Goal: Task Accomplishment & Management: Manage account settings

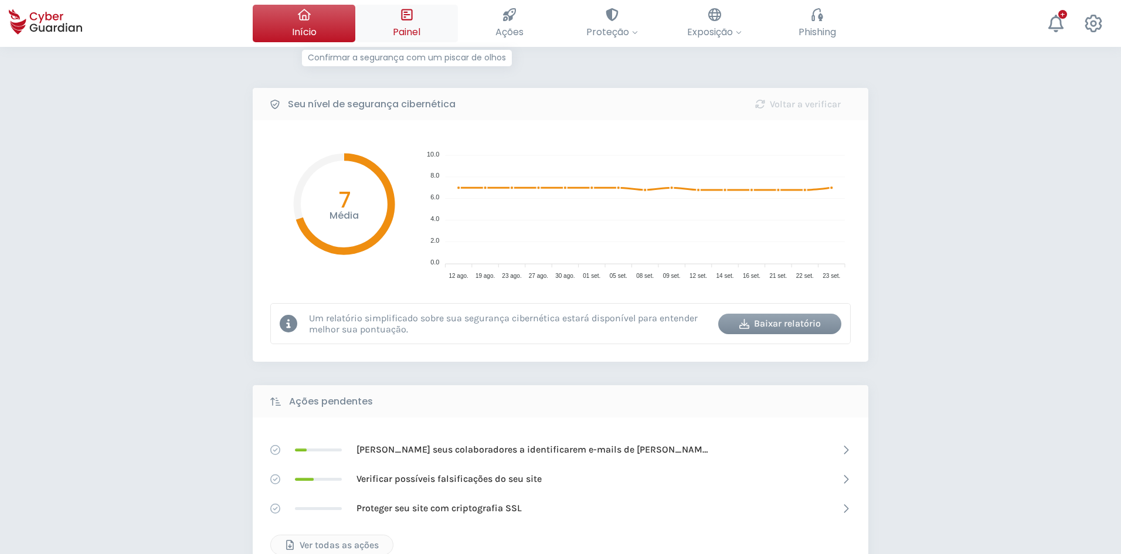
click at [405, 23] on div at bounding box center [407, 15] width 13 height 20
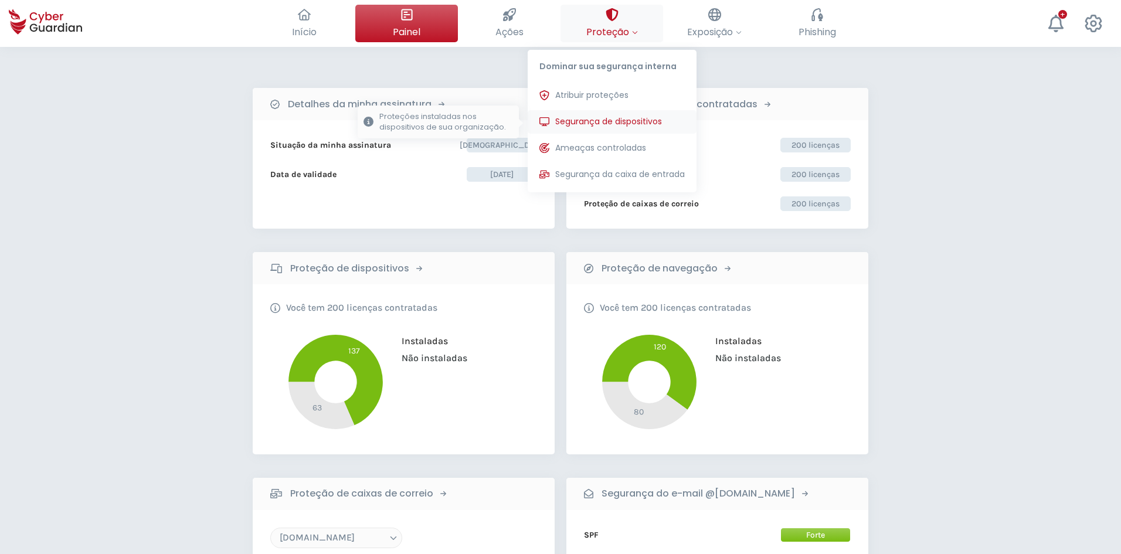
click at [608, 117] on span "Segurança de dispositivos" at bounding box center [608, 122] width 107 height 12
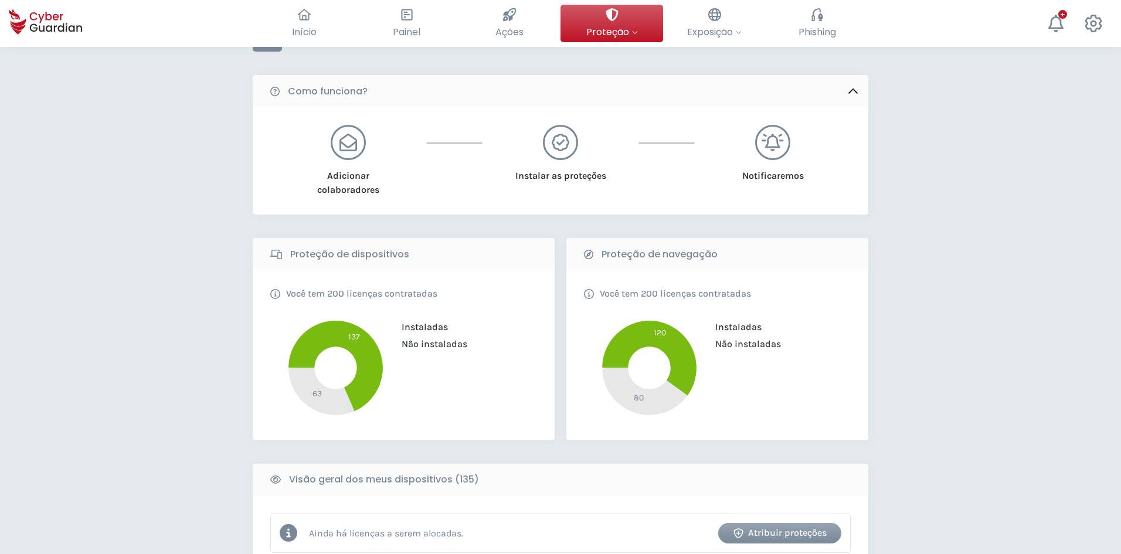
scroll to position [59, 0]
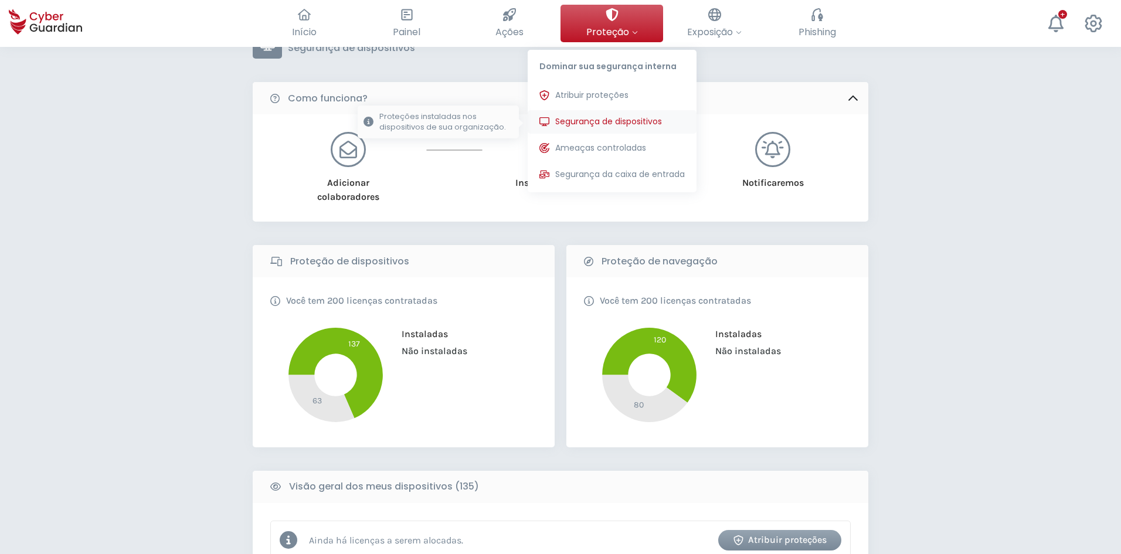
click at [619, 121] on span "Segurança de dispositivos" at bounding box center [608, 122] width 107 height 12
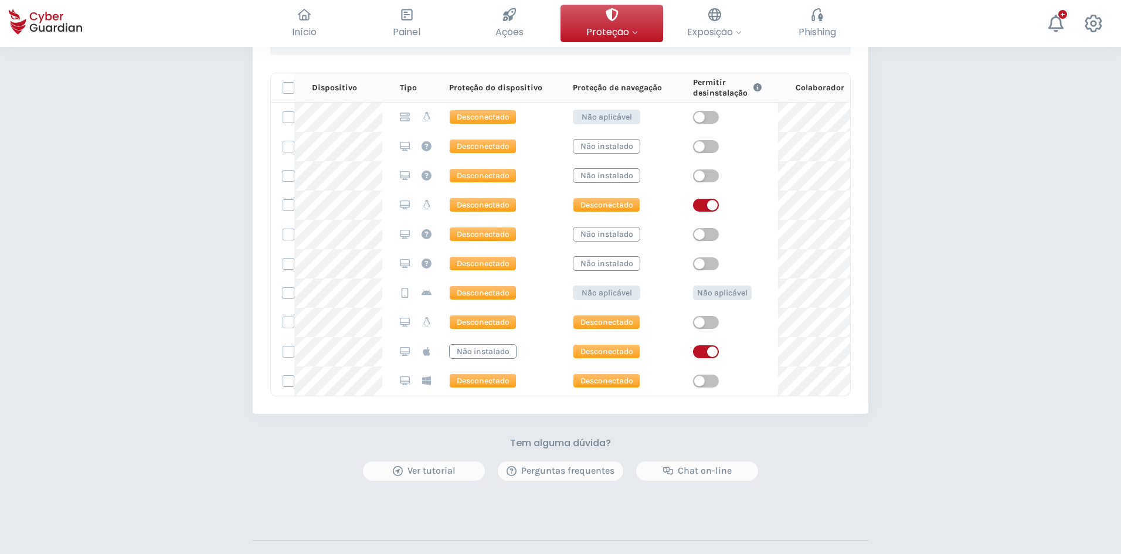
scroll to position [704, 0]
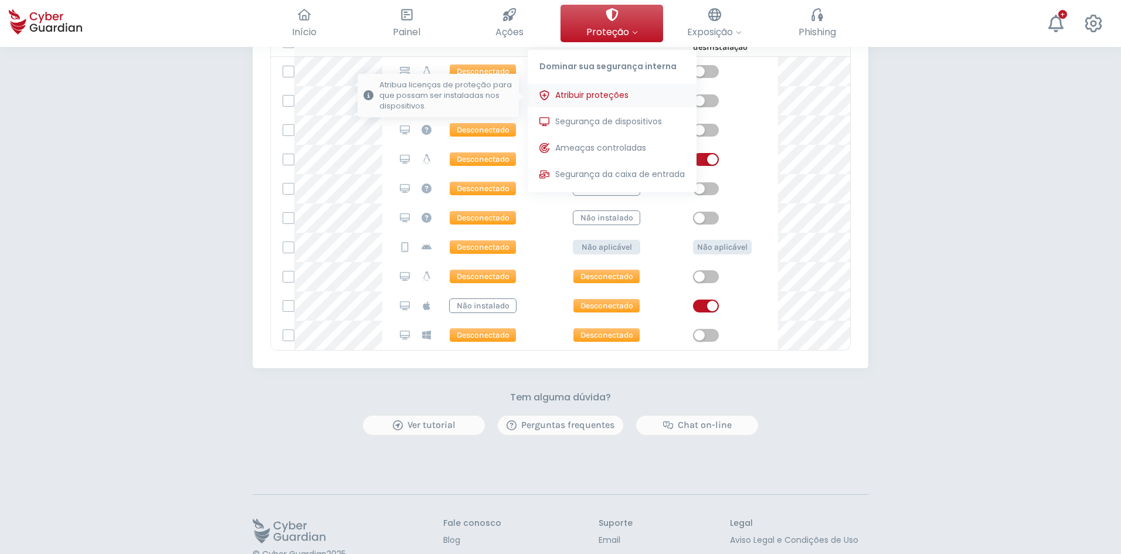
click at [628, 93] on button "Atribuir proteções Atribua licenças de proteção para que possam ser instaladas …" at bounding box center [612, 95] width 169 height 23
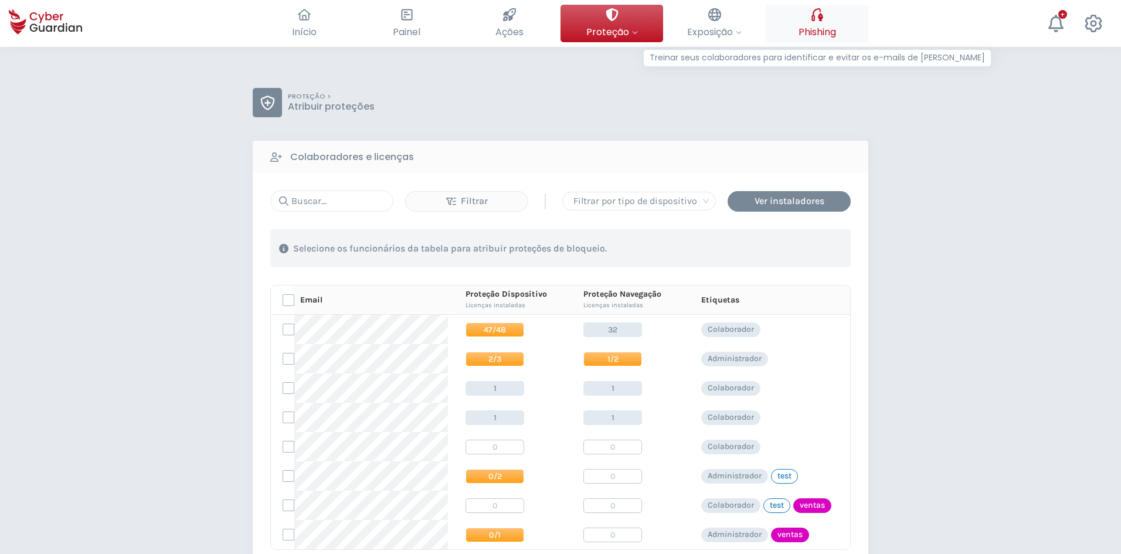
click at [802, 24] on button "Phishing Treinar seus colaboradores para identificar e evitar os e-mails de phi…" at bounding box center [817, 24] width 103 height 38
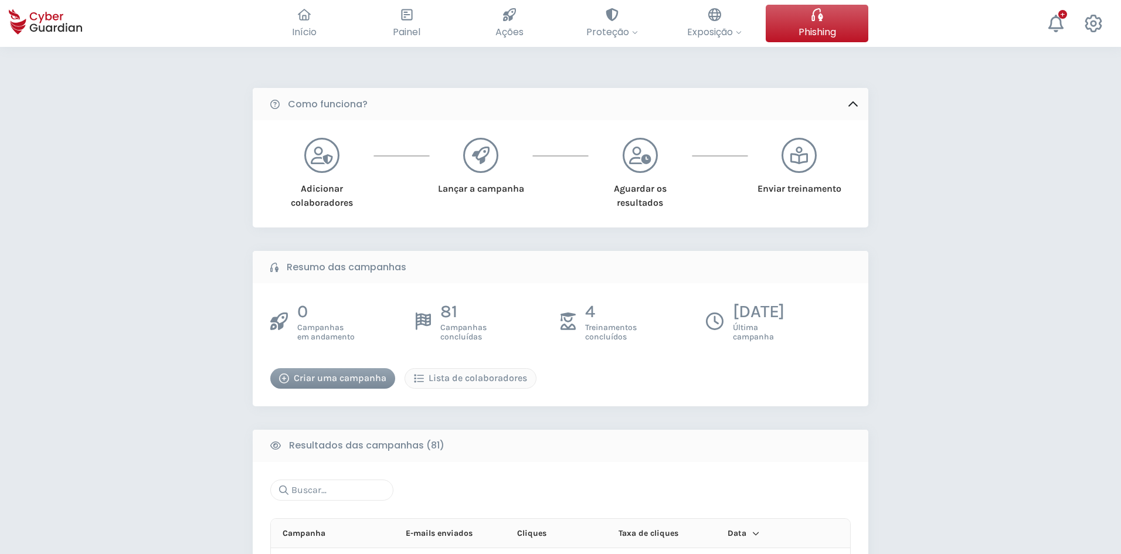
click at [372, 379] on div "Criar uma campanha" at bounding box center [332, 378] width 107 height 14
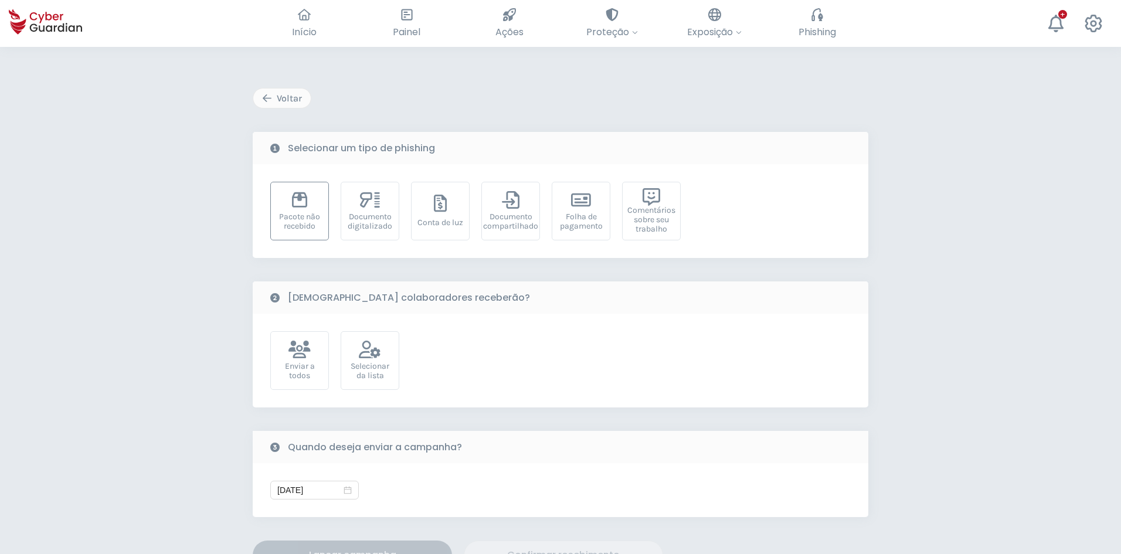
click at [305, 221] on div "Pacote não recebido" at bounding box center [300, 221] width 46 height 19
click at [385, 363] on div "Selecionar da lista" at bounding box center [370, 371] width 46 height 19
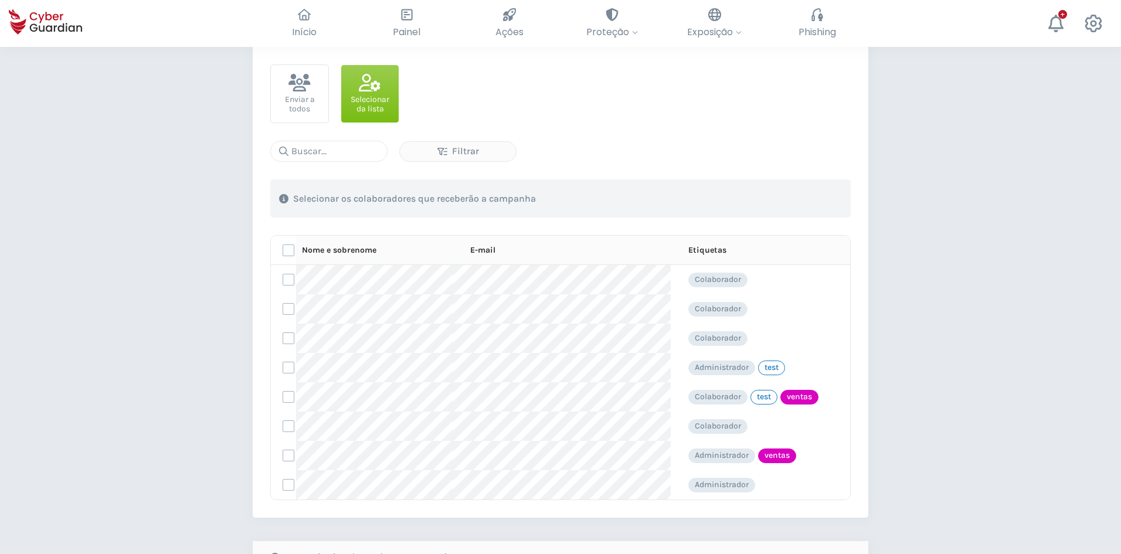
scroll to position [293, 0]
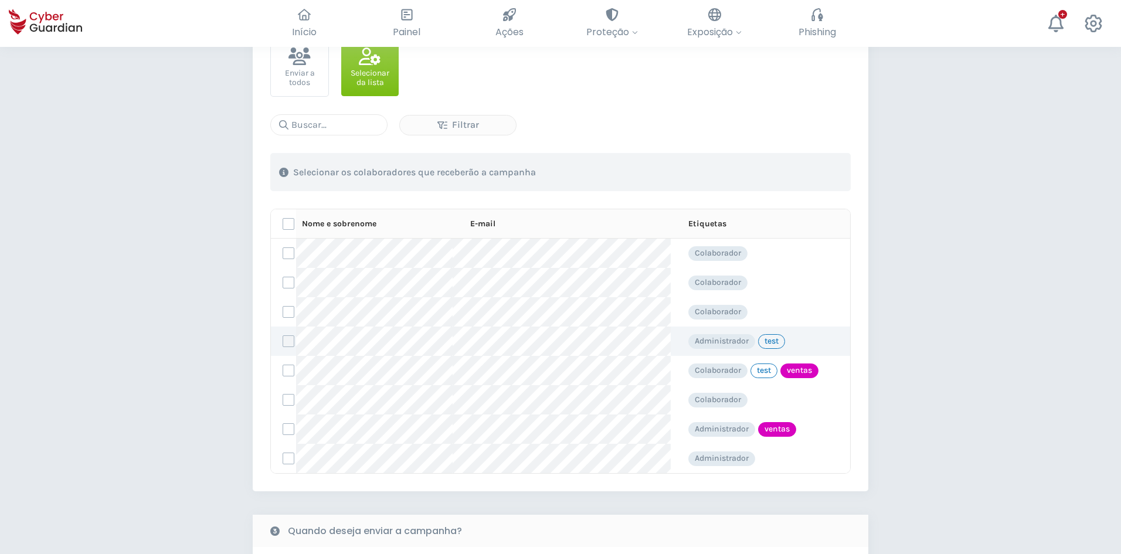
click at [290, 344] on label at bounding box center [289, 341] width 12 height 12
click at [283, 344] on input "checkbox" at bounding box center [283, 341] width 0 height 11
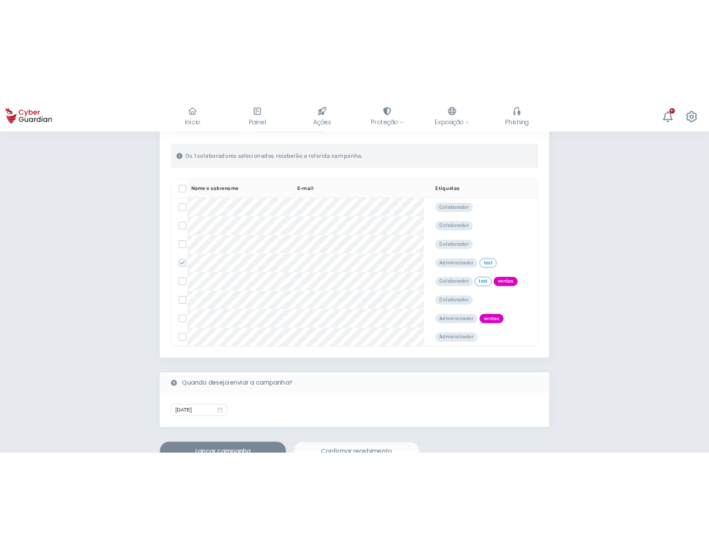
scroll to position [411, 0]
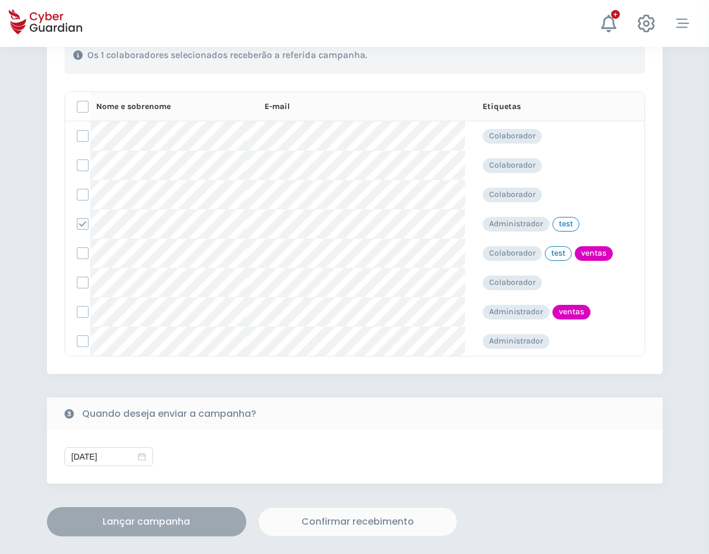
click at [185, 516] on div "Lançar campanha" at bounding box center [147, 522] width 182 height 14
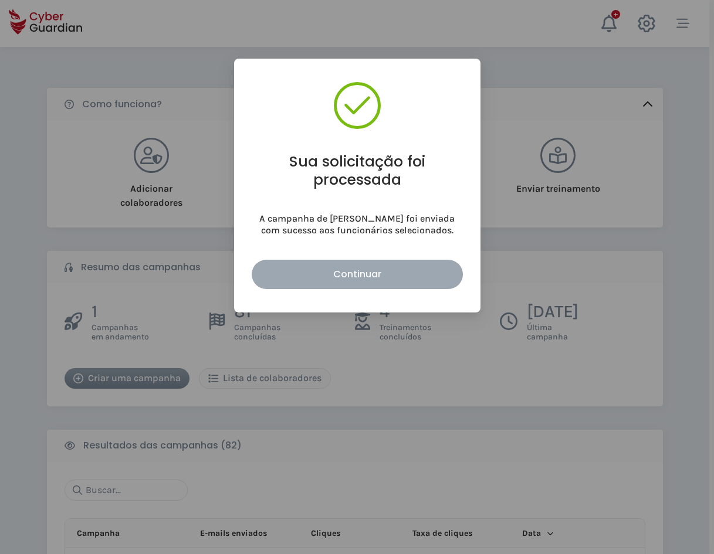
click at [341, 272] on div "Continuar" at bounding box center [357, 274] width 194 height 15
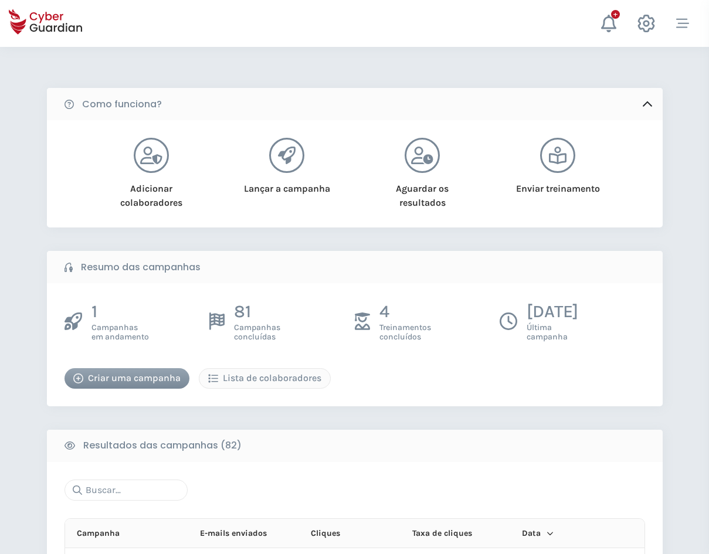
click at [152, 369] on button "Criar uma campanha" at bounding box center [127, 378] width 125 height 21
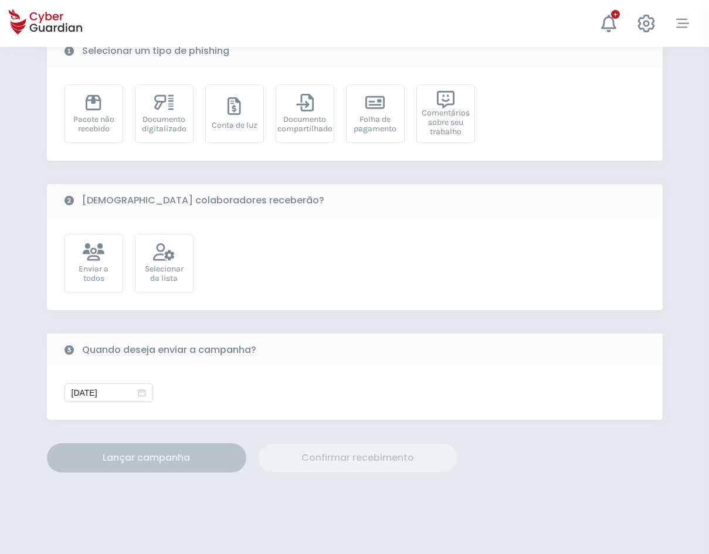
scroll to position [223, 0]
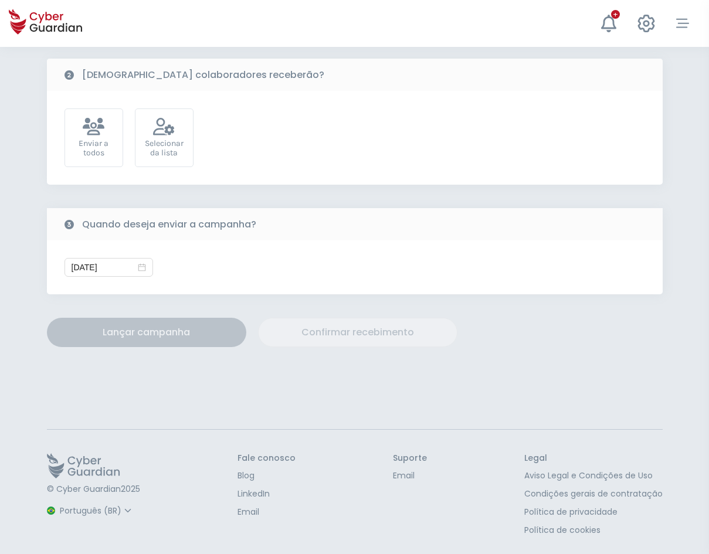
click at [98, 511] on select "Espanhol Inglês Português (BR)" at bounding box center [97, 511] width 78 height 21
click at [58, 507] on select "Espanhol Inglês Português (BR)" at bounding box center [97, 511] width 78 height 21
select select "English"
type input "[DATE]"
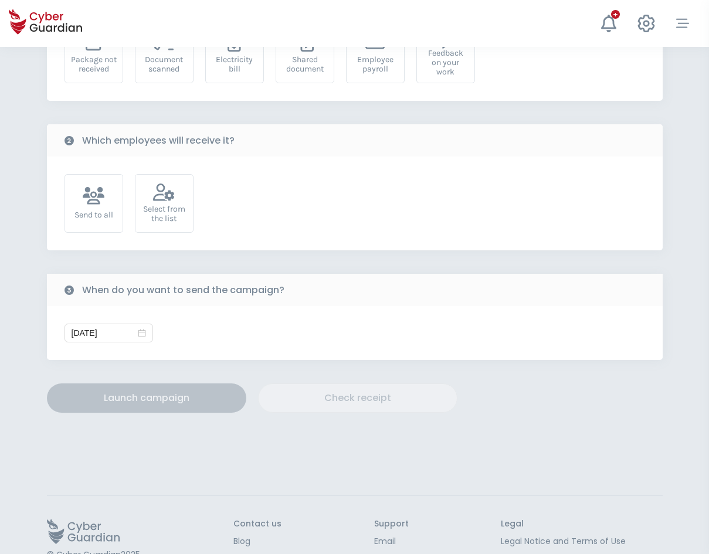
scroll to position [0, 0]
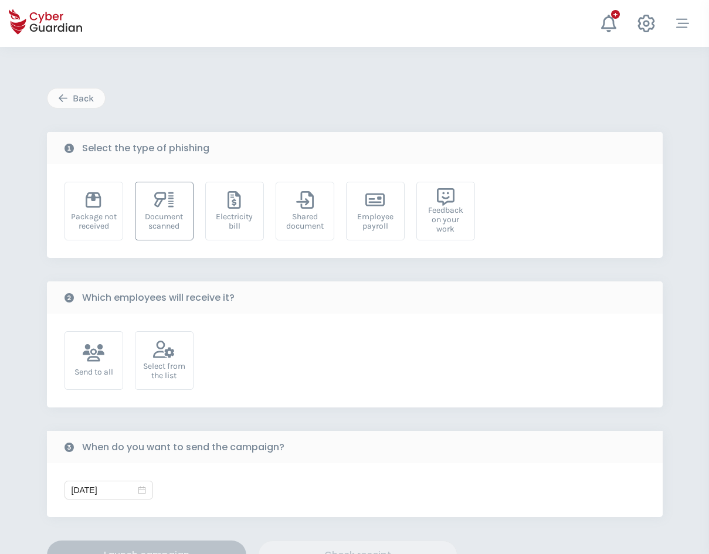
click at [161, 226] on div "Document scanned" at bounding box center [164, 221] width 46 height 19
click at [163, 365] on div "Select from the list" at bounding box center [164, 371] width 46 height 19
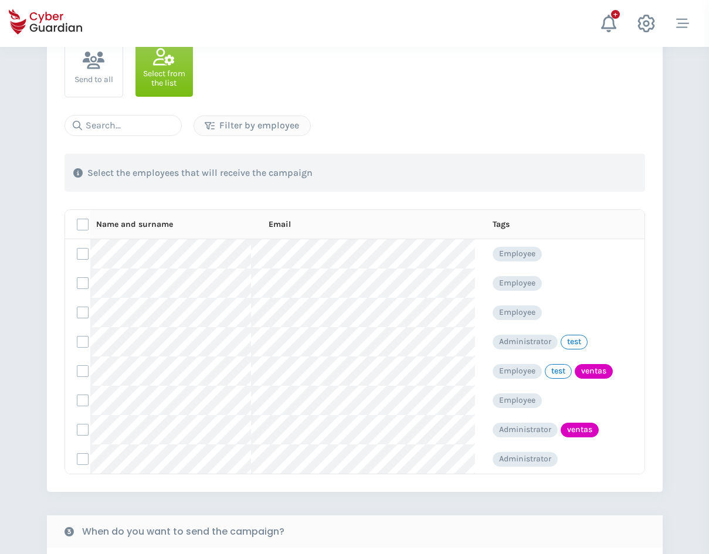
scroll to position [293, 0]
click at [75, 342] on td at bounding box center [78, 341] width 26 height 29
click at [81, 343] on label at bounding box center [83, 341] width 12 height 12
click at [77, 343] on input "checkbox" at bounding box center [77, 341] width 0 height 11
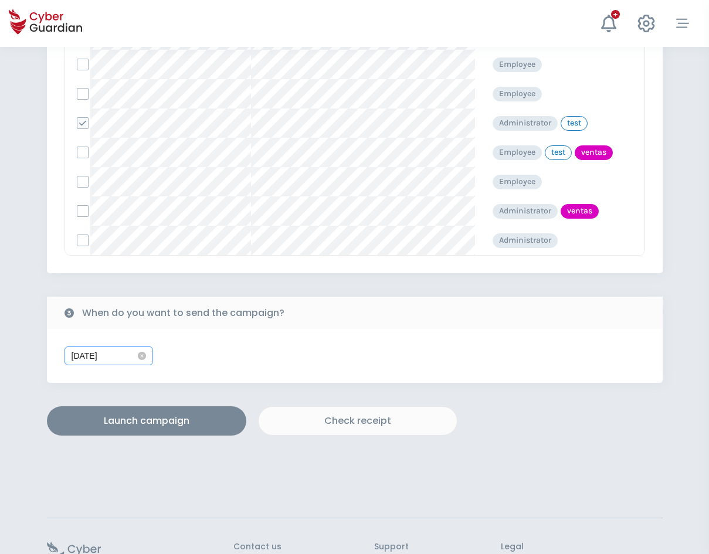
scroll to position [528, 0]
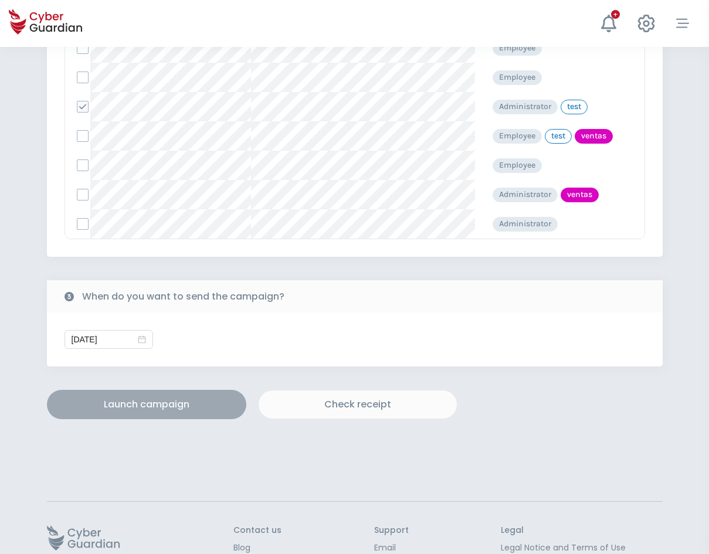
click at [130, 407] on div "Launch campaign" at bounding box center [147, 405] width 182 height 14
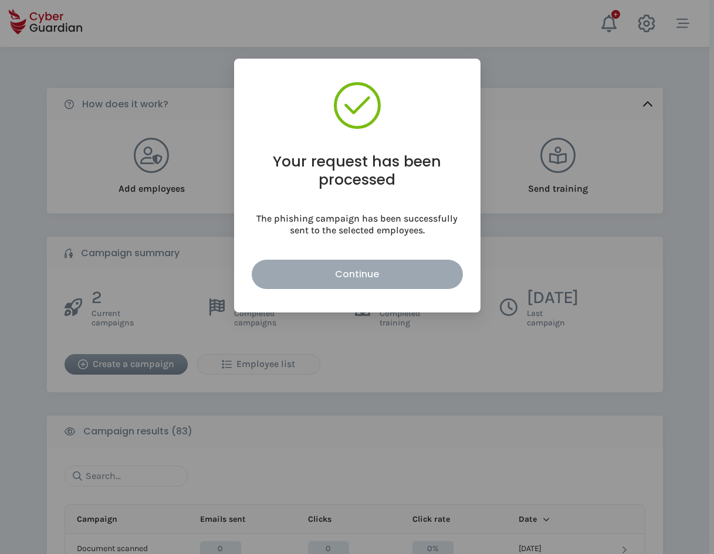
click at [375, 281] on div "Continue" at bounding box center [357, 274] width 194 height 15
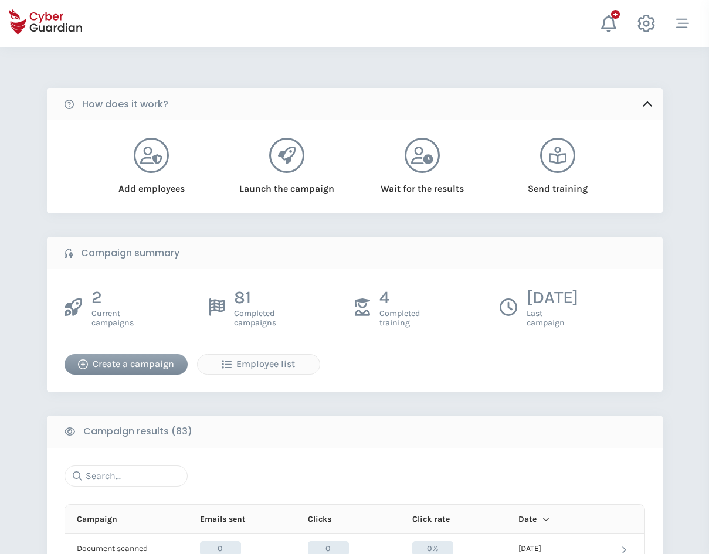
click at [168, 364] on div "Create a campaign" at bounding box center [126, 364] width 106 height 14
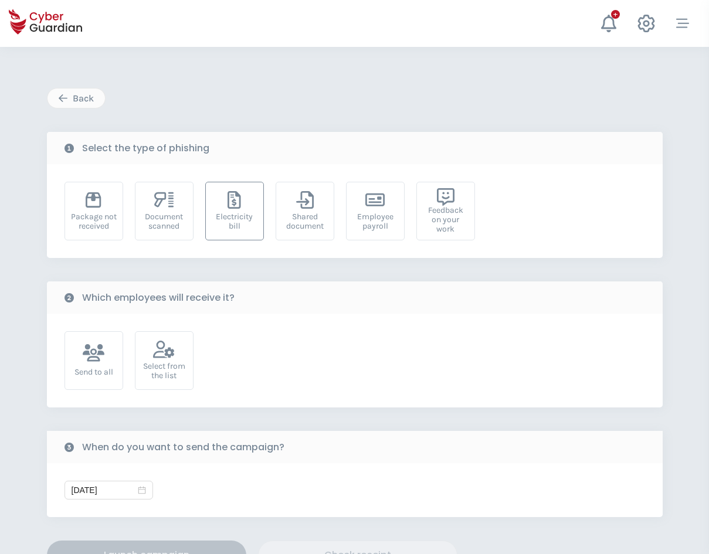
click at [230, 227] on div "Electricity bill" at bounding box center [235, 221] width 46 height 19
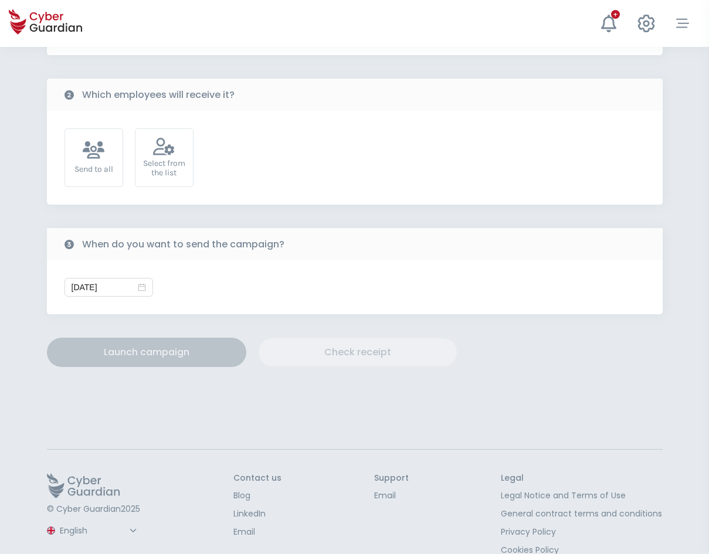
scroll to position [223, 0]
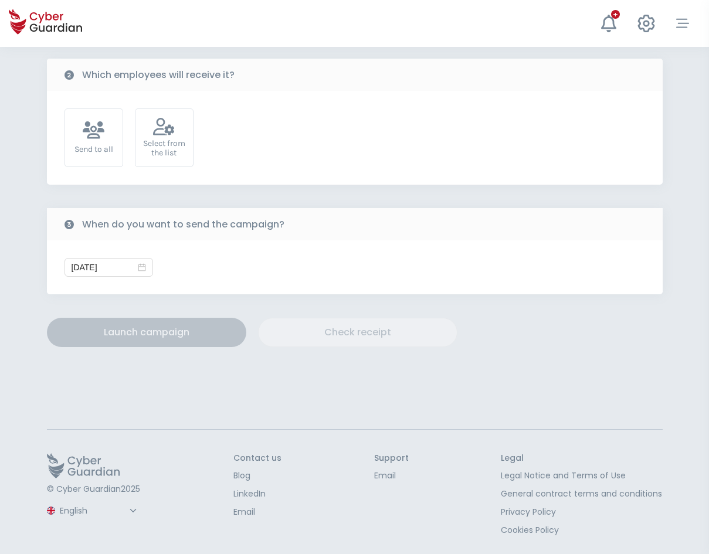
click at [83, 512] on select "Spanish English Portuguese (BR)" at bounding box center [99, 511] width 83 height 21
click at [58, 501] on select "Spanish English Portuguese (BR)" at bounding box center [99, 511] width 83 height 21
select select "Español"
type input "[DATE]"
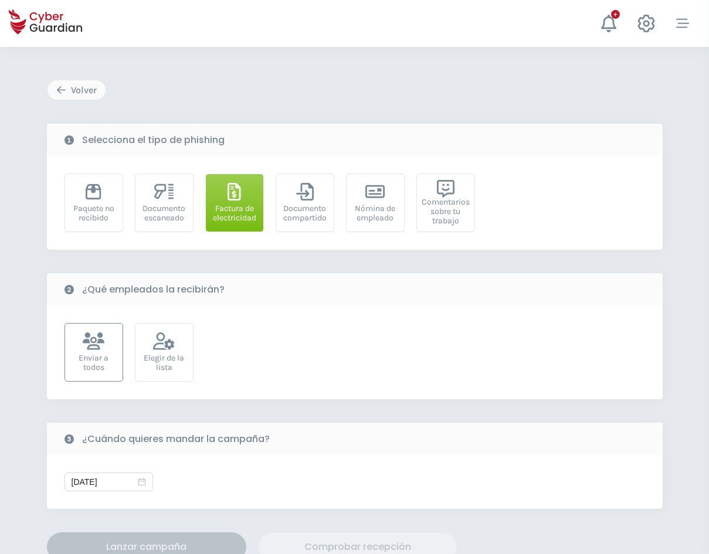
scroll to position [0, 0]
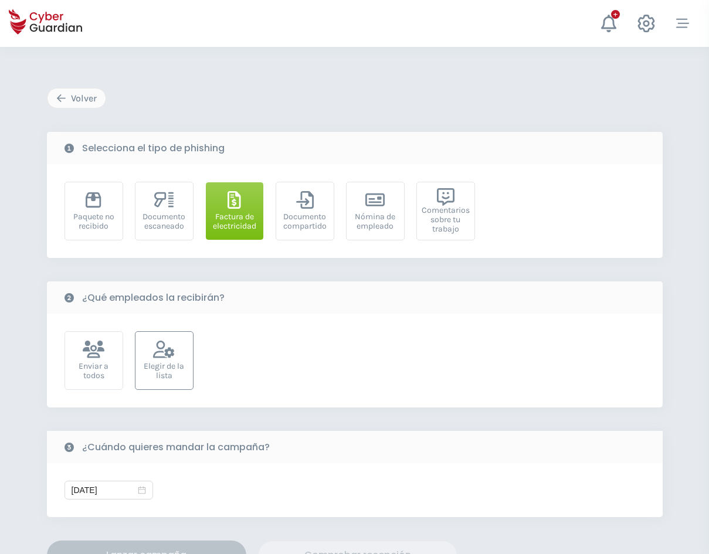
click at [165, 359] on div "Elegir de la lista" at bounding box center [164, 360] width 59 height 59
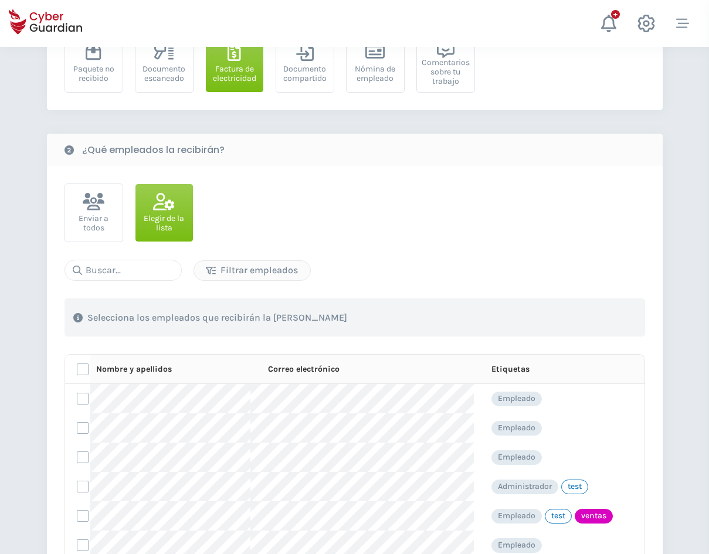
scroll to position [176, 0]
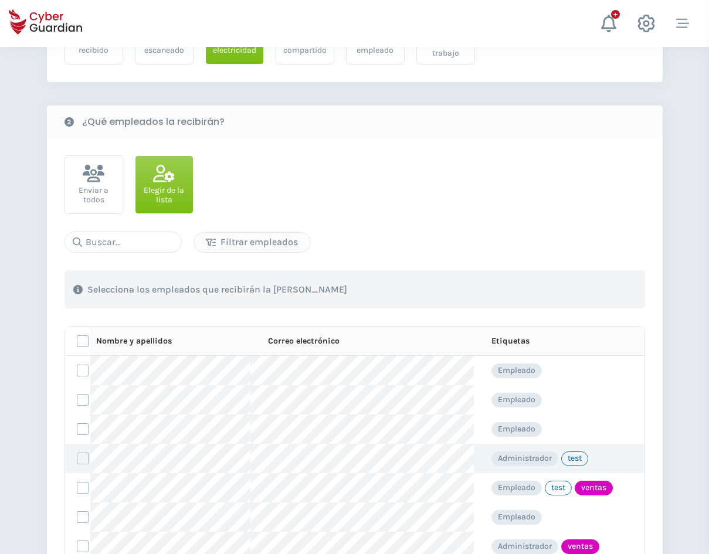
click at [77, 462] on label at bounding box center [83, 459] width 12 height 12
click at [77, 462] on input "checkbox" at bounding box center [77, 458] width 0 height 11
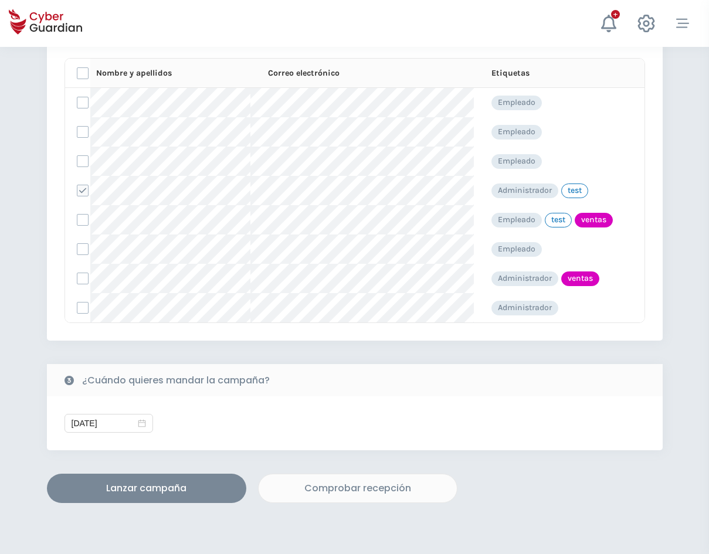
scroll to position [469, 0]
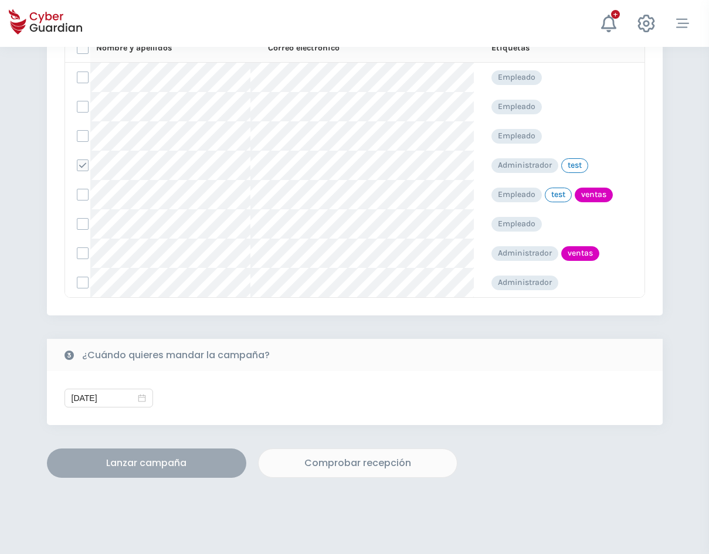
click at [151, 464] on div "Lanzar campaña" at bounding box center [147, 463] width 182 height 14
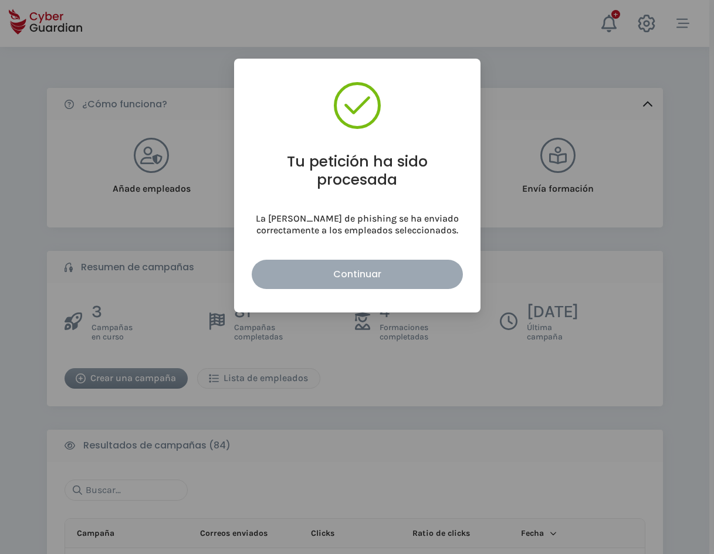
click at [321, 273] on div "Continuar" at bounding box center [357, 274] width 194 height 15
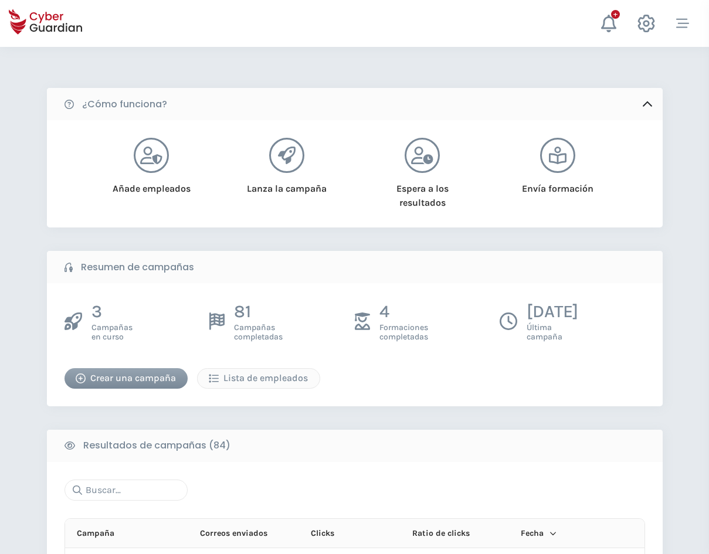
click at [93, 378] on div "Crear una campaña" at bounding box center [126, 378] width 106 height 14
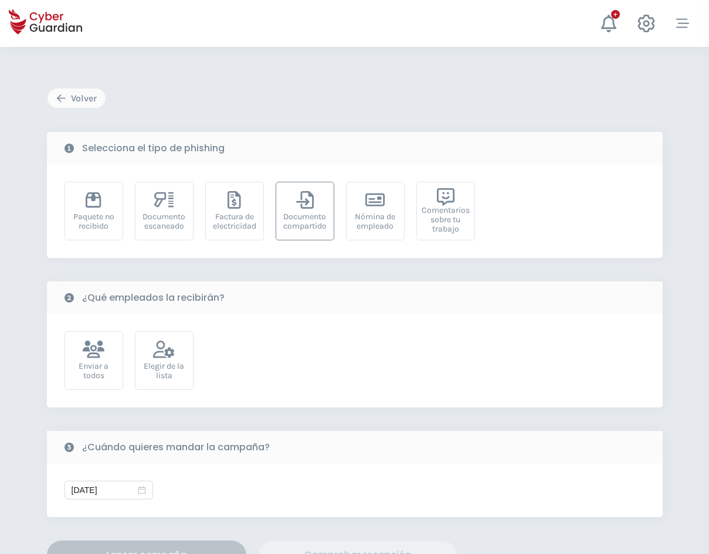
click at [293, 231] on div "Documento compartido" at bounding box center [305, 211] width 59 height 59
click at [158, 366] on div "Elegir de la lista" at bounding box center [164, 371] width 46 height 19
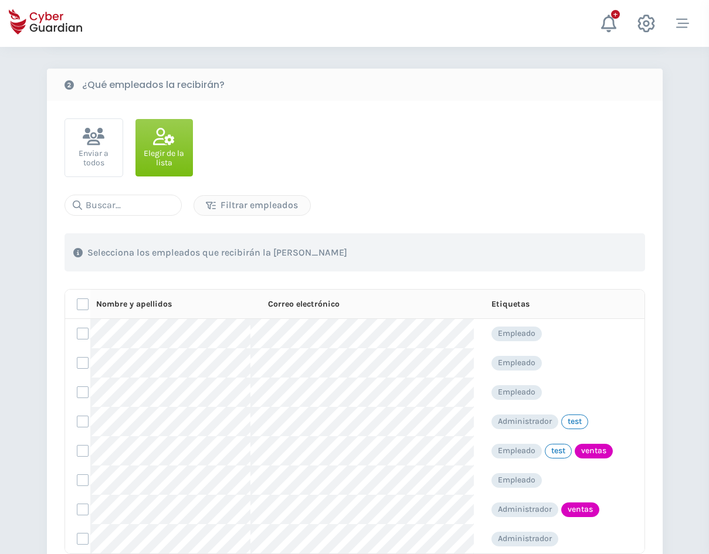
scroll to position [235, 0]
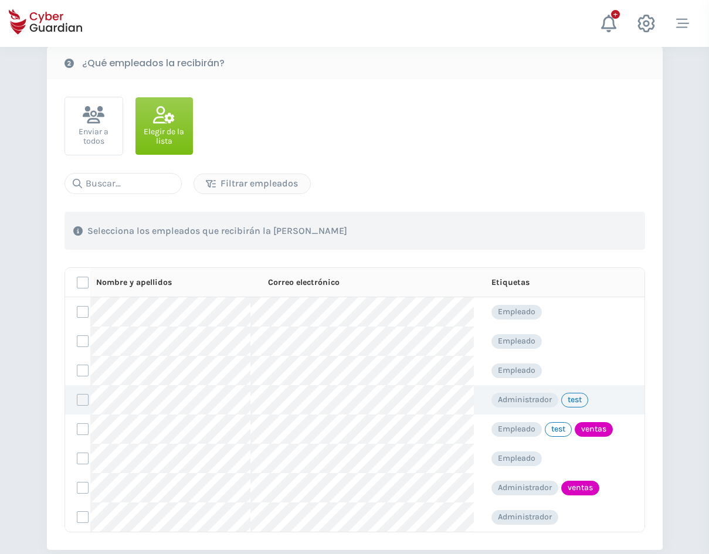
click at [86, 402] on label at bounding box center [83, 400] width 12 height 12
click at [77, 402] on input "checkbox" at bounding box center [77, 400] width 0 height 11
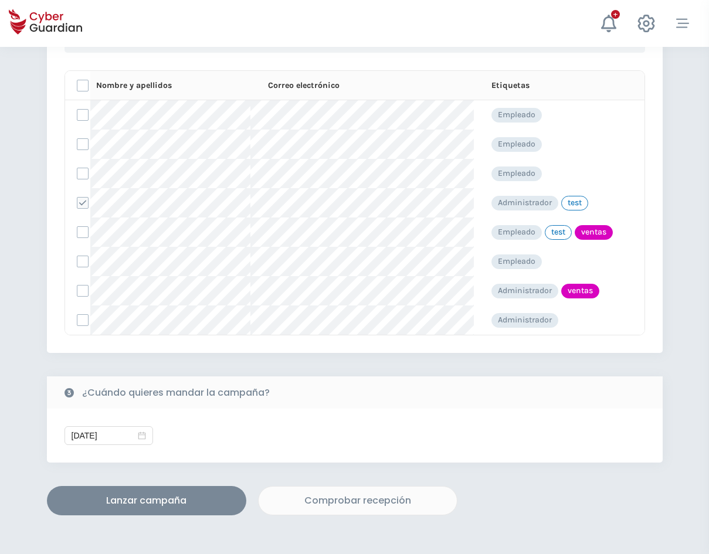
scroll to position [411, 0]
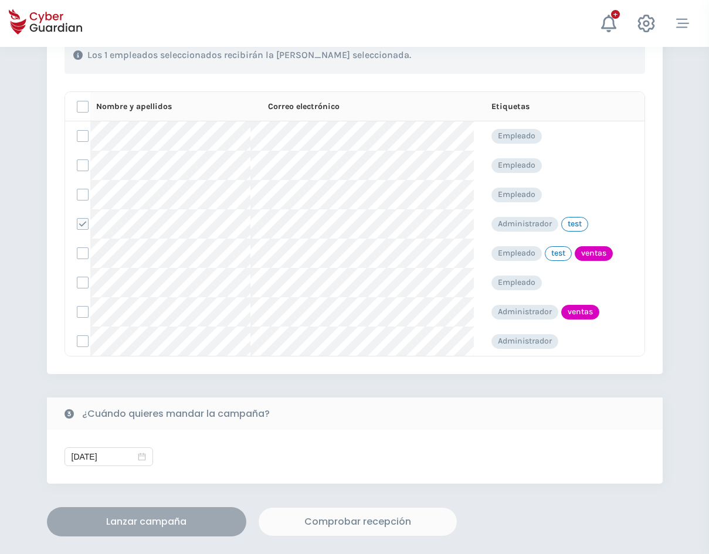
click at [155, 517] on div "Lanzar campaña" at bounding box center [147, 522] width 182 height 14
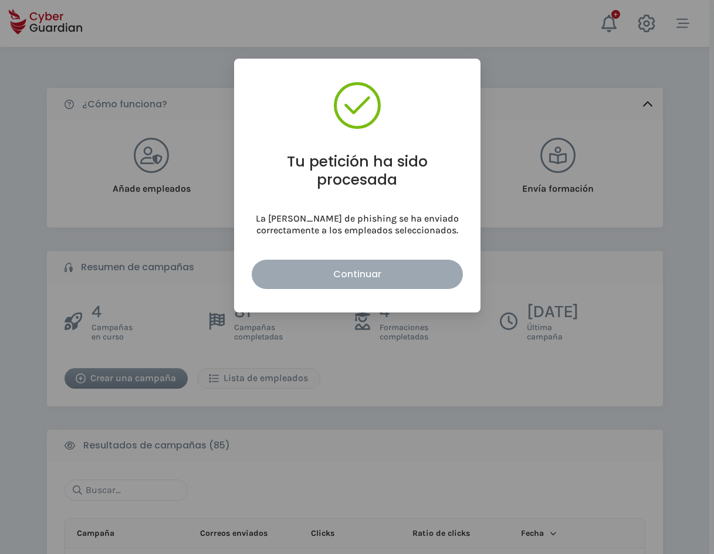
click at [366, 274] on div "Continuar" at bounding box center [357, 274] width 194 height 15
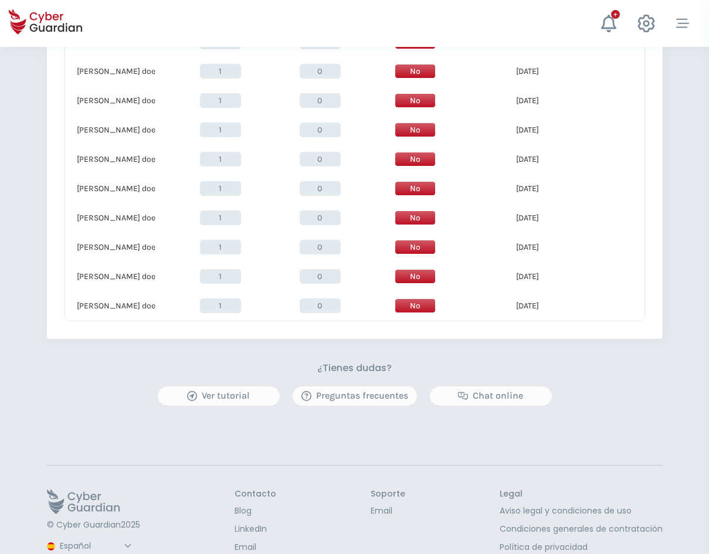
scroll to position [1009, 0]
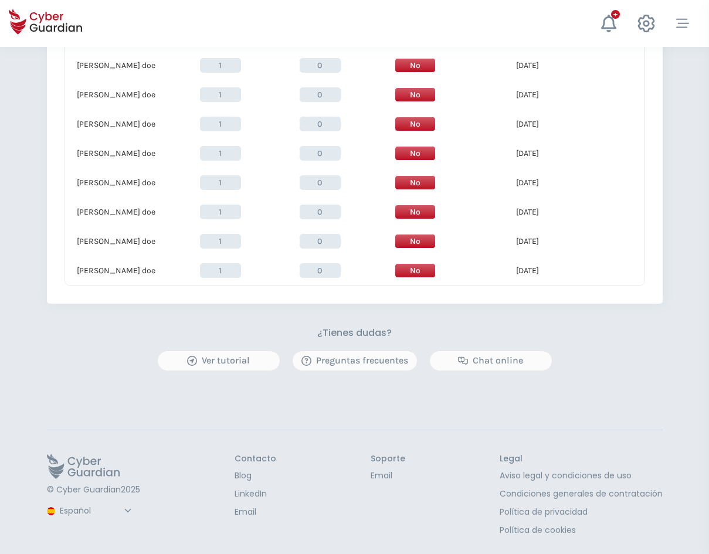
click at [93, 510] on select "Español Inglés Portugués (BR)" at bounding box center [97, 511] width 78 height 21
click at [58, 501] on select "Español Inglés Portugués (BR)" at bounding box center [97, 511] width 78 height 21
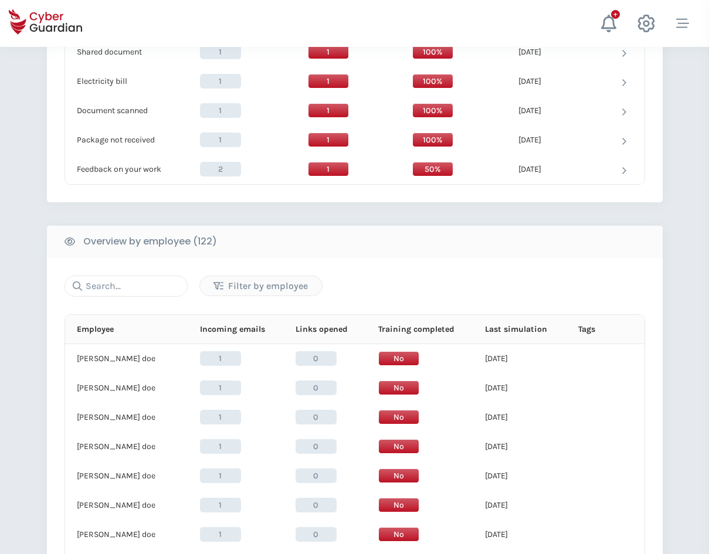
scroll to position [233, 0]
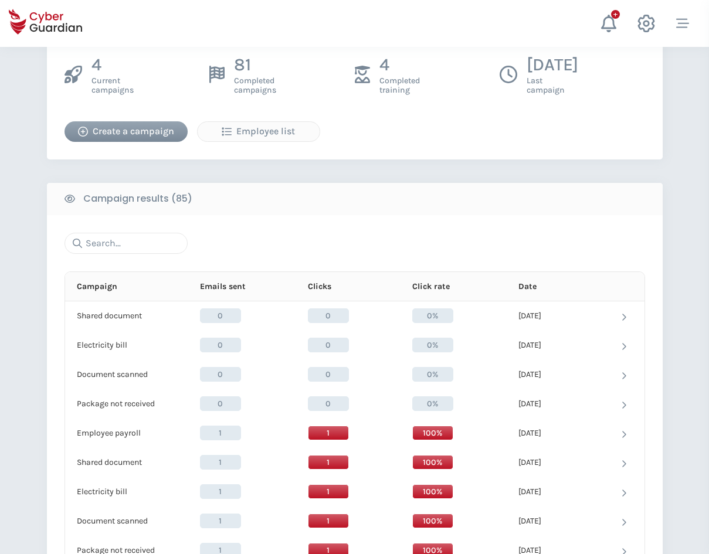
click at [110, 136] on div "Create a campaign" at bounding box center [126, 131] width 106 height 14
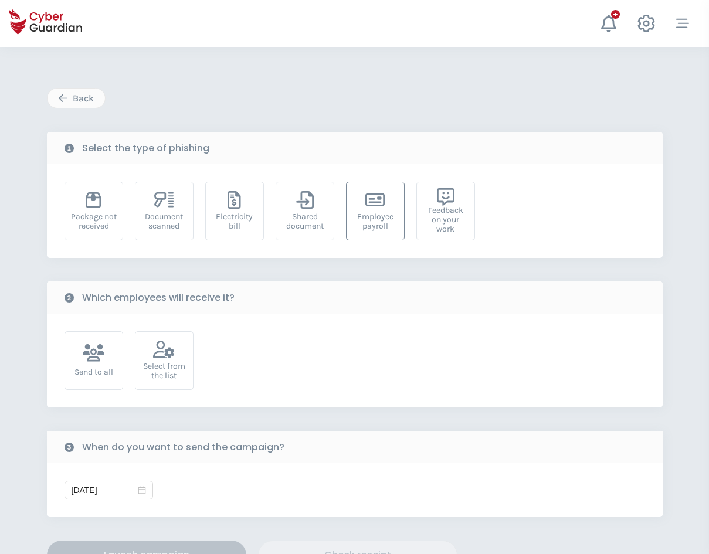
click at [368, 223] on div "Employee payroll" at bounding box center [375, 221] width 46 height 19
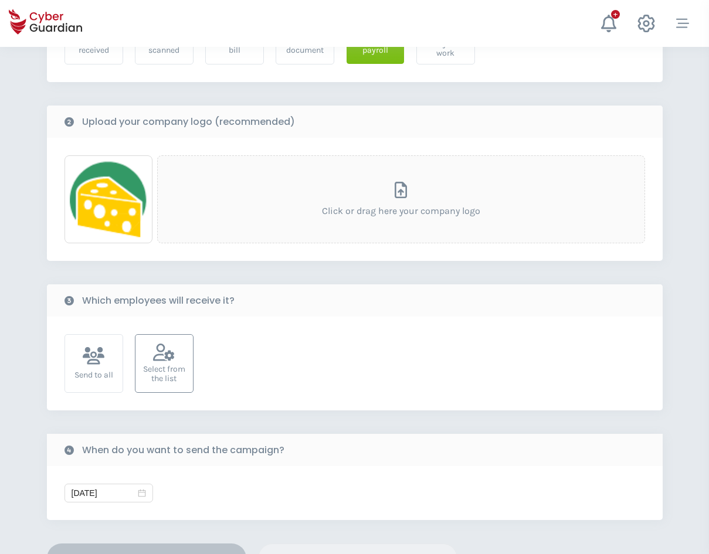
click at [162, 369] on div "Select from the list" at bounding box center [164, 374] width 46 height 19
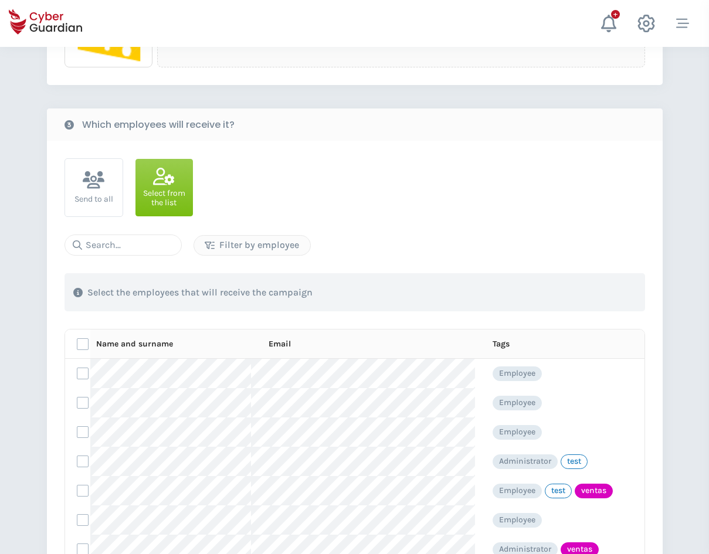
scroll to position [411, 0]
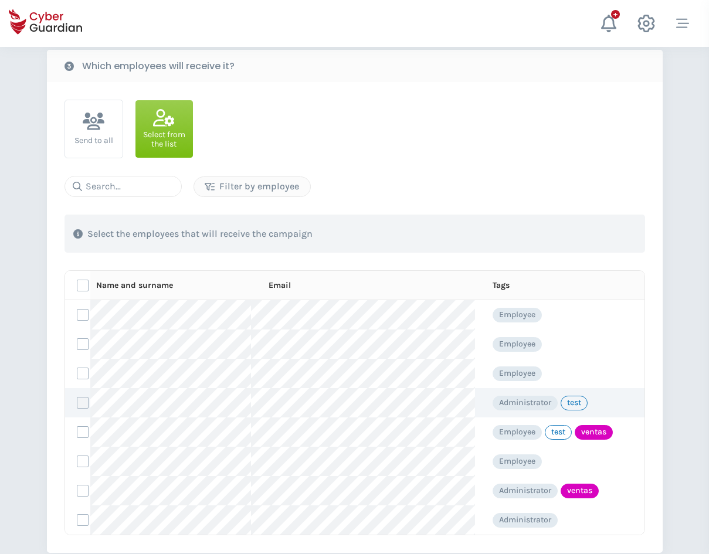
click at [84, 406] on label at bounding box center [83, 403] width 12 height 12
click at [77, 406] on input "checkbox" at bounding box center [77, 403] width 0 height 11
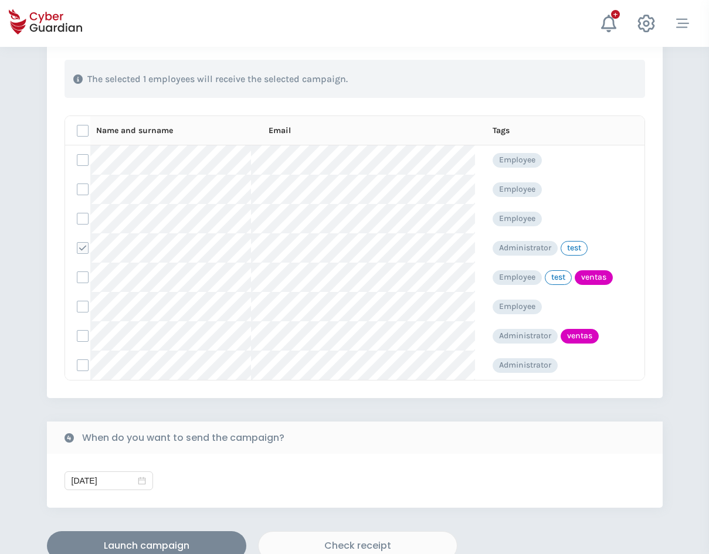
scroll to position [586, 0]
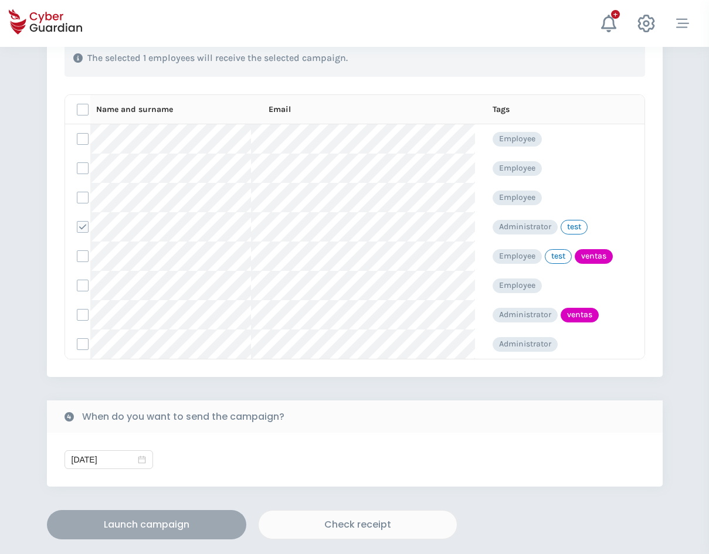
click at [158, 521] on div "Launch campaign" at bounding box center [147, 525] width 182 height 14
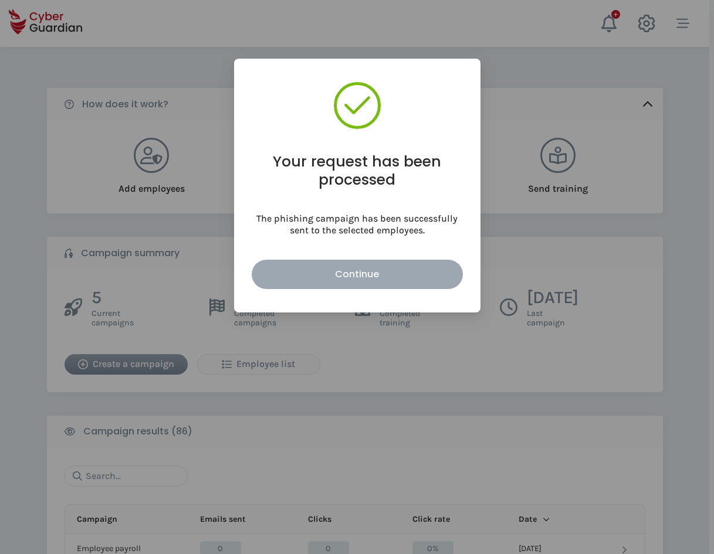
click at [326, 275] on div "Continue" at bounding box center [357, 274] width 194 height 15
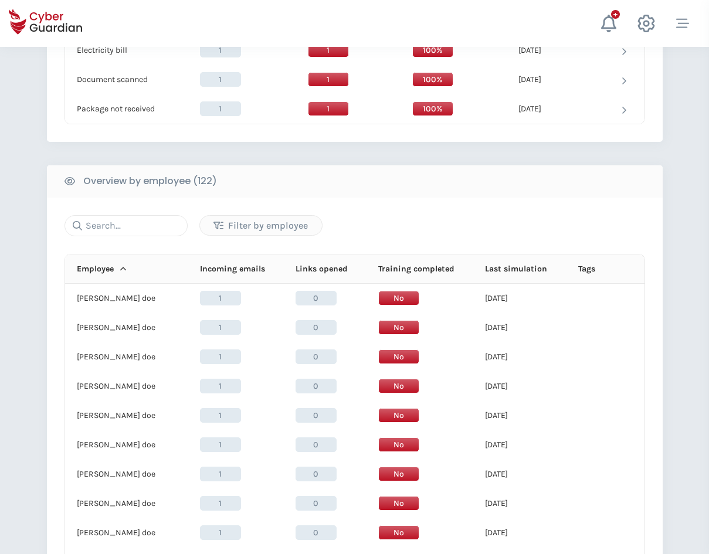
scroll to position [995, 0]
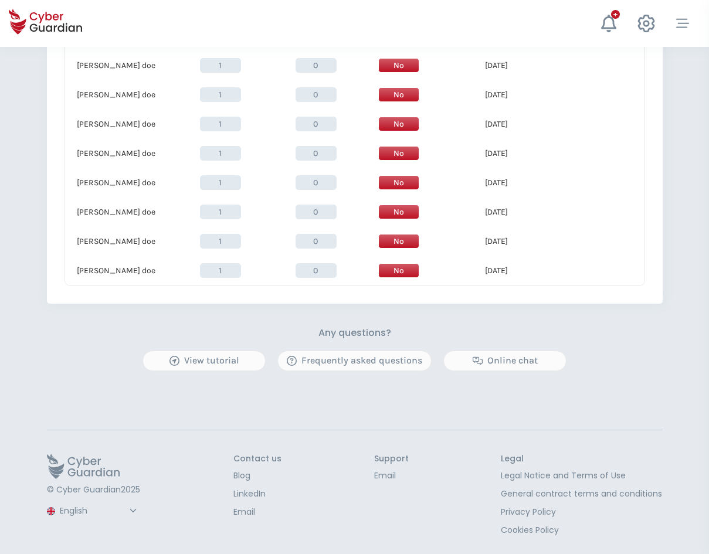
click at [79, 511] on select "Spanish English Portuguese (BR)" at bounding box center [99, 511] width 83 height 21
click at [58, 501] on select "Spanish English Portuguese (BR)" at bounding box center [99, 511] width 83 height 21
select select "Português (BR)"
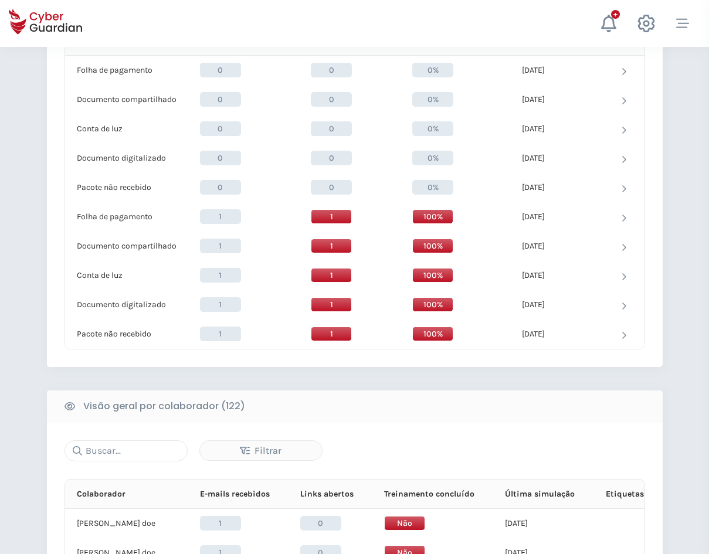
scroll to position [133, 0]
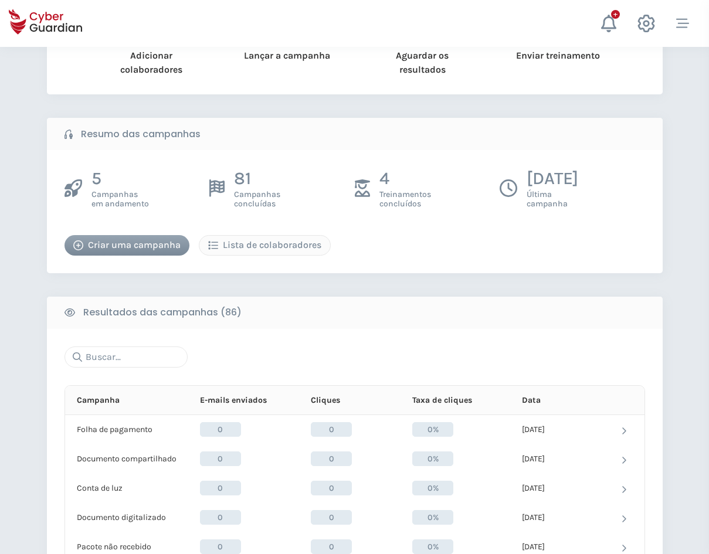
click at [104, 252] on div "Criar uma campanha" at bounding box center [126, 245] width 107 height 14
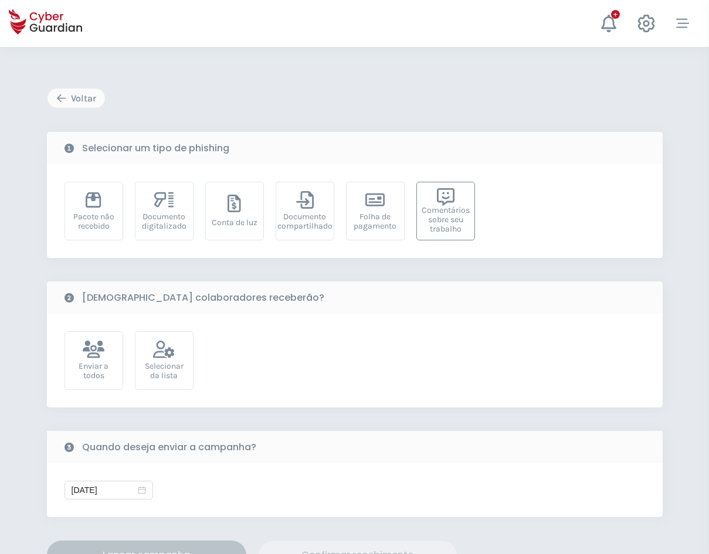
click at [443, 216] on div "Comentários sobre seu trabalho" at bounding box center [446, 220] width 48 height 28
click at [173, 366] on div "Selecionar da lista" at bounding box center [164, 371] width 46 height 19
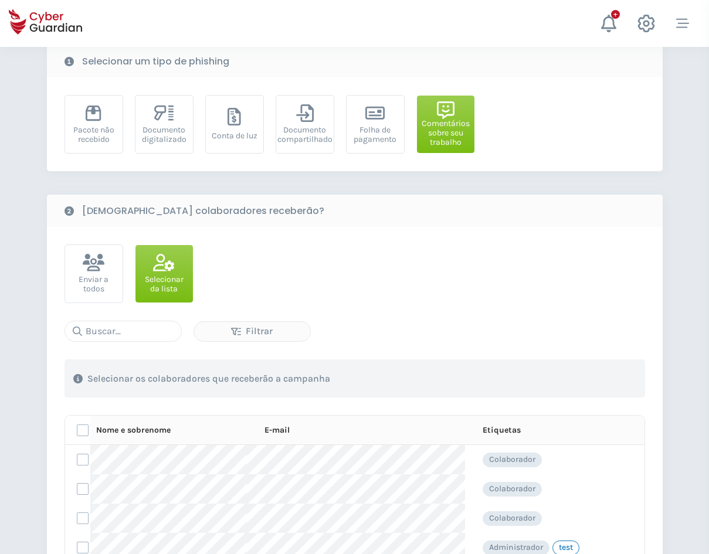
scroll to position [235, 0]
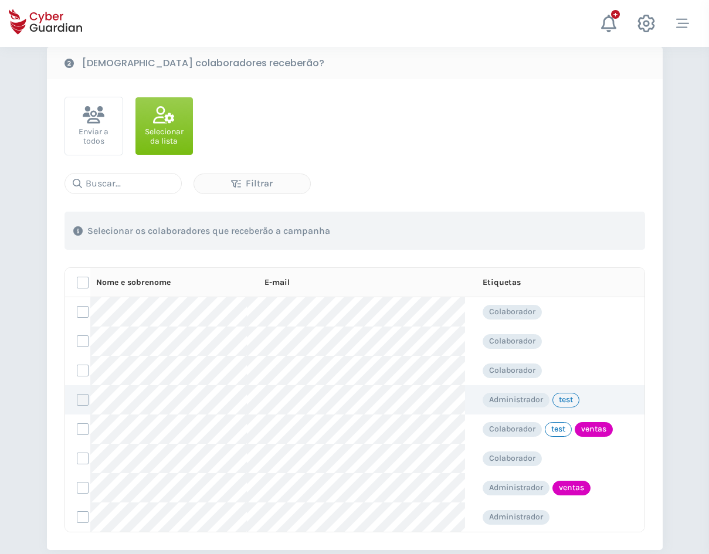
click at [82, 403] on label at bounding box center [83, 400] width 12 height 12
click at [77, 403] on input "checkbox" at bounding box center [77, 400] width 0 height 11
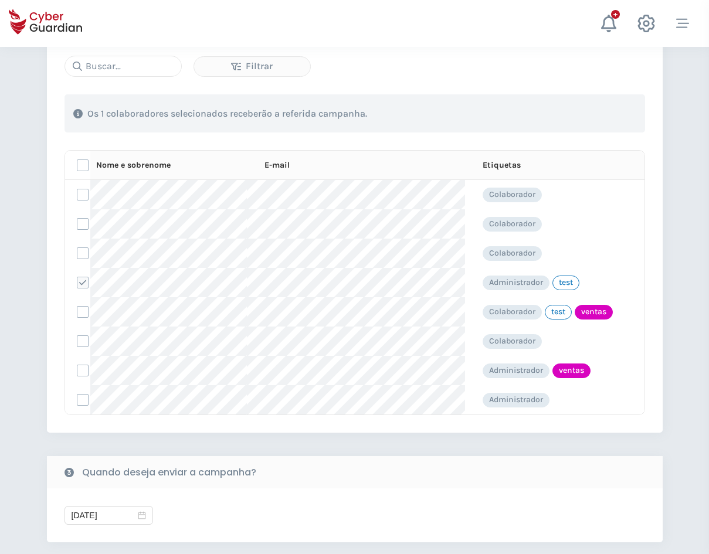
scroll to position [411, 0]
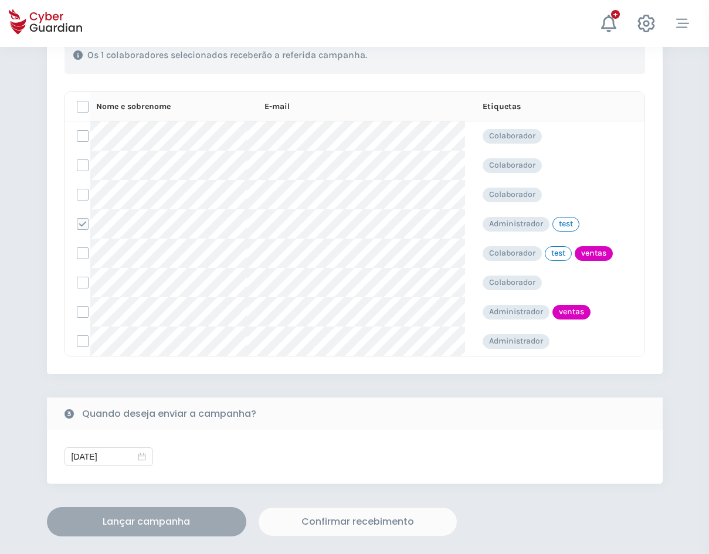
click at [103, 523] on div "Lançar campanha" at bounding box center [147, 522] width 182 height 14
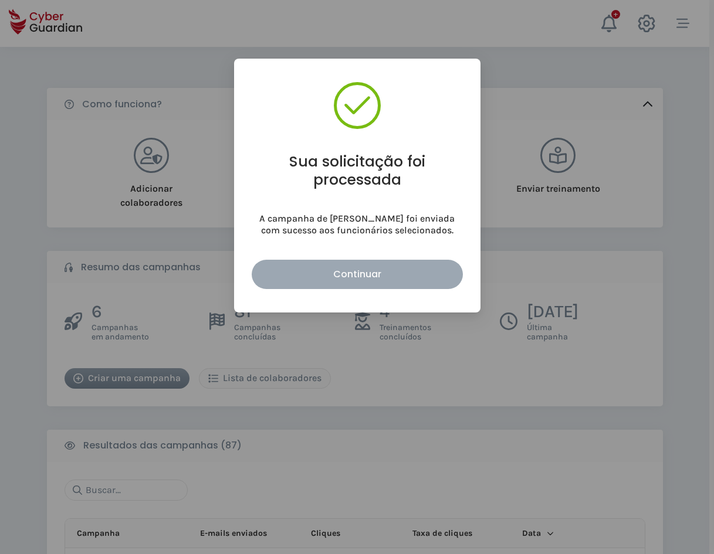
click at [375, 272] on div "Continuar" at bounding box center [357, 274] width 194 height 15
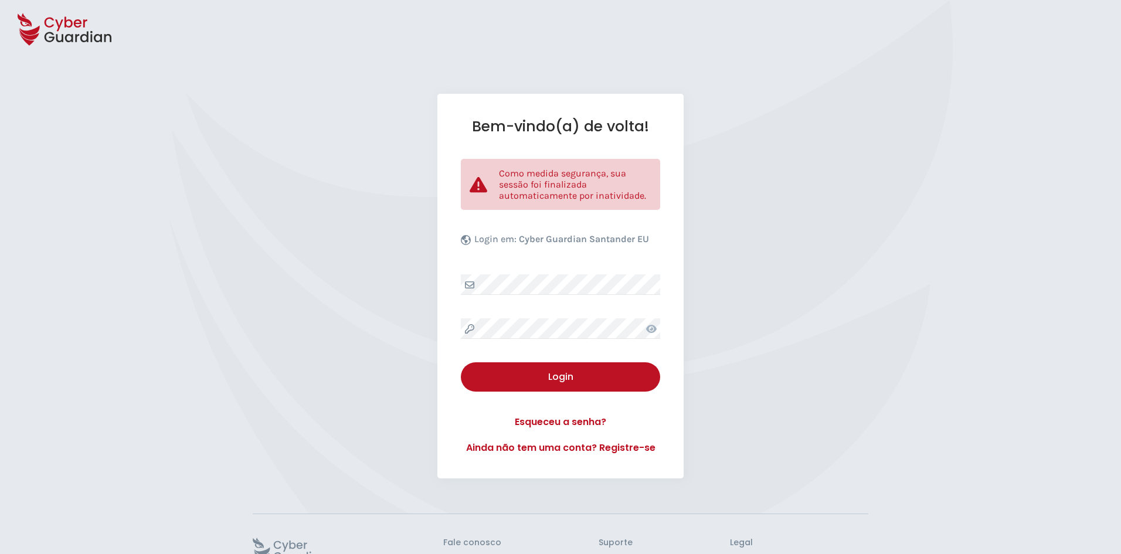
select select "Português (BR)"
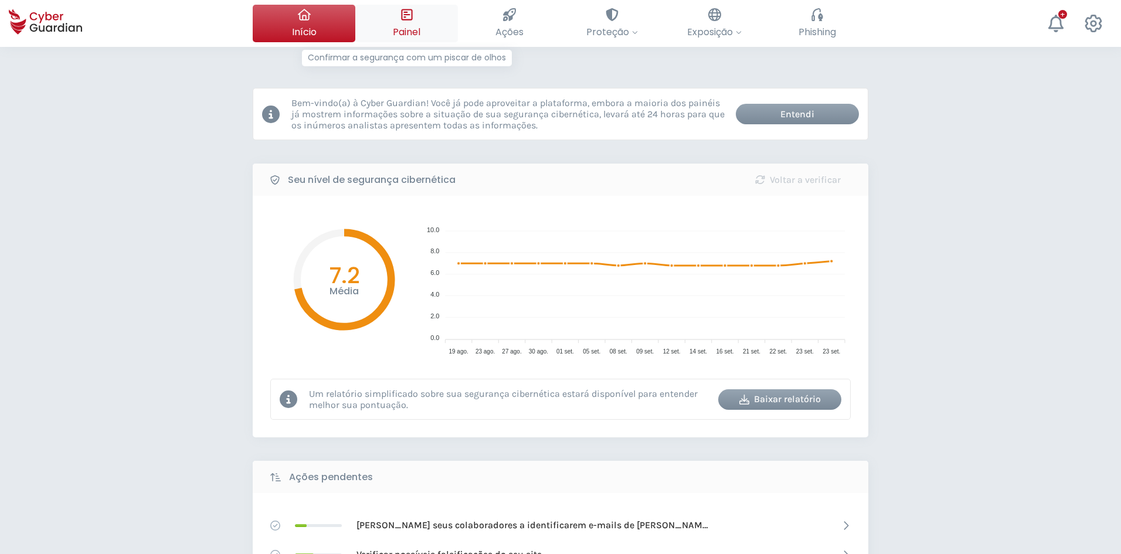
click at [417, 30] on span "Painel" at bounding box center [407, 32] width 28 height 15
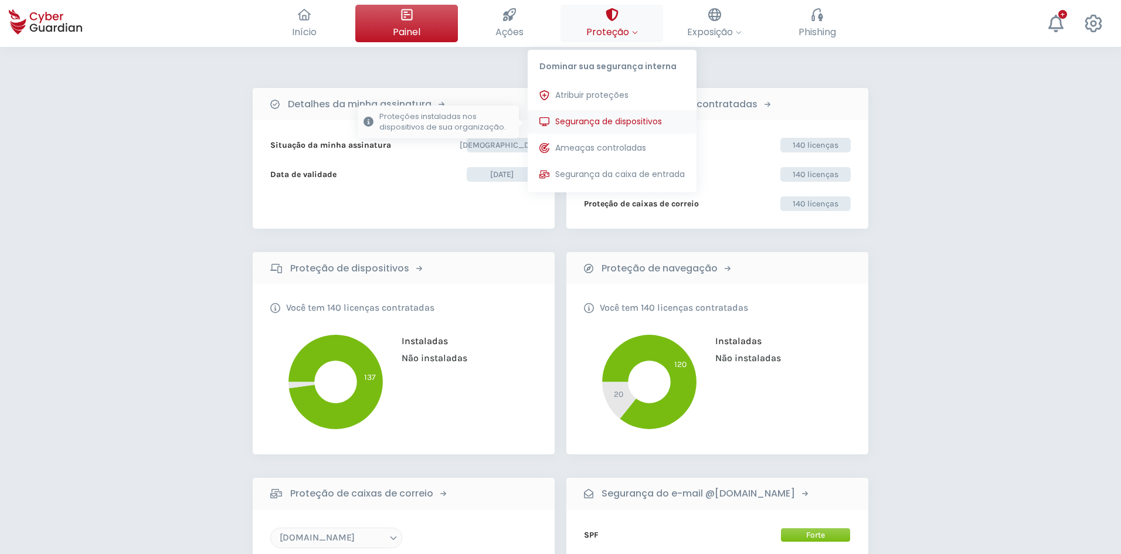
click at [615, 123] on span "Segurança de dispositivos" at bounding box center [608, 122] width 107 height 12
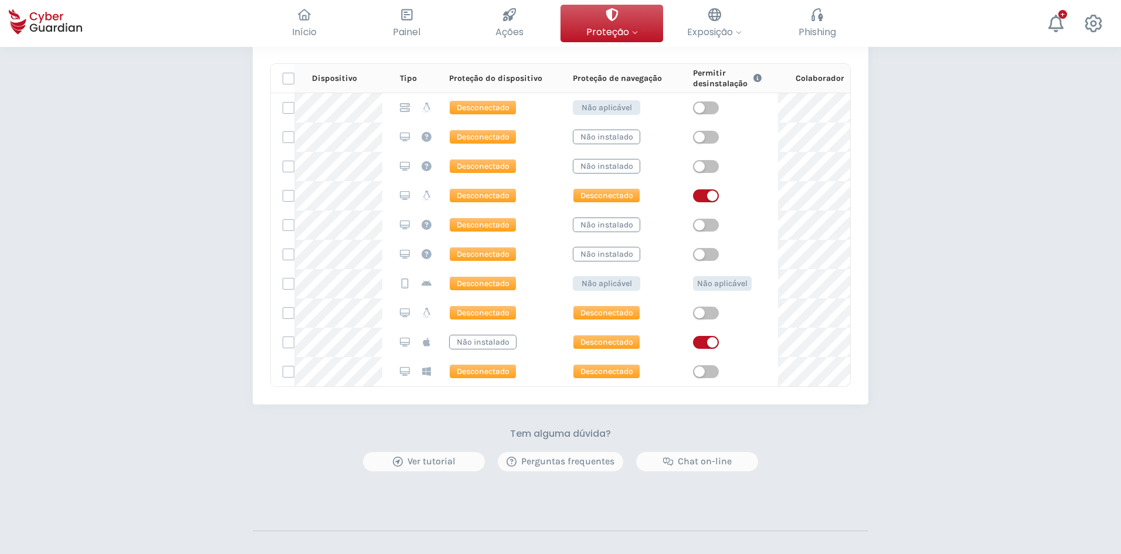
scroll to position [825, 0]
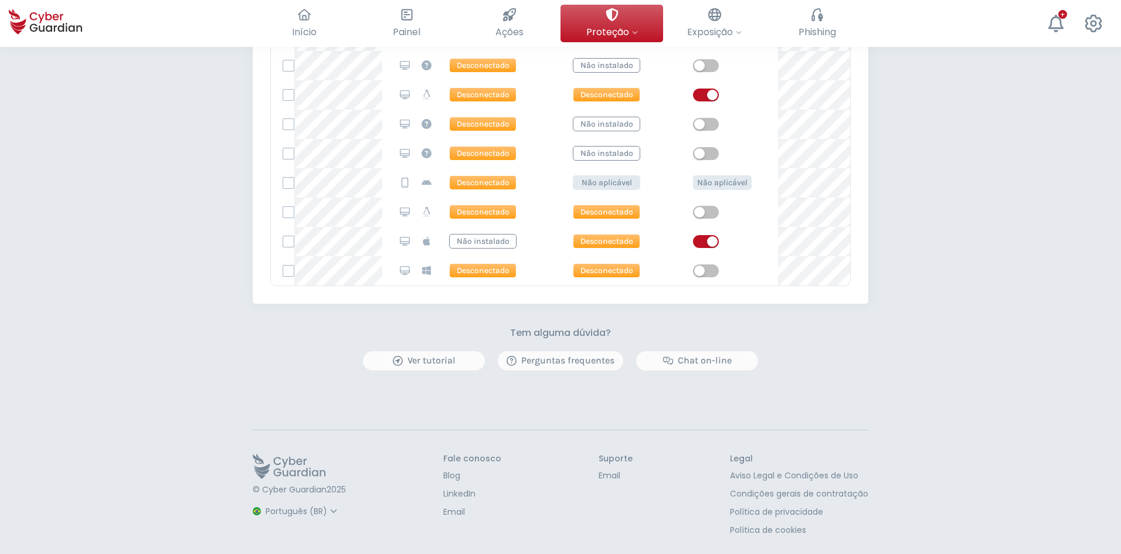
click at [293, 511] on select "Espanhol Inglês Português (BR)" at bounding box center [303, 511] width 78 height 21
click at [264, 501] on select "Espanhol Inglês Português (BR)" at bounding box center [303, 511] width 78 height 21
select select "English"
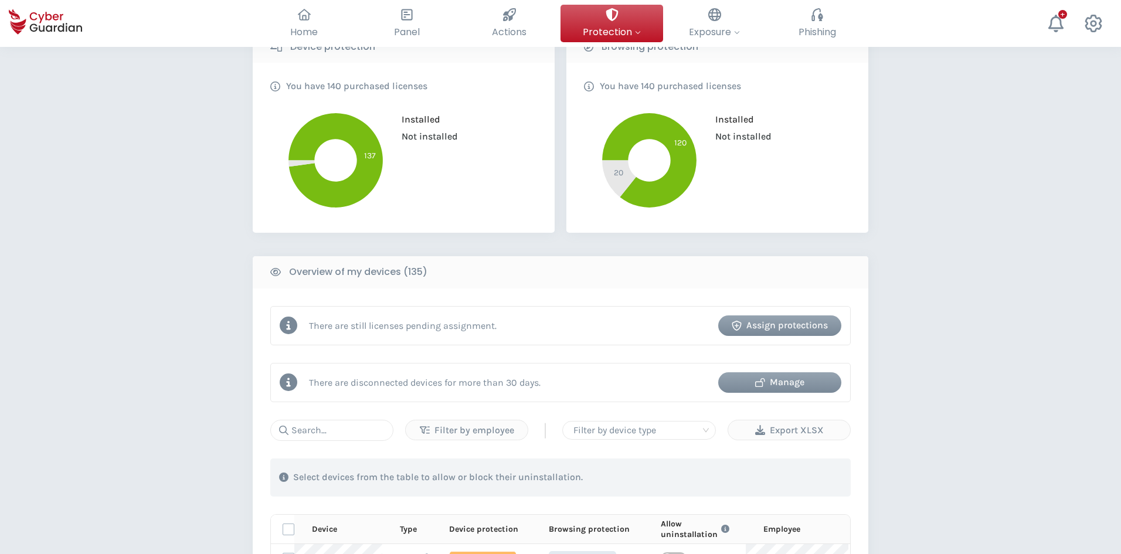
scroll to position [225, 0]
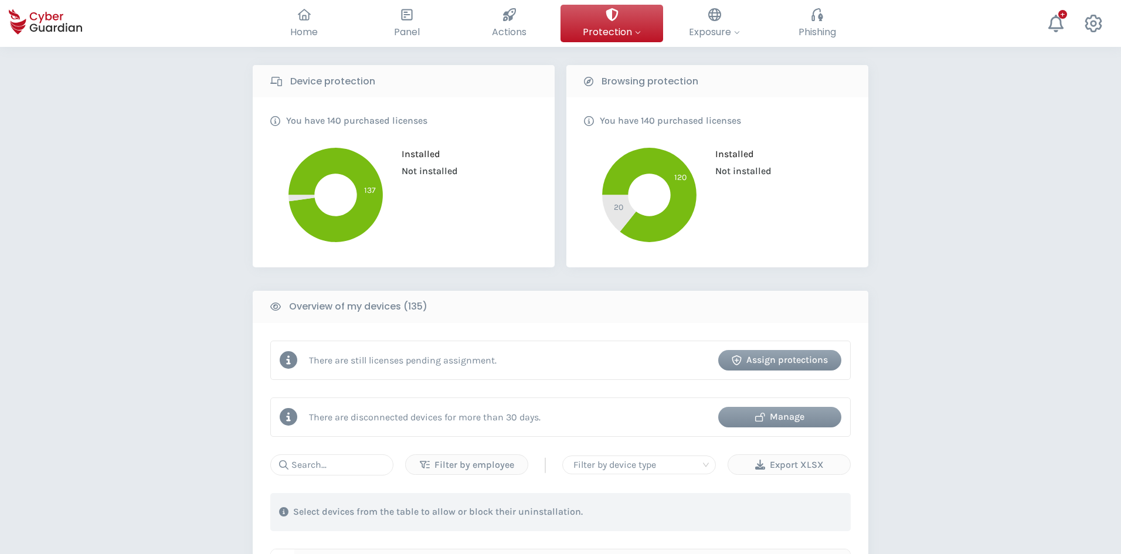
click at [679, 282] on div "PROTECTION > Device security How does it work? Add employees Install the protec…" at bounding box center [561, 410] width 616 height 1094
click at [794, 419] on div "Manage" at bounding box center [780, 417] width 106 height 14
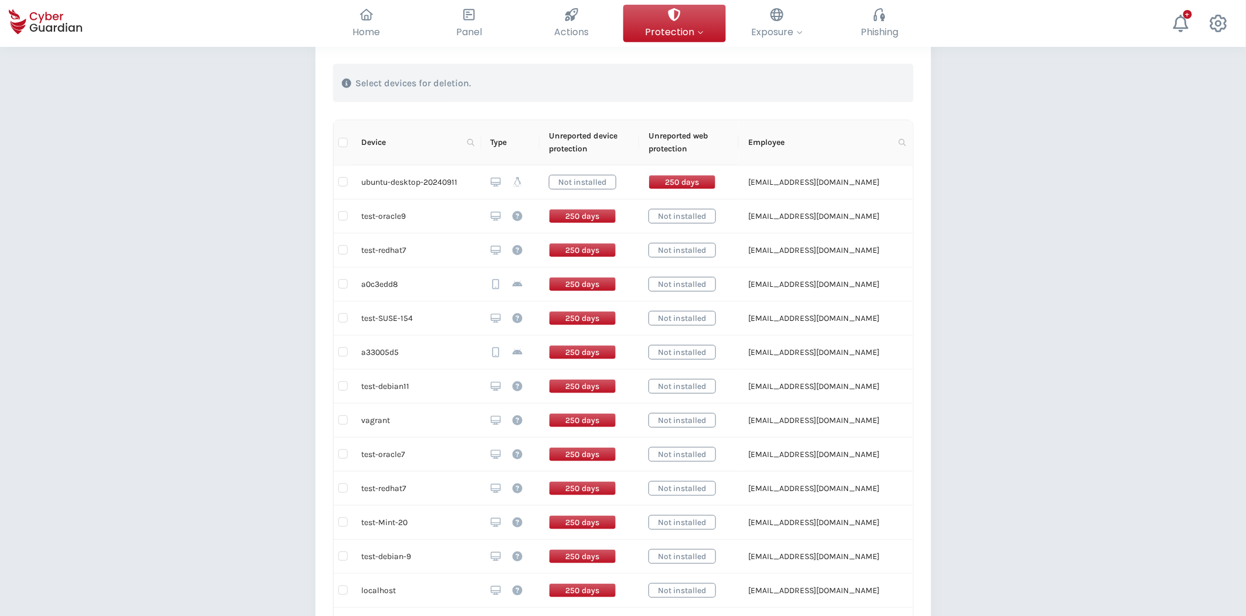
scroll to position [189, 0]
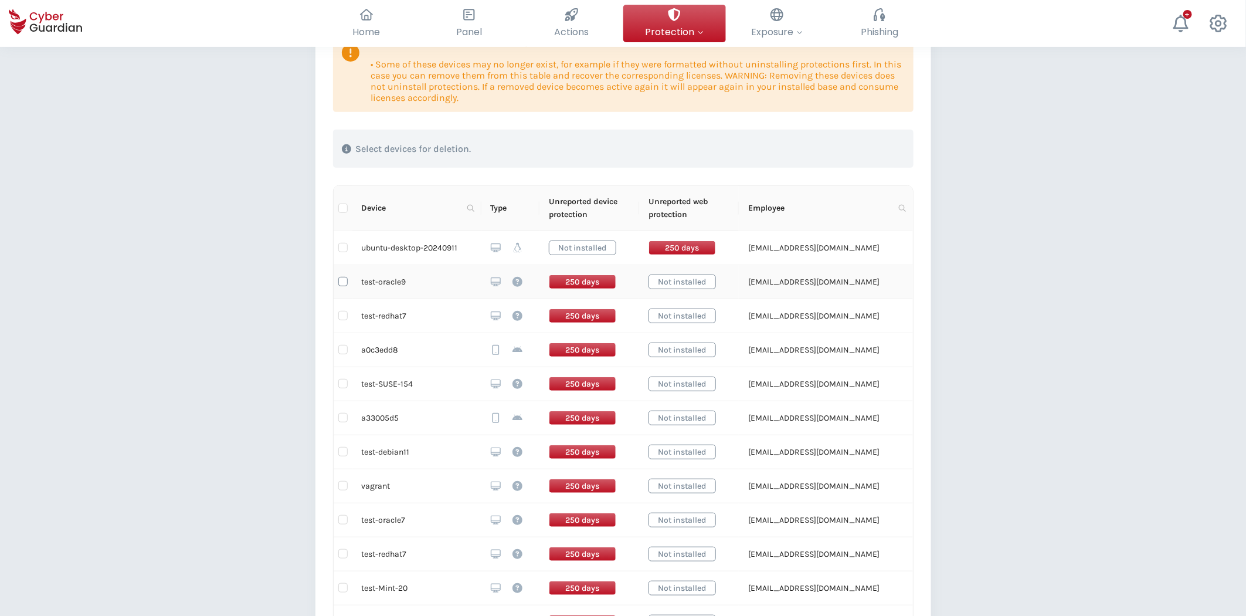
click at [342, 279] on input "checkbox" at bounding box center [342, 281] width 9 height 9
checkbox input "true"
click at [342, 458] on label at bounding box center [342, 451] width 9 height 13
click at [342, 456] on input "checkbox" at bounding box center [342, 451] width 9 height 9
checkbox input "true"
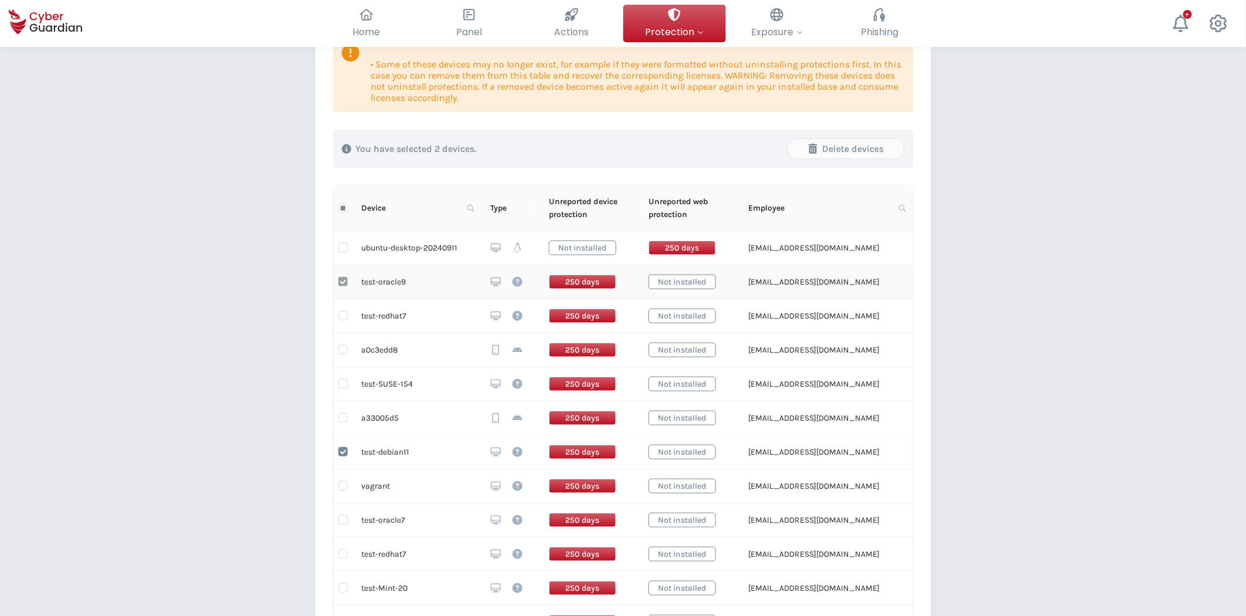
click at [346, 280] on input "checkbox" at bounding box center [342, 281] width 9 height 9
checkbox input "false"
click at [340, 453] on input "checkbox" at bounding box center [342, 451] width 9 height 9
checkbox input "false"
click at [342, 486] on input "checkbox" at bounding box center [342, 485] width 9 height 9
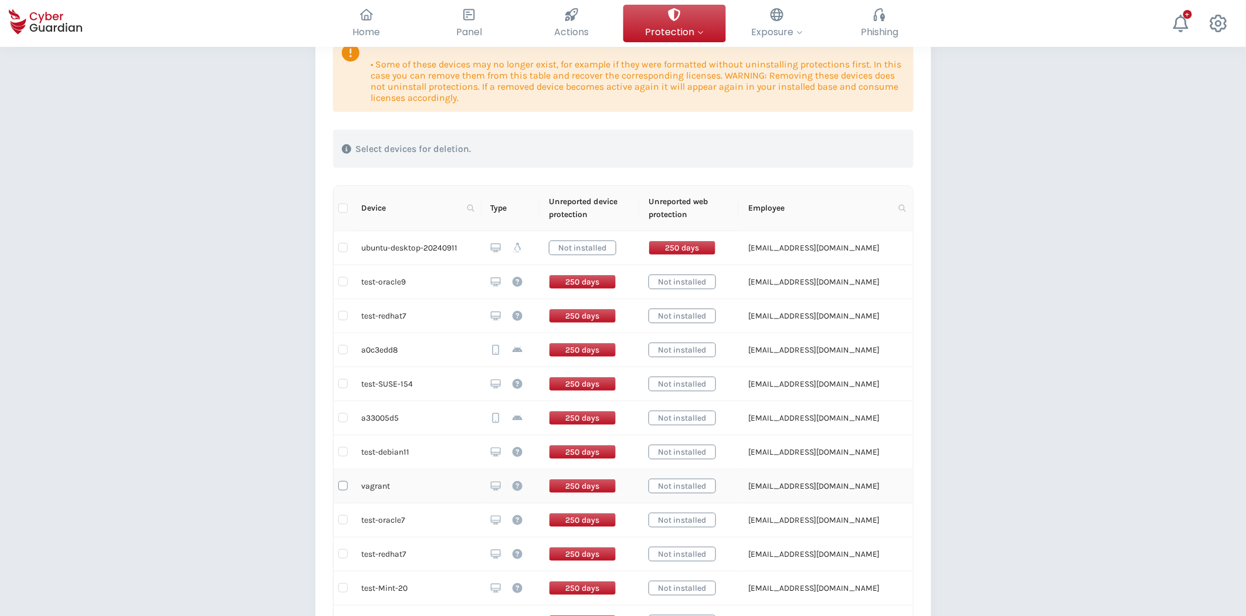
checkbox input "true"
click at [853, 150] on div "Delete devices" at bounding box center [846, 149] width 99 height 14
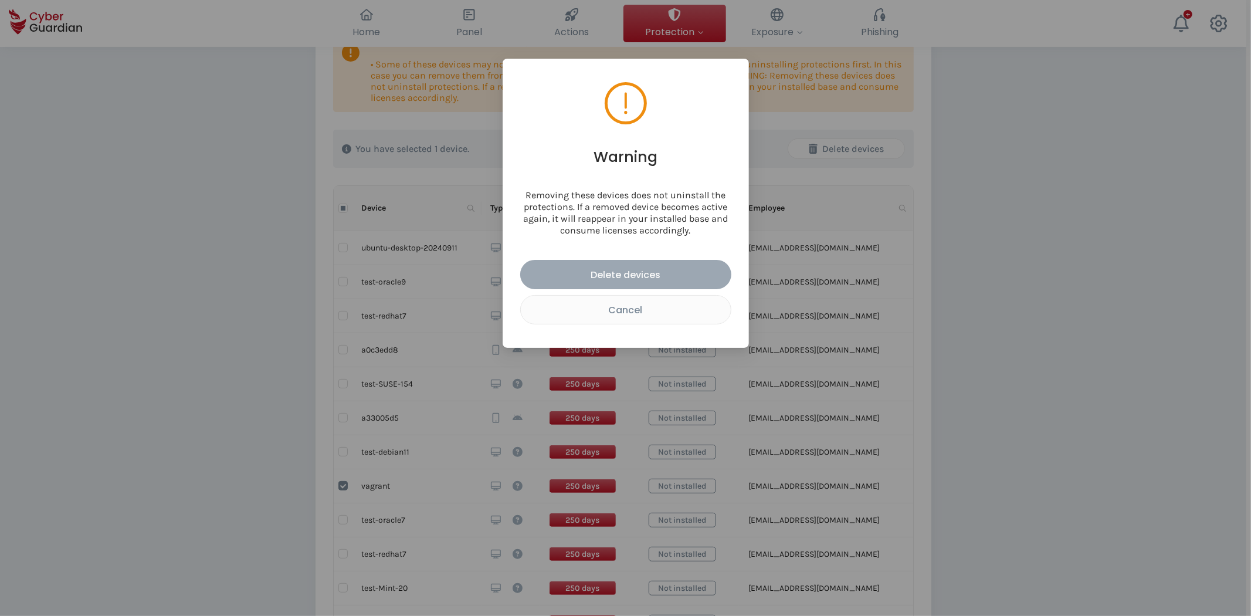
click at [649, 278] on div "Delete devices" at bounding box center [626, 274] width 194 height 15
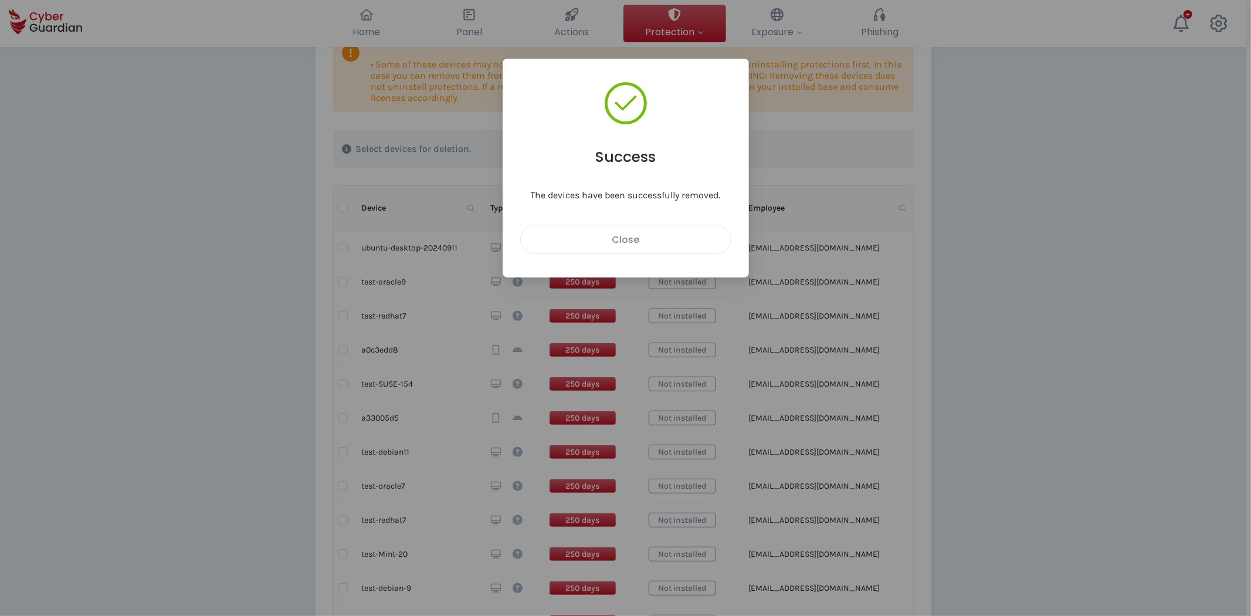
click at [642, 238] on div "Close" at bounding box center [626, 239] width 192 height 15
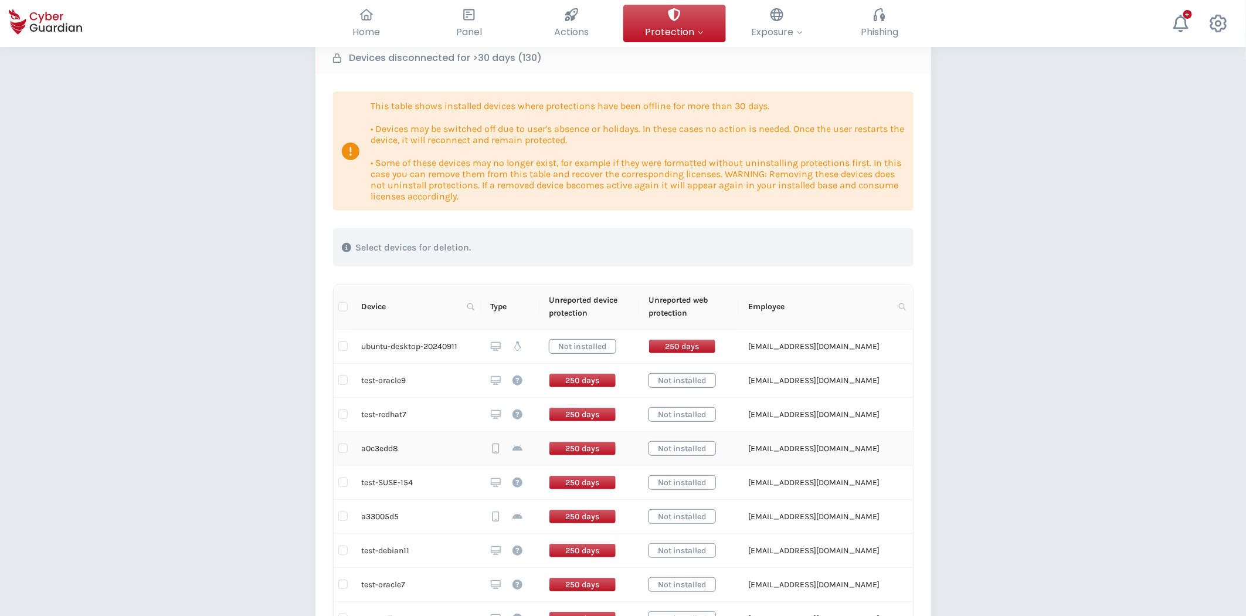
scroll to position [59, 0]
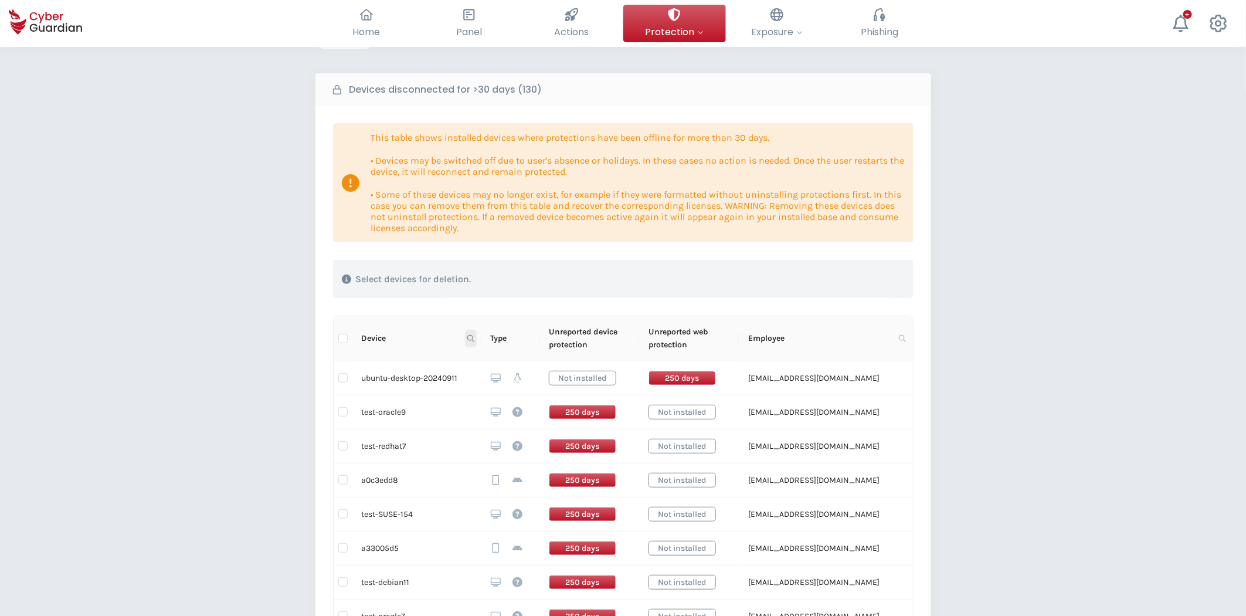
click at [472, 339] on icon at bounding box center [470, 338] width 7 height 7
click at [432, 372] on input "text" at bounding box center [413, 363] width 117 height 19
click at [453, 385] on span "Search" at bounding box center [454, 384] width 26 height 13
click at [471, 338] on icon at bounding box center [470, 338] width 7 height 7
click at [442, 364] on input "local" at bounding box center [413, 363] width 117 height 19
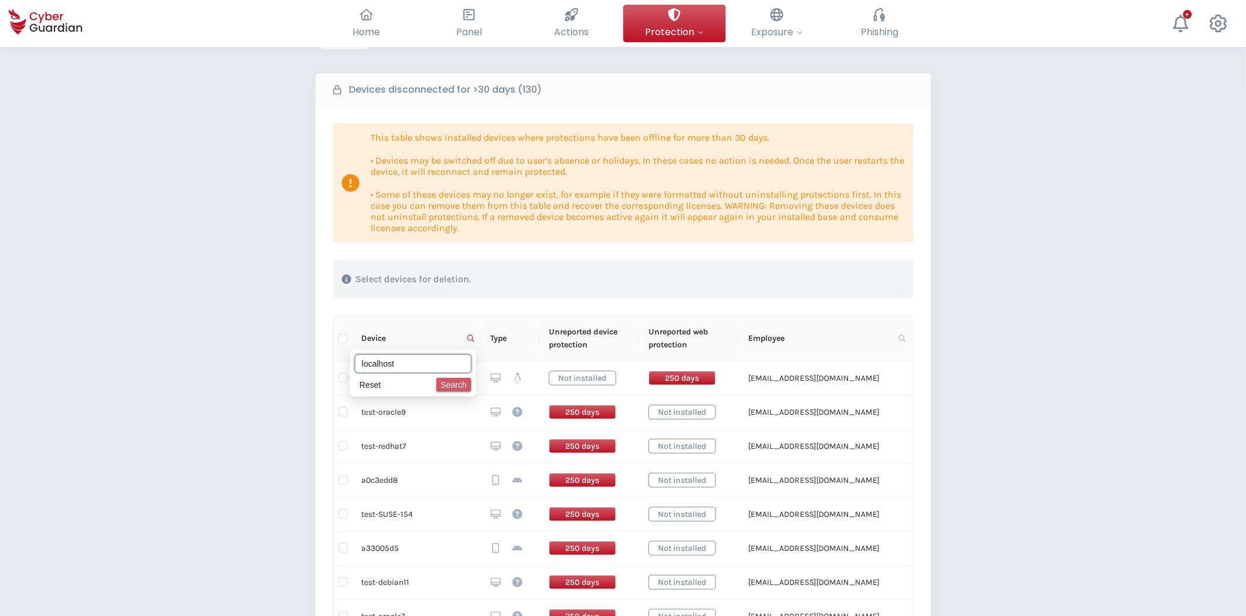
type input "localhost"
click at [449, 389] on span "Search" at bounding box center [454, 384] width 26 height 13
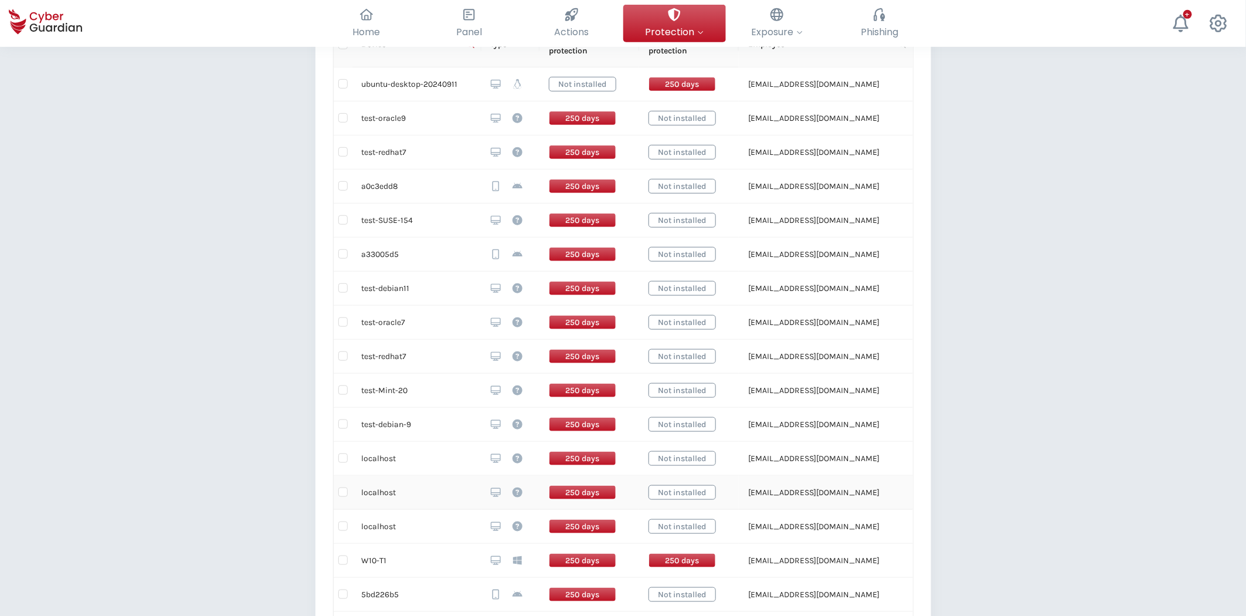
scroll to position [319, 0]
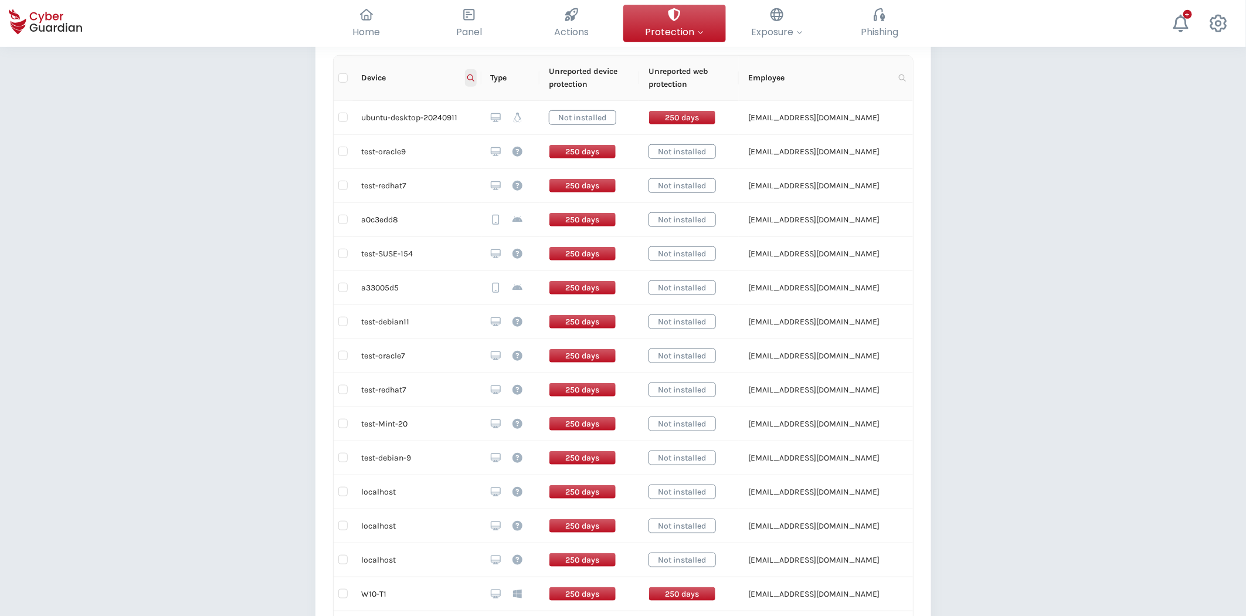
click at [466, 76] on span at bounding box center [471, 78] width 12 height 18
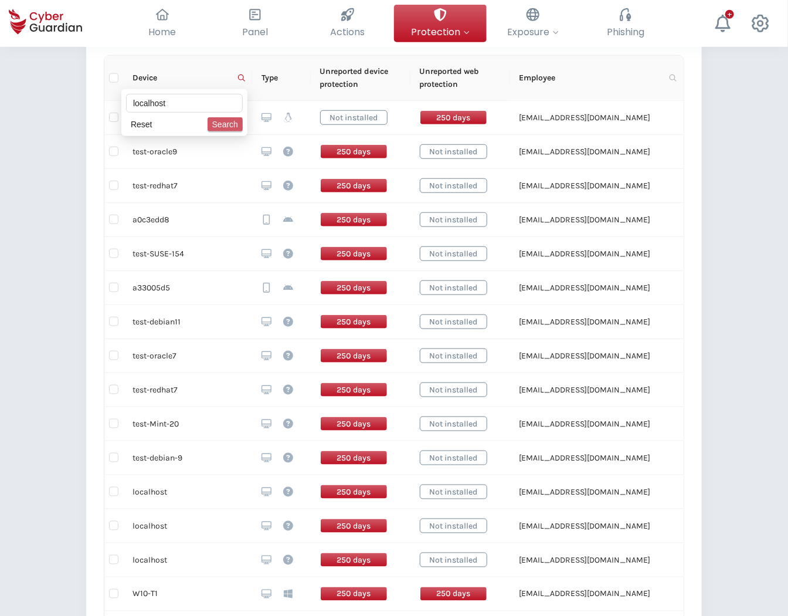
click at [225, 126] on span "Search" at bounding box center [225, 124] width 26 height 13
click at [238, 77] on icon at bounding box center [241, 77] width 7 height 7
click at [221, 123] on span "Search" at bounding box center [225, 124] width 26 height 13
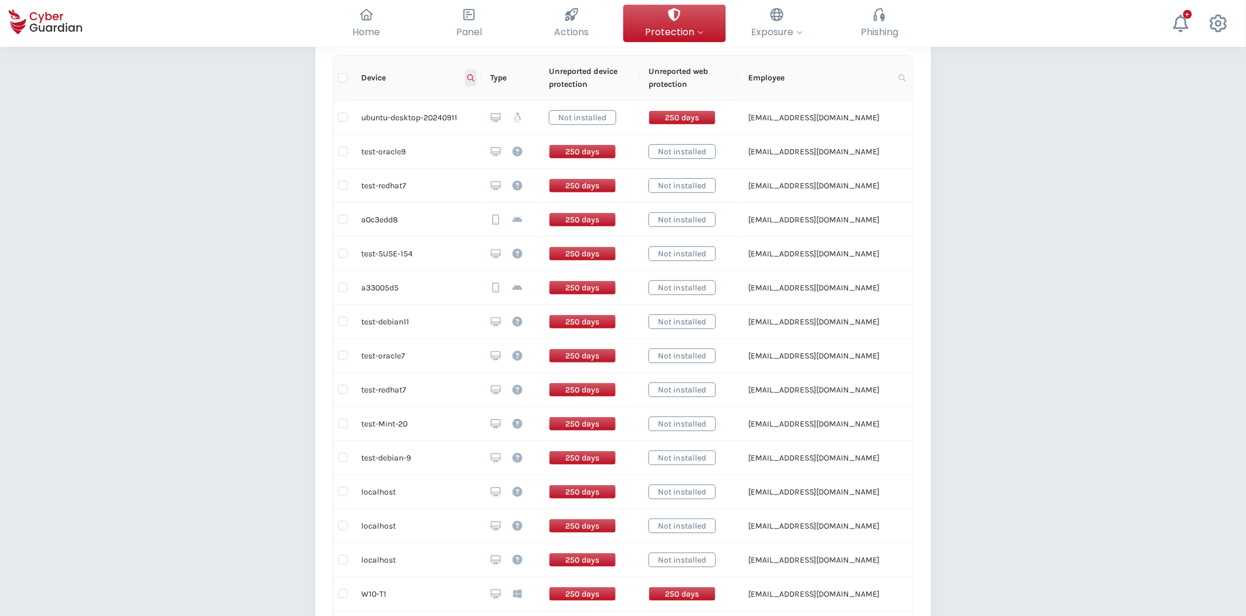
click at [471, 79] on icon at bounding box center [470, 77] width 7 height 7
drag, startPoint x: 400, startPoint y: 496, endPoint x: 355, endPoint y: 496, distance: 45.2
click at [355, 496] on td "localhost" at bounding box center [416, 492] width 129 height 34
copy td "localhost"
click at [470, 80] on icon at bounding box center [470, 77] width 7 height 7
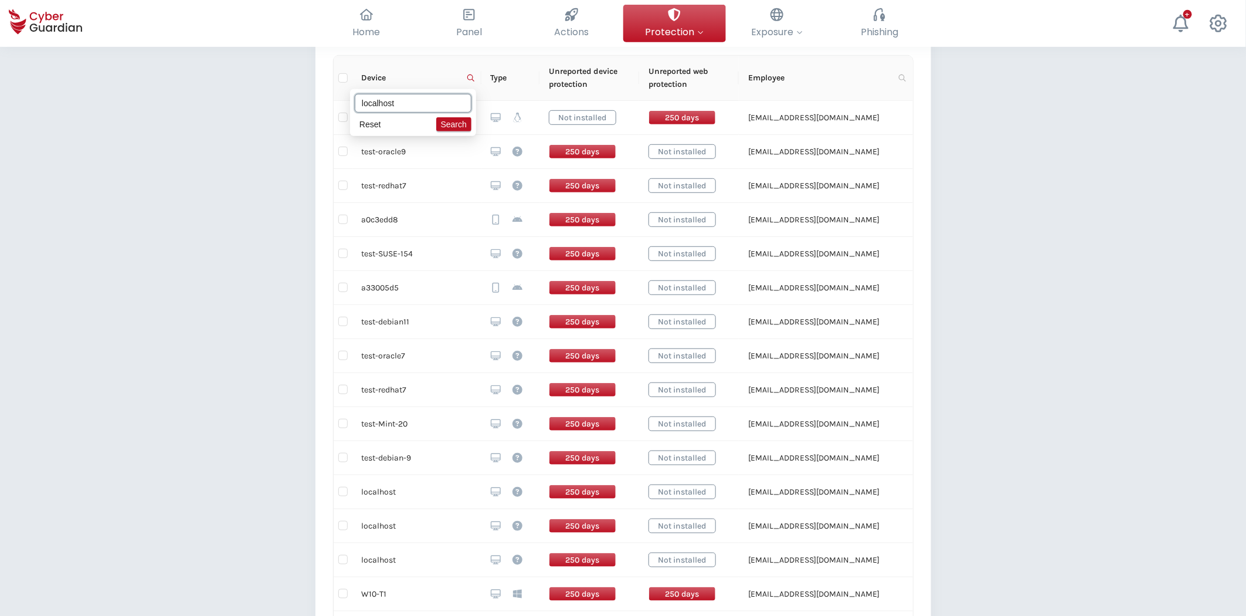
click at [429, 103] on input "localhost" at bounding box center [413, 103] width 117 height 19
click at [462, 124] on span "Search" at bounding box center [454, 124] width 26 height 13
click at [474, 74] on span at bounding box center [471, 78] width 12 height 18
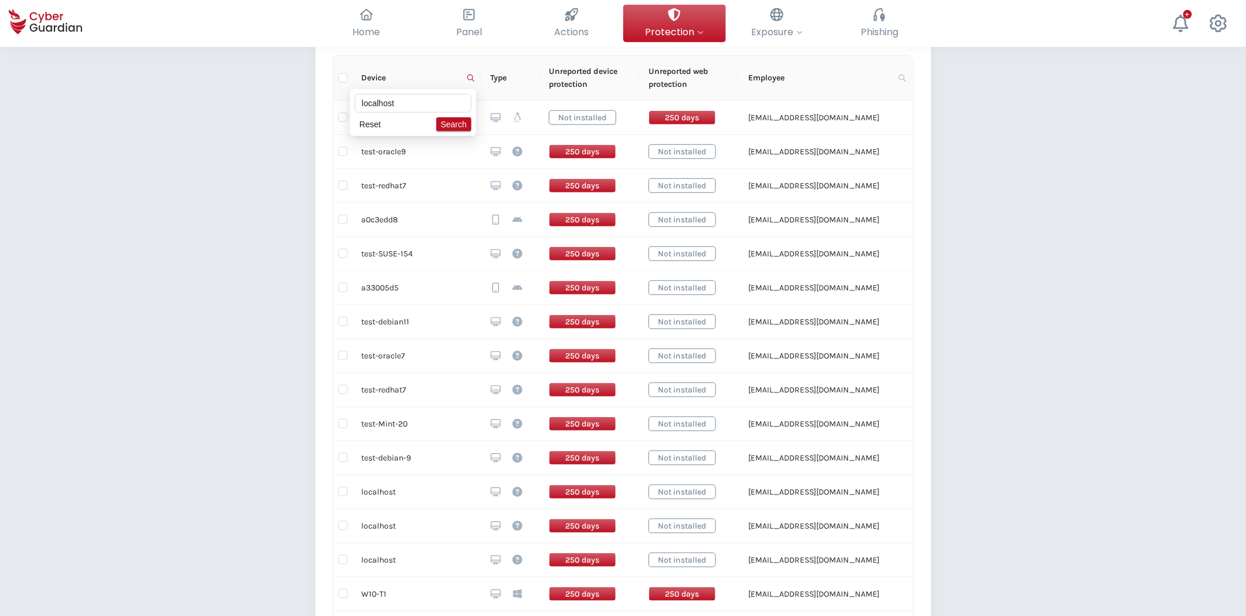
click at [267, 327] on div "Back Devices disconnected for >30 days (130) This table shows installed devices…" at bounding box center [623, 386] width 1246 height 1316
click at [344, 489] on input "checkbox" at bounding box center [342, 491] width 9 height 9
checkbox input "true"
click at [343, 526] on input "checkbox" at bounding box center [342, 525] width 9 height 9
checkbox input "true"
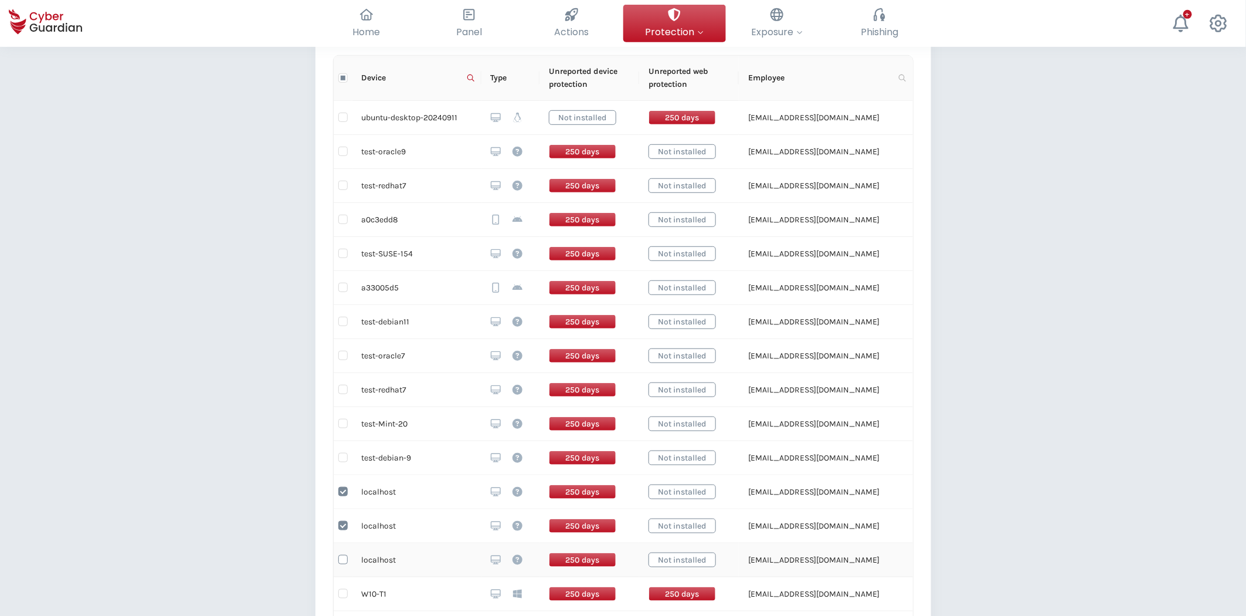
click at [342, 554] on input "checkbox" at bounding box center [342, 559] width 9 height 9
checkbox input "true"
drag, startPoint x: 864, startPoint y: 154, endPoint x: 742, endPoint y: 165, distance: 122.5
click at [742, 165] on td "[EMAIL_ADDRESS][DOMAIN_NAME]" at bounding box center [826, 152] width 174 height 34
copy td "[EMAIL_ADDRESS][DOMAIN_NAME]"
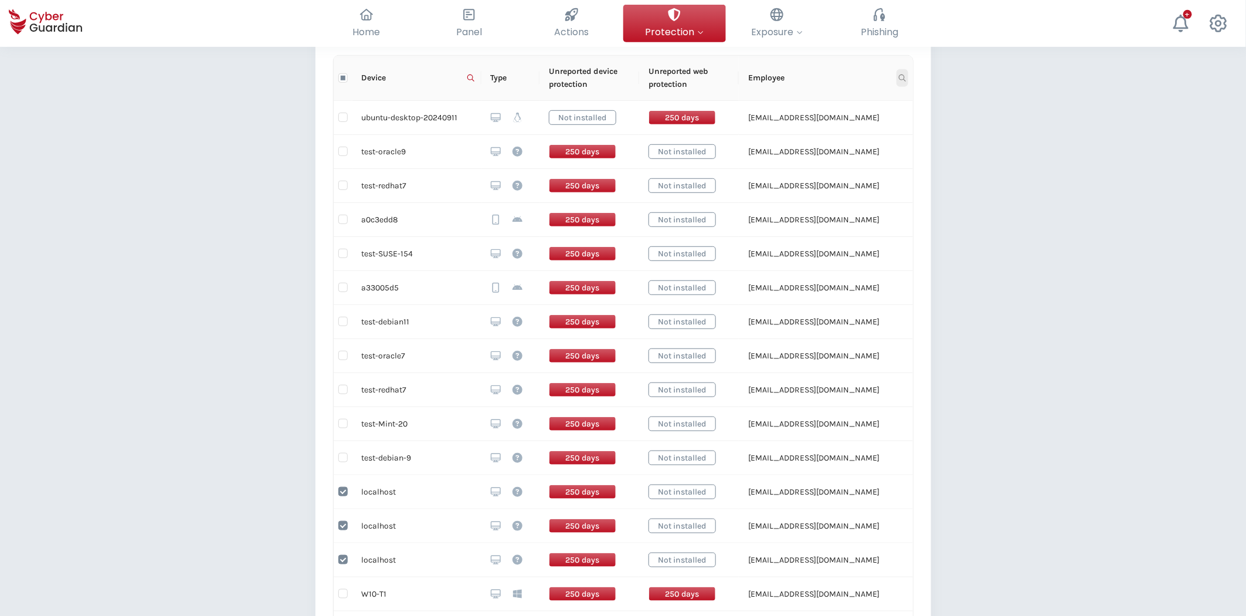
click at [902, 79] on icon at bounding box center [902, 77] width 7 height 7
click at [829, 102] on input "text" at bounding box center [844, 103] width 117 height 19
paste input "[EMAIL_ADDRESS][DOMAIN_NAME]"
type input "[EMAIL_ADDRESS][DOMAIN_NAME]"
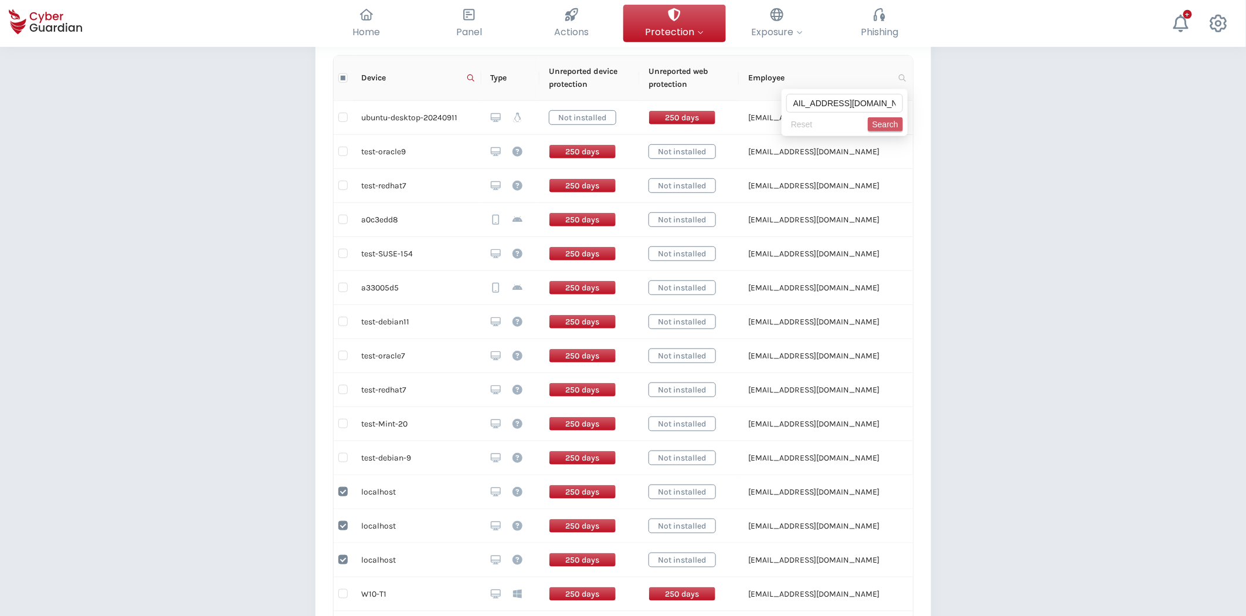
click at [873, 125] on button "Search" at bounding box center [885, 124] width 35 height 14
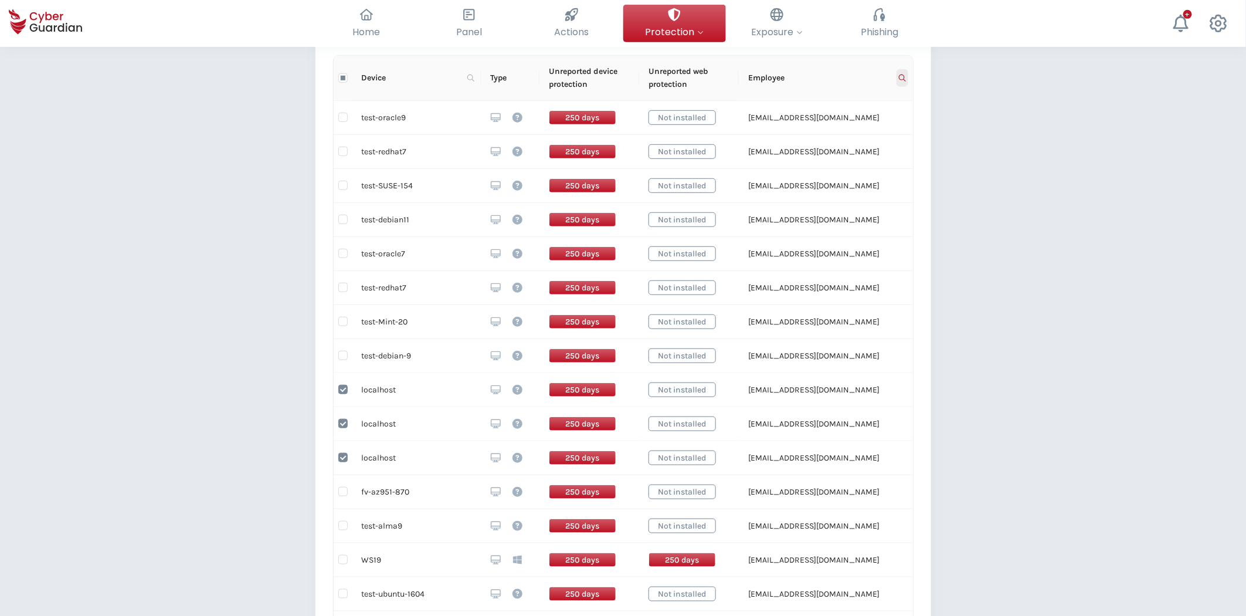
click at [900, 79] on icon at bounding box center [902, 77] width 7 height 7
click at [810, 123] on span "Reset" at bounding box center [802, 124] width 22 height 13
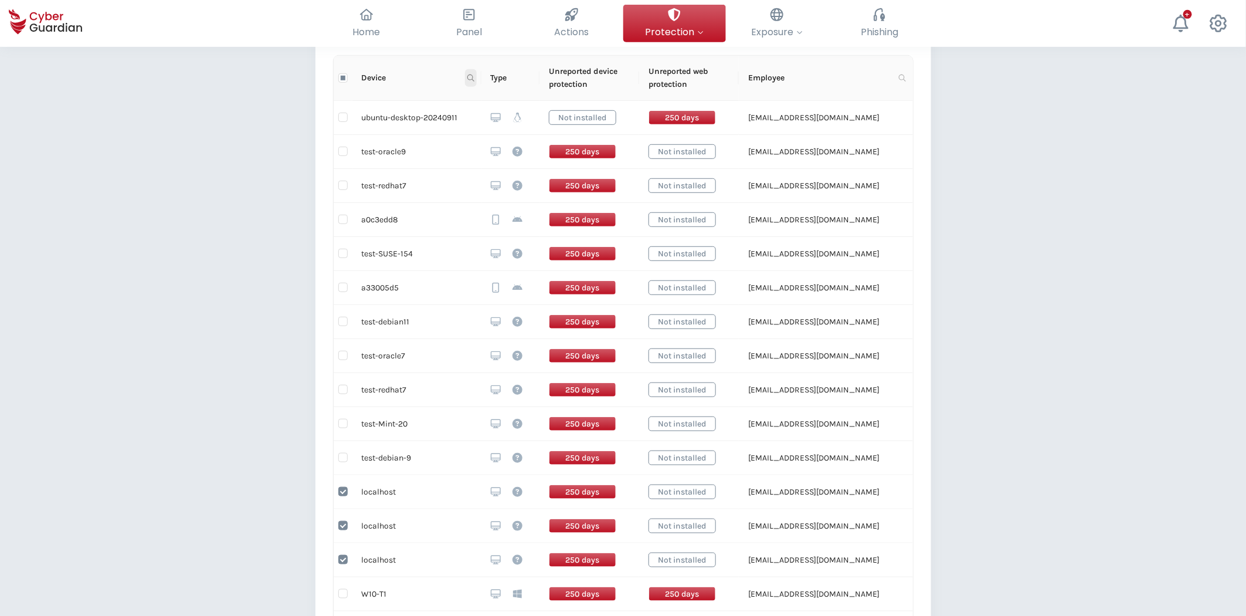
click at [470, 77] on icon at bounding box center [470, 77] width 7 height 7
drag, startPoint x: 435, startPoint y: 97, endPoint x: 439, endPoint y: 114, distance: 17.9
click at [435, 97] on input "localhost" at bounding box center [413, 103] width 117 height 19
click at [453, 125] on span "Search" at bounding box center [454, 124] width 26 height 13
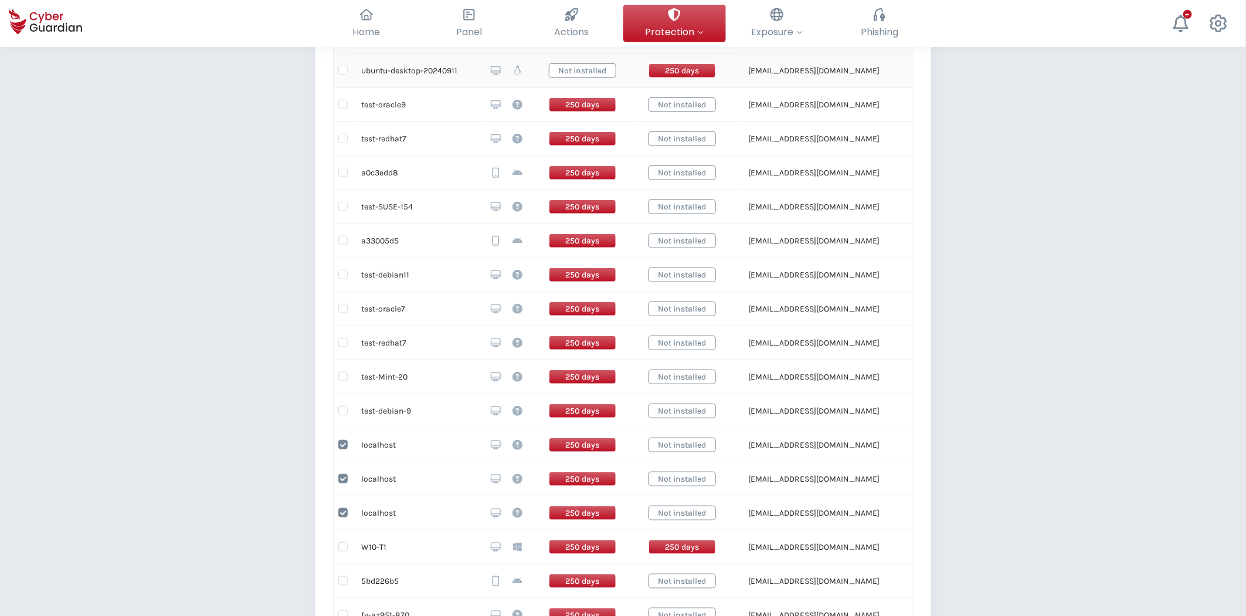
scroll to position [384, 0]
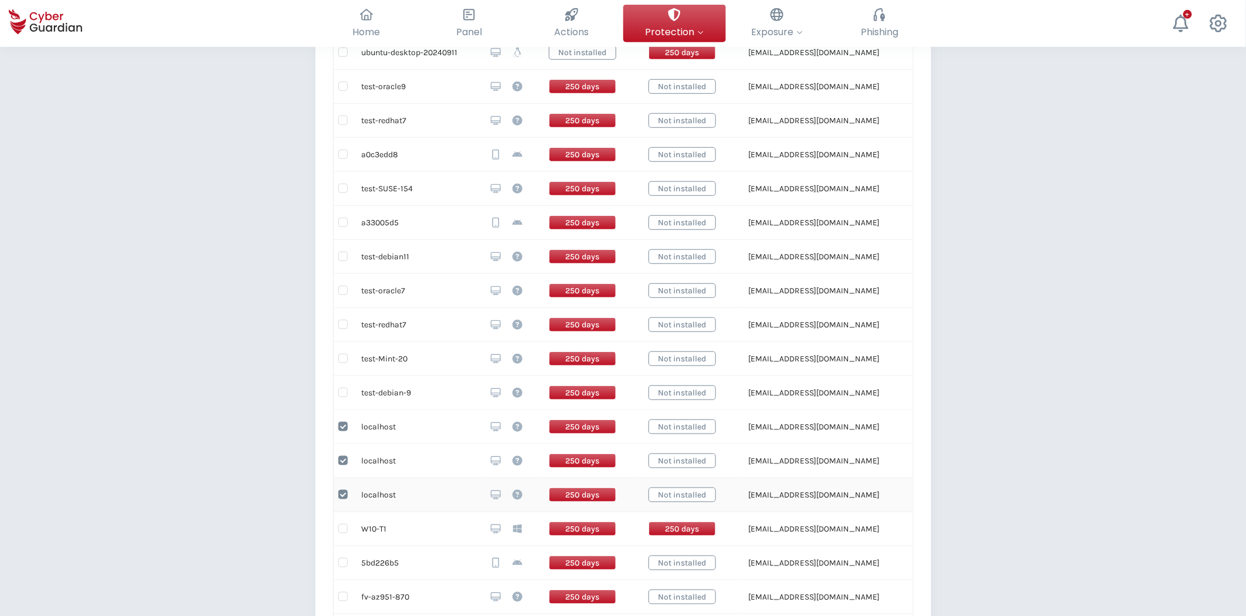
click at [335, 494] on td at bounding box center [343, 495] width 19 height 34
click at [344, 498] on input "checkbox" at bounding box center [342, 494] width 9 height 9
checkbox input "false"
click at [344, 464] on input "checkbox" at bounding box center [342, 460] width 9 height 9
checkbox input "false"
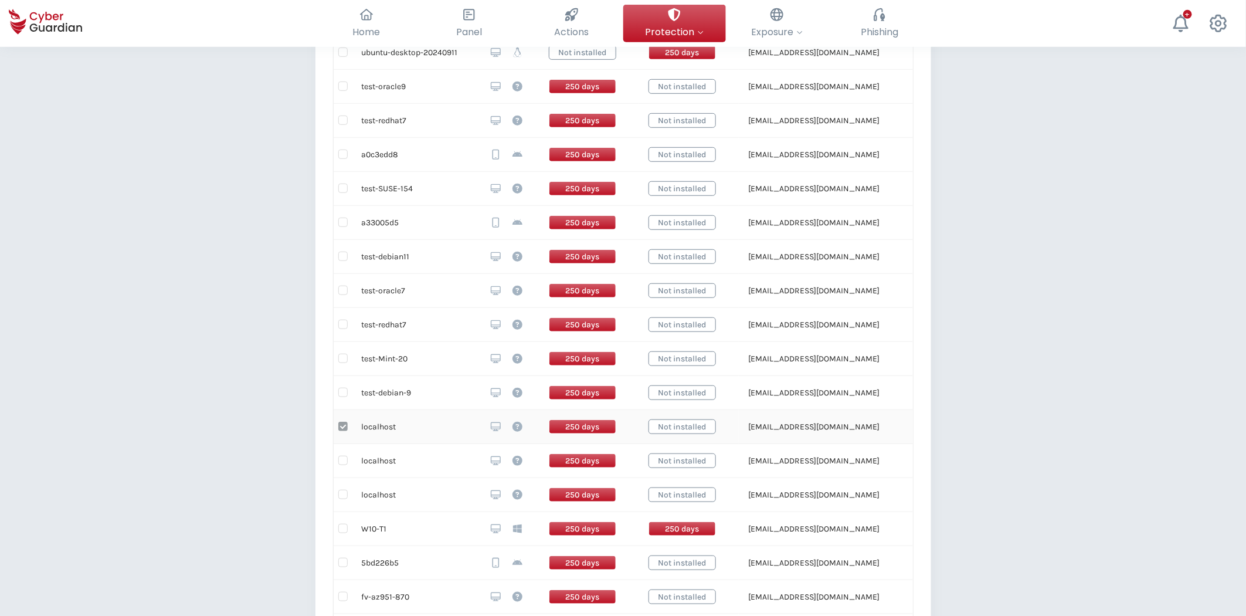
click at [340, 428] on input "checkbox" at bounding box center [342, 426] width 9 height 9
checkbox input "false"
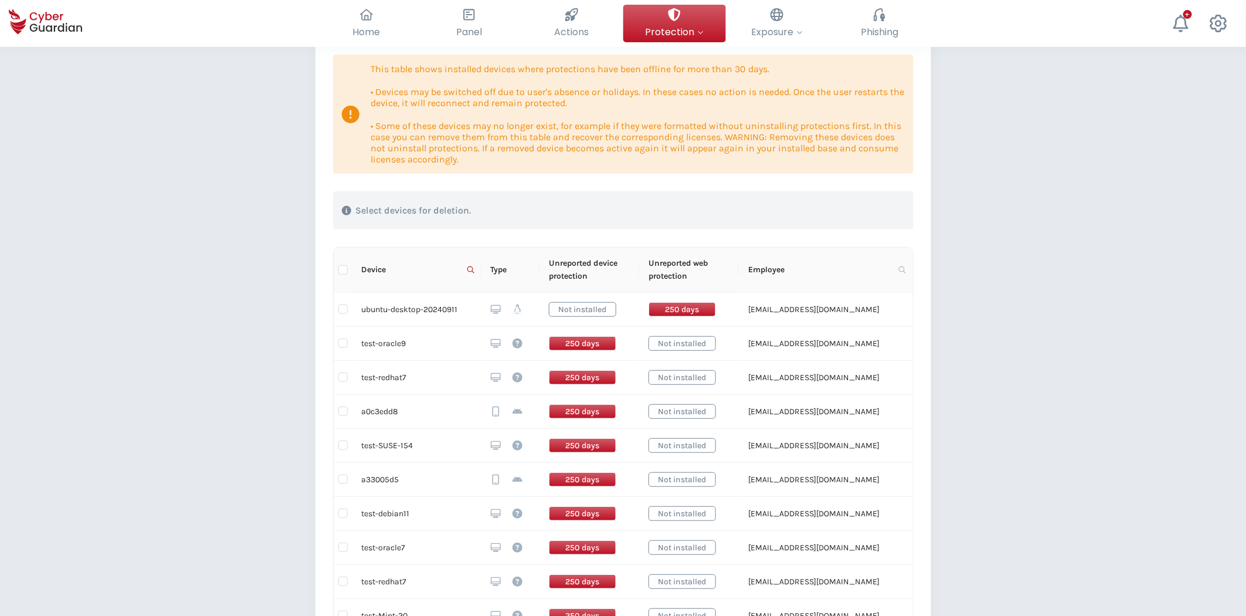
scroll to position [124, 0]
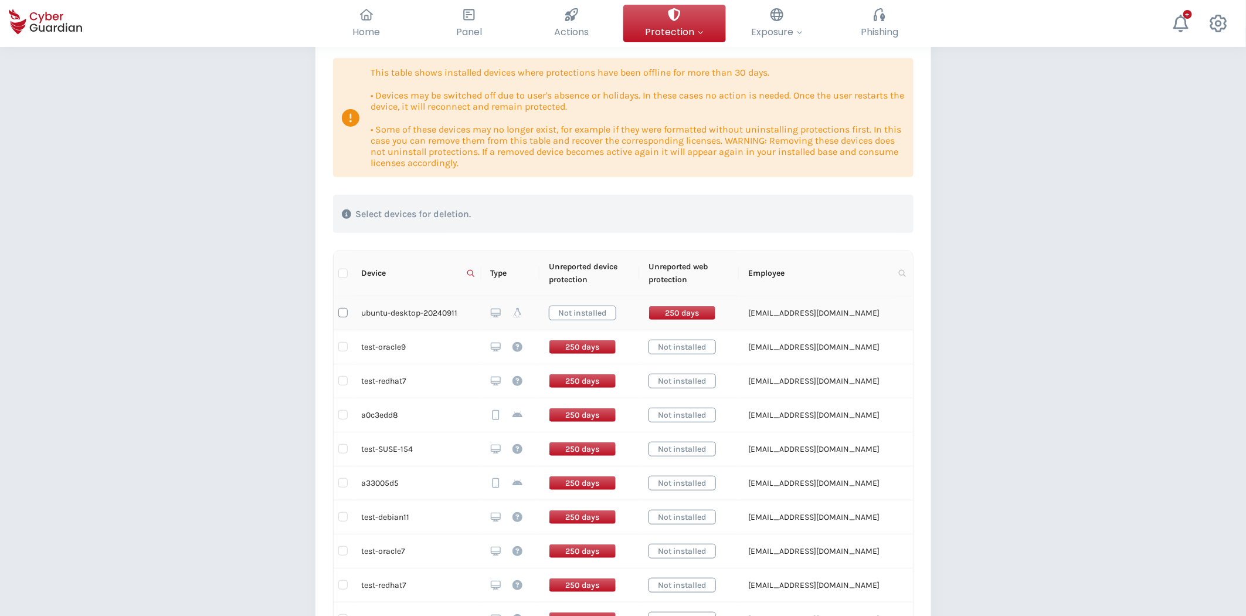
click at [344, 306] on label at bounding box center [342, 312] width 9 height 13
click at [344, 308] on input "checkbox" at bounding box center [342, 312] width 9 height 9
click at [344, 315] on input "checkbox" at bounding box center [342, 312] width 9 height 9
checkbox input "false"
click at [345, 349] on input "checkbox" at bounding box center [342, 346] width 9 height 9
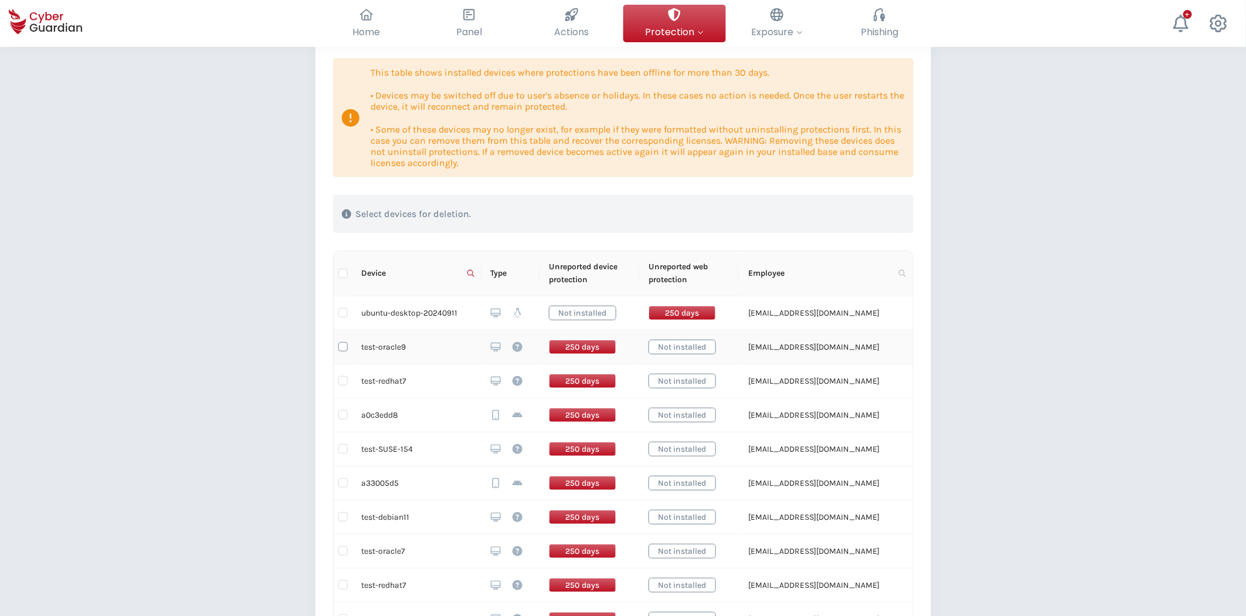
checkbox input "true"
click at [342, 319] on td at bounding box center [343, 313] width 19 height 34
click at [341, 313] on input "checkbox" at bounding box center [342, 312] width 9 height 9
checkbox input "true"
click at [348, 379] on td at bounding box center [343, 381] width 19 height 34
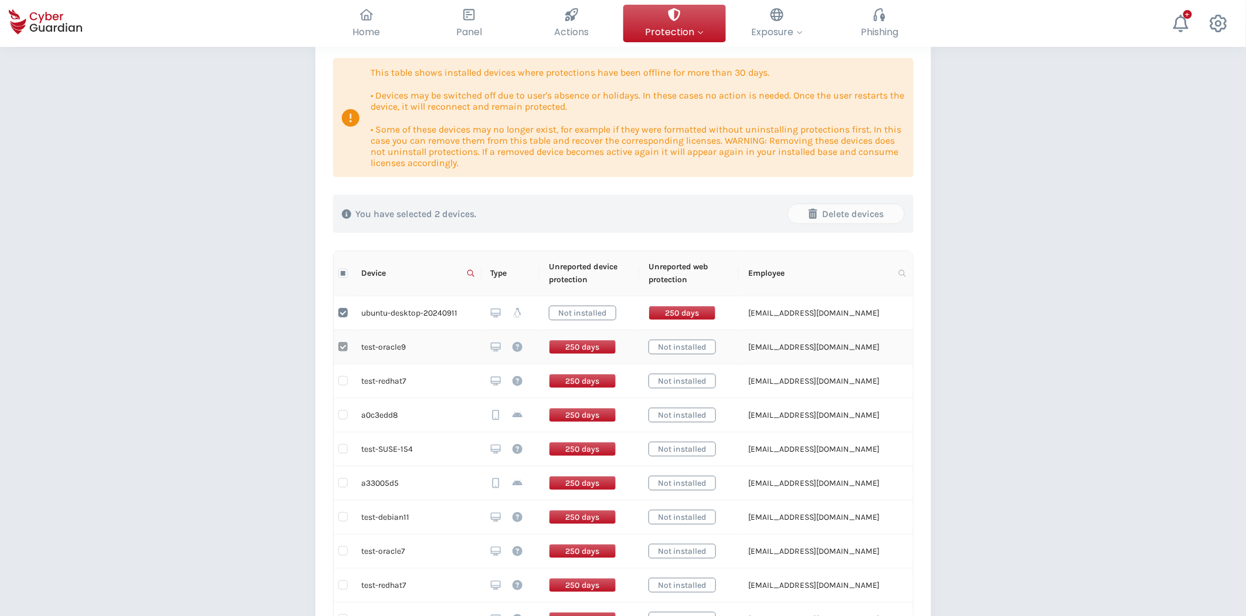
click at [343, 347] on input "checkbox" at bounding box center [342, 346] width 9 height 9
checkbox input "false"
click at [339, 314] on input "checkbox" at bounding box center [342, 312] width 9 height 9
checkbox input "false"
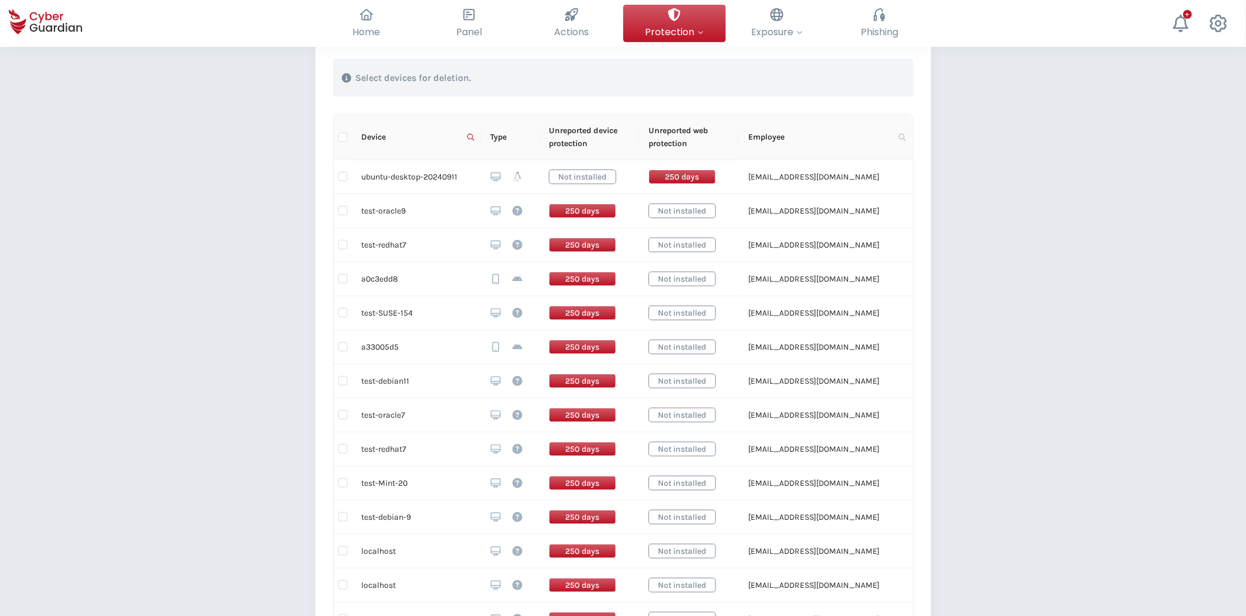
scroll to position [319, 0]
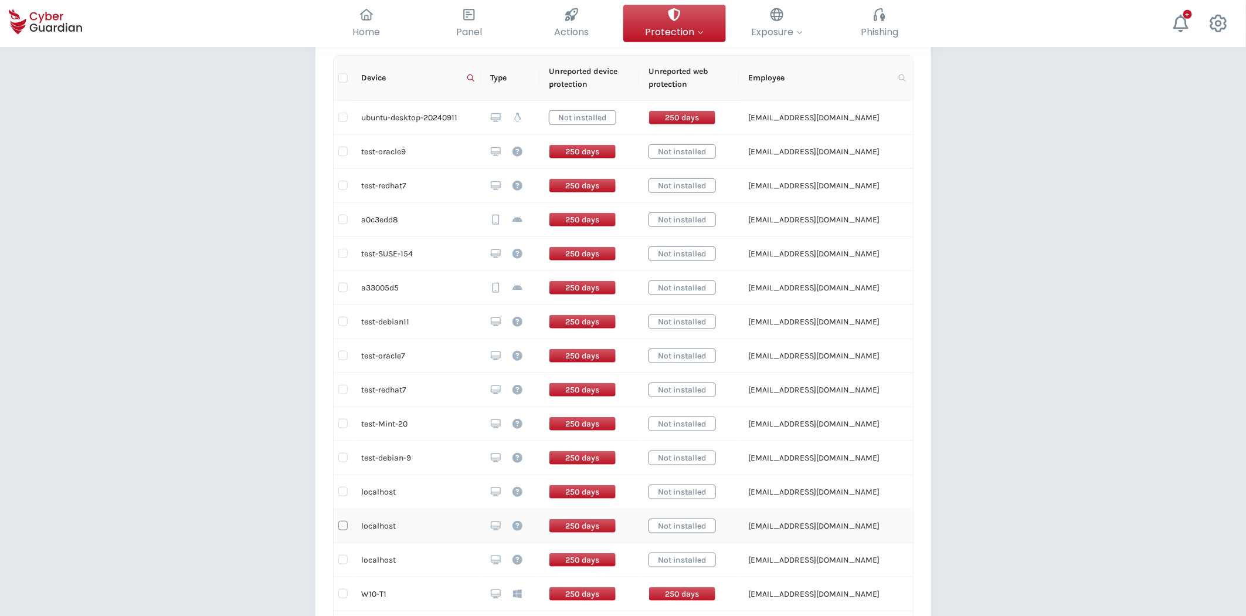
click at [342, 525] on input "checkbox" at bounding box center [342, 525] width 9 height 9
checkbox input "true"
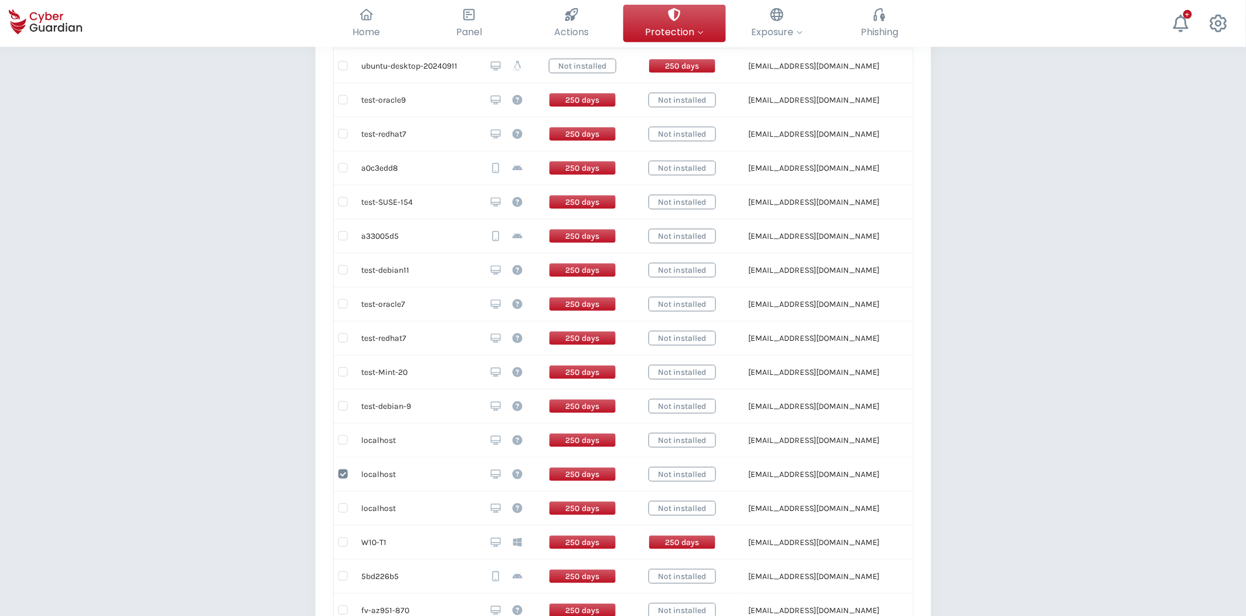
scroll to position [384, 0]
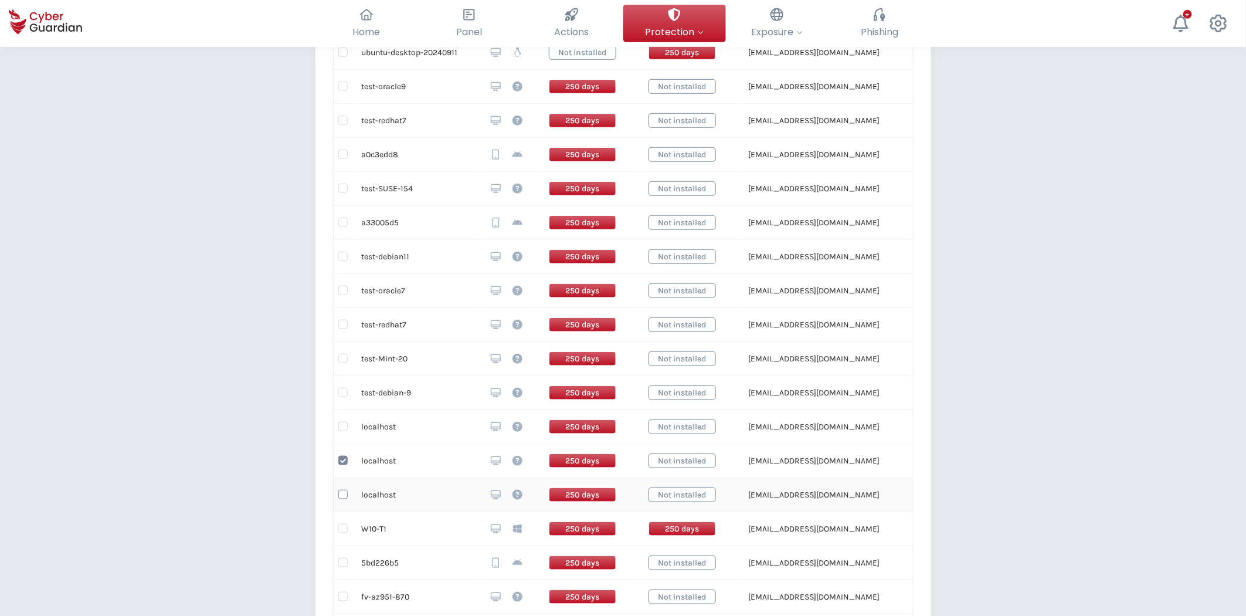
click at [343, 490] on input "checkbox" at bounding box center [342, 494] width 9 height 9
checkbox input "true"
click at [338, 425] on input "checkbox" at bounding box center [342, 426] width 9 height 9
checkbox input "true"
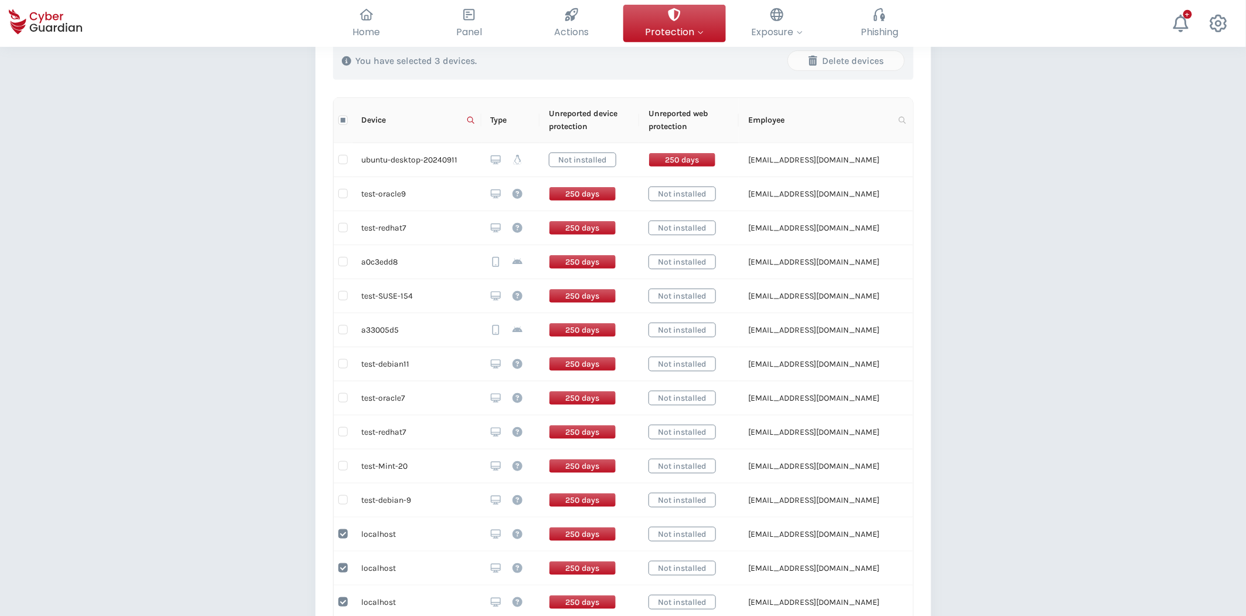
scroll to position [254, 0]
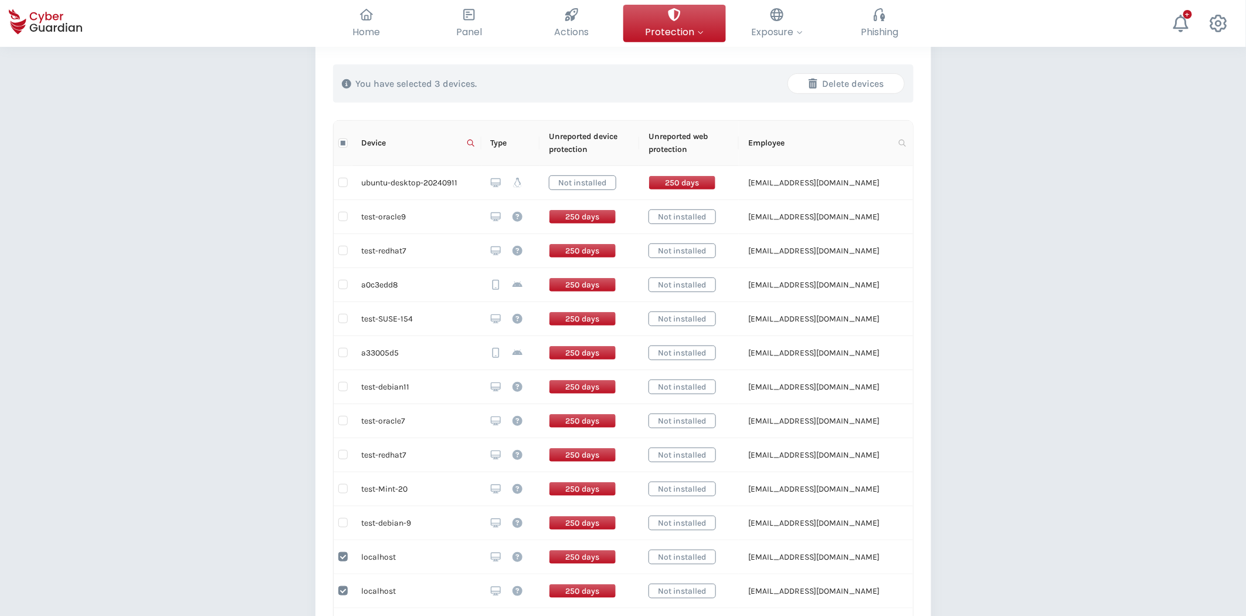
click at [856, 87] on div "Delete devices" at bounding box center [846, 84] width 99 height 14
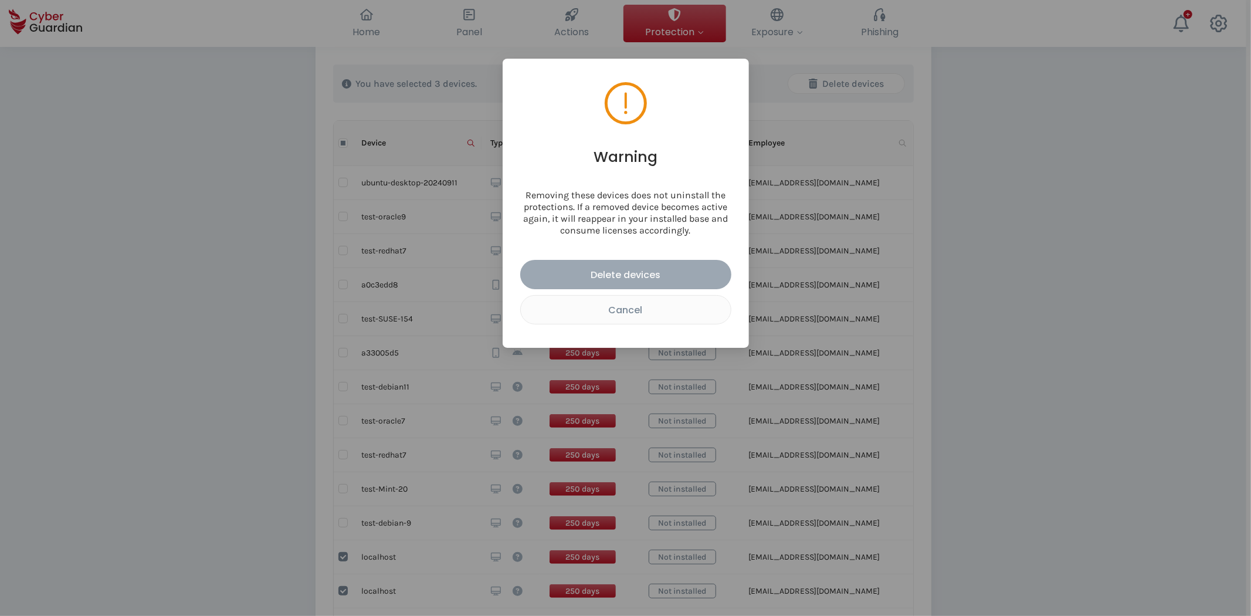
click at [652, 265] on button "Delete devices" at bounding box center [625, 274] width 211 height 29
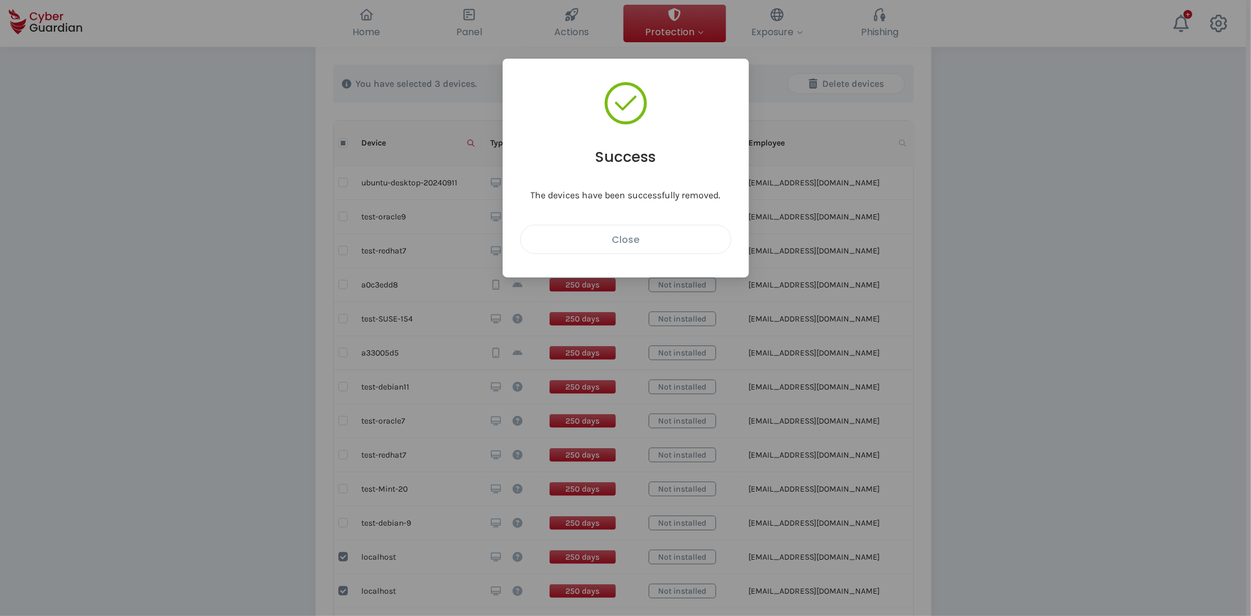
click at [653, 245] on div "Close" at bounding box center [626, 239] width 192 height 15
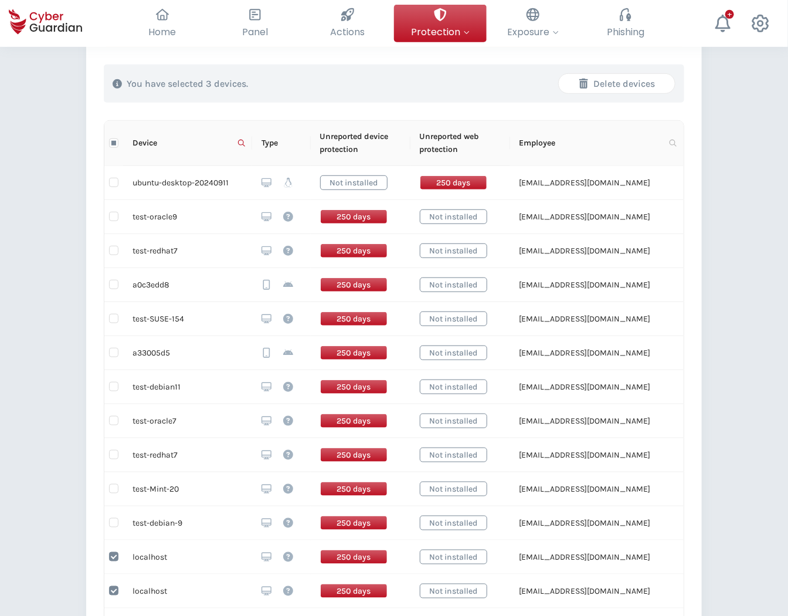
click at [622, 85] on div "Delete devices" at bounding box center [617, 84] width 99 height 14
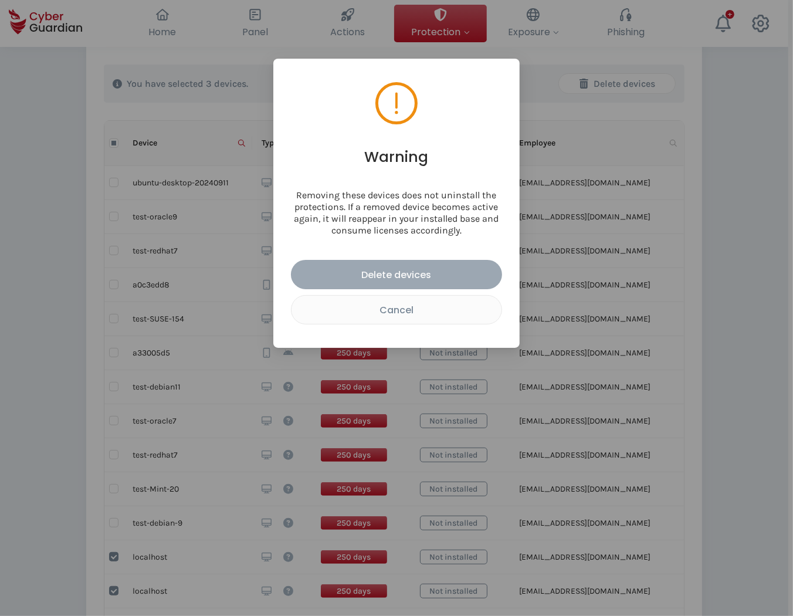
click at [418, 276] on div "Delete devices" at bounding box center [397, 274] width 194 height 15
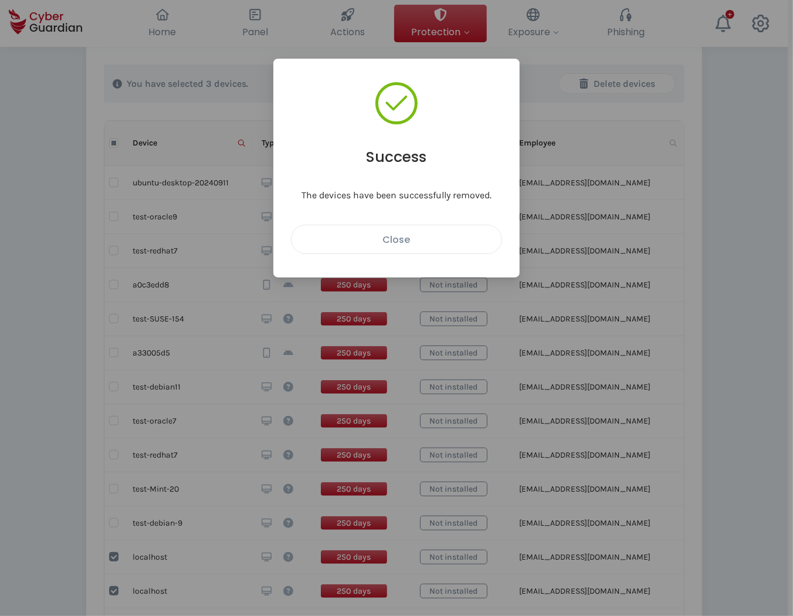
click at [418, 247] on button "Close" at bounding box center [396, 239] width 211 height 29
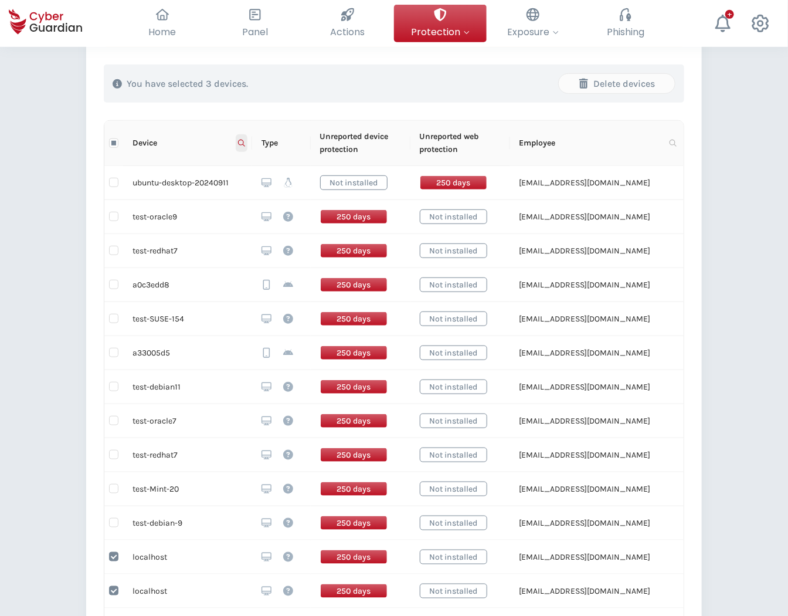
click at [243, 143] on icon at bounding box center [241, 143] width 7 height 7
click at [148, 195] on span "Reset" at bounding box center [142, 189] width 22 height 13
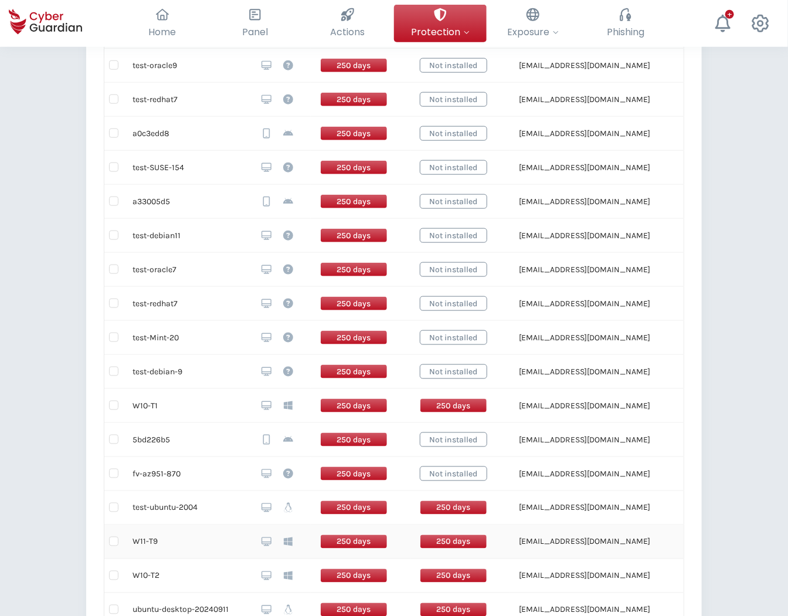
scroll to position [319, 0]
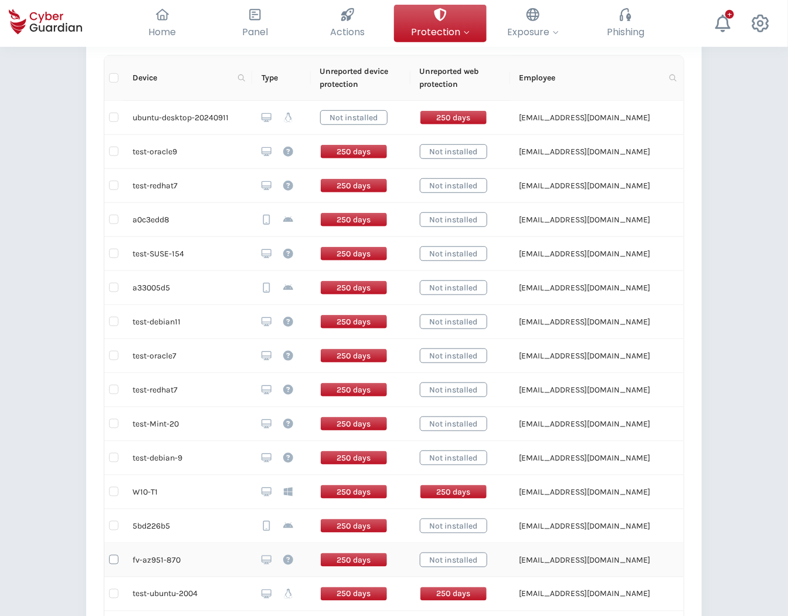
click at [115, 554] on input "checkbox" at bounding box center [113, 559] width 9 height 9
checkbox input "true"
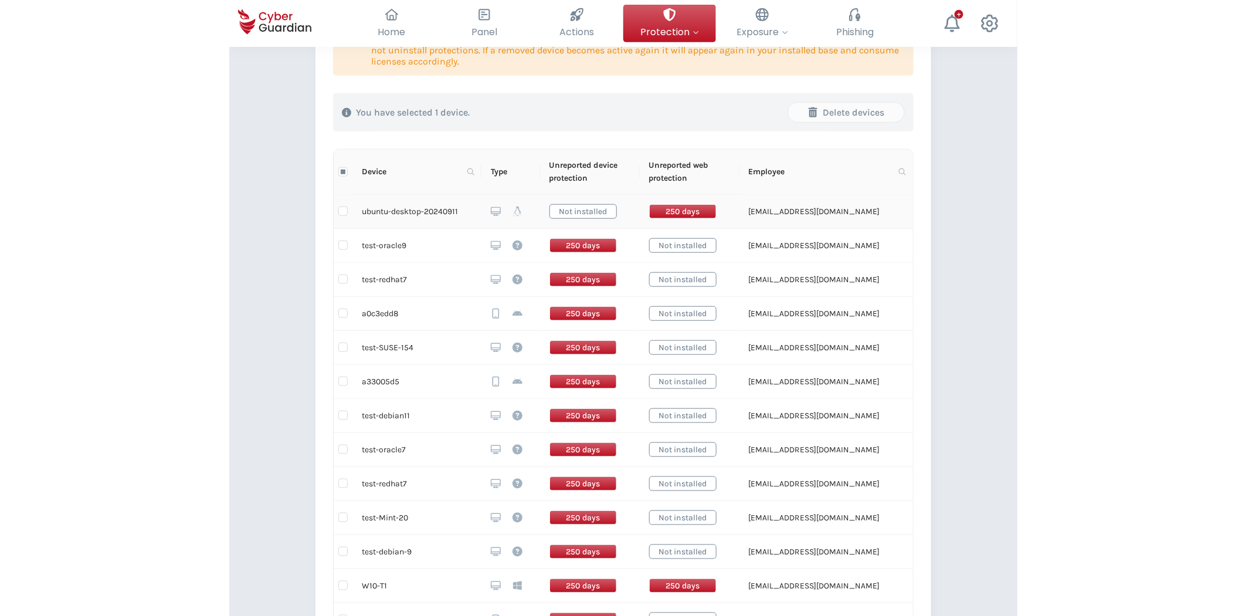
scroll to position [189, 0]
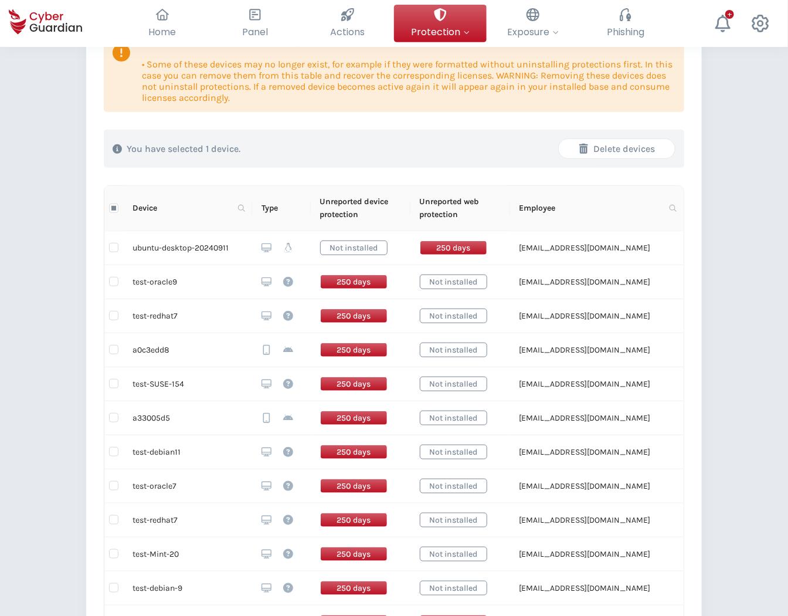
click at [633, 151] on div "Delete devices" at bounding box center [617, 149] width 99 height 14
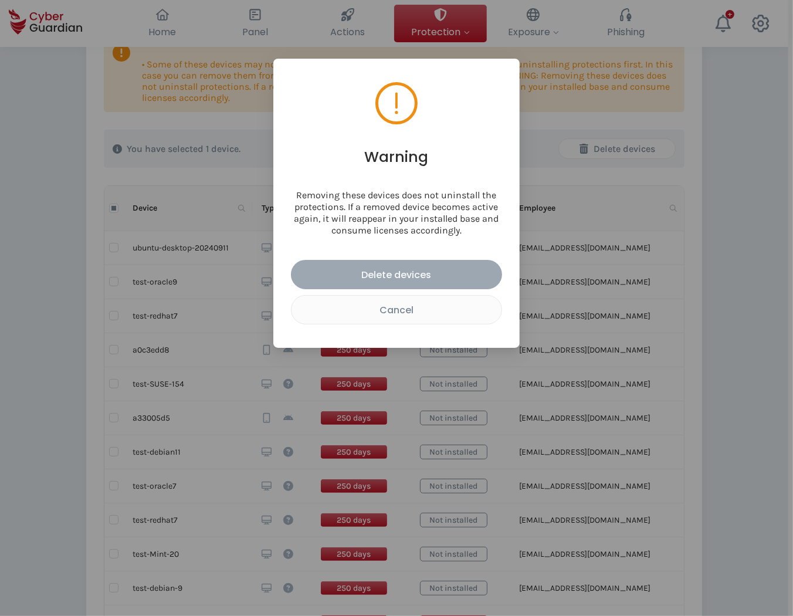
click at [435, 277] on div "Delete devices" at bounding box center [397, 274] width 194 height 15
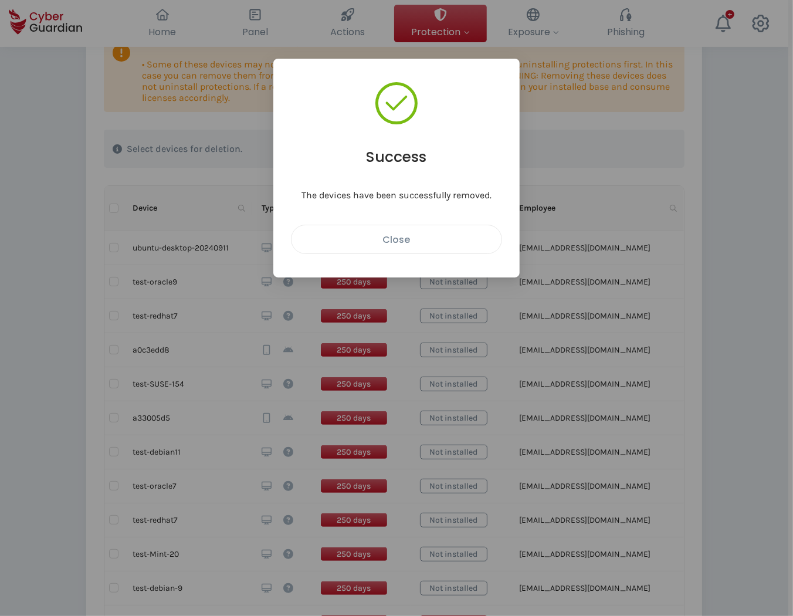
click at [409, 237] on div "Close" at bounding box center [396, 239] width 192 height 15
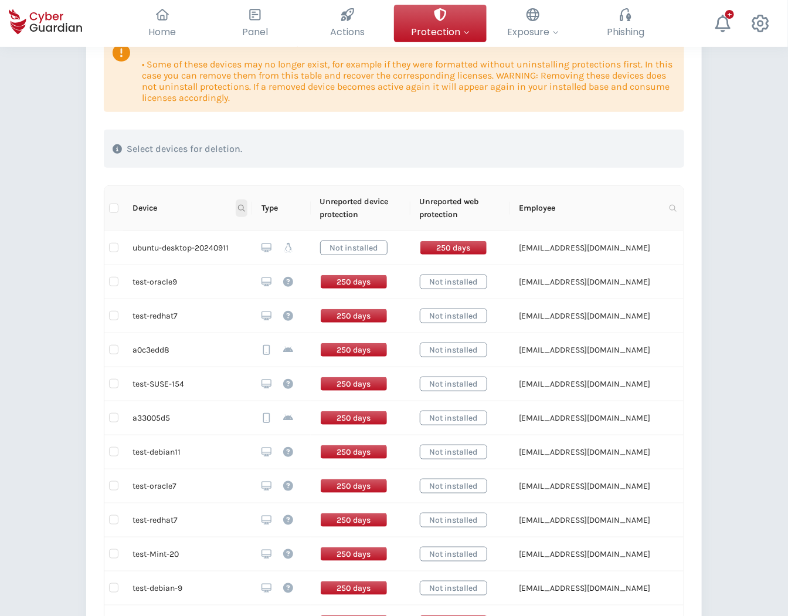
click at [242, 208] on icon at bounding box center [241, 208] width 7 height 7
click at [206, 233] on input "text" at bounding box center [184, 233] width 117 height 19
type input "d"
type input "test-redhat7"
click at [224, 254] on span "Search" at bounding box center [225, 254] width 26 height 13
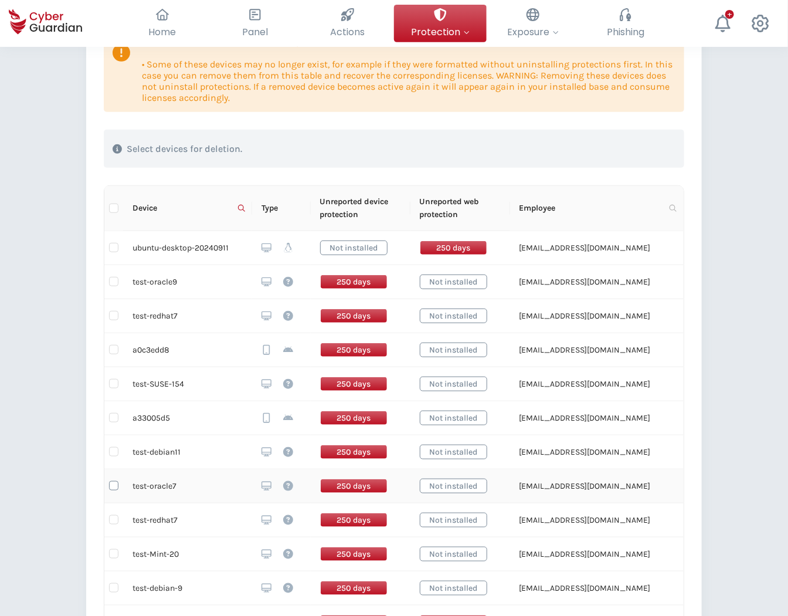
click at [114, 491] on label at bounding box center [113, 485] width 9 height 13
click at [114, 490] on input "checkbox" at bounding box center [113, 485] width 9 height 9
click at [113, 485] on input "checkbox" at bounding box center [113, 485] width 9 height 9
checkbox input "false"
click at [241, 208] on icon at bounding box center [241, 208] width 7 height 7
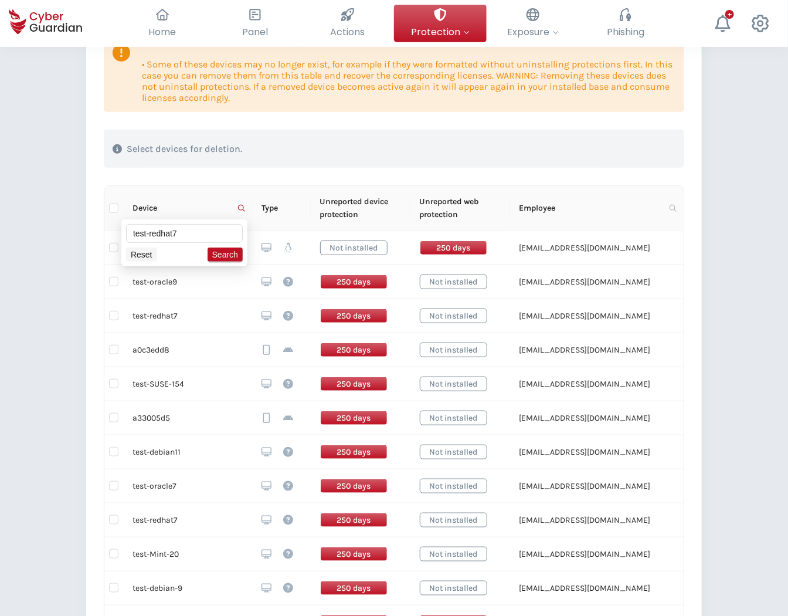
click at [141, 253] on span "Reset" at bounding box center [142, 254] width 22 height 13
drag, startPoint x: 191, startPoint y: 449, endPoint x: 131, endPoint y: 456, distance: 60.2
click at [131, 456] on td "test-debian11" at bounding box center [187, 452] width 129 height 34
copy td "test-debian11"
click at [244, 205] on icon at bounding box center [241, 208] width 7 height 7
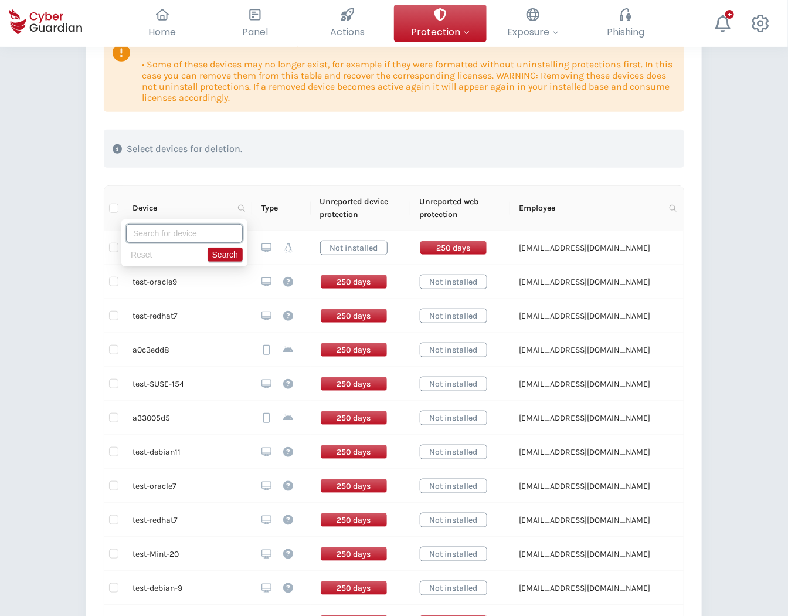
click at [196, 232] on input "text" at bounding box center [184, 233] width 117 height 19
paste input "test-debian11"
type input "test-debian11"
click at [219, 259] on span "Search" at bounding box center [225, 254] width 26 height 13
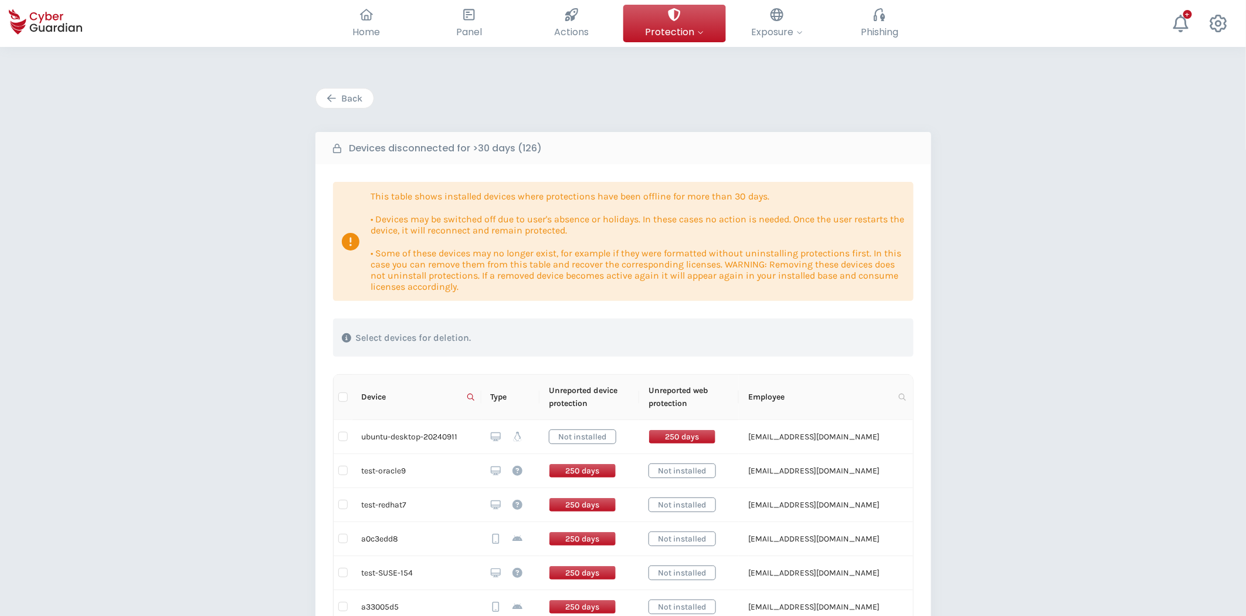
click at [359, 101] on div "Back" at bounding box center [345, 98] width 40 height 14
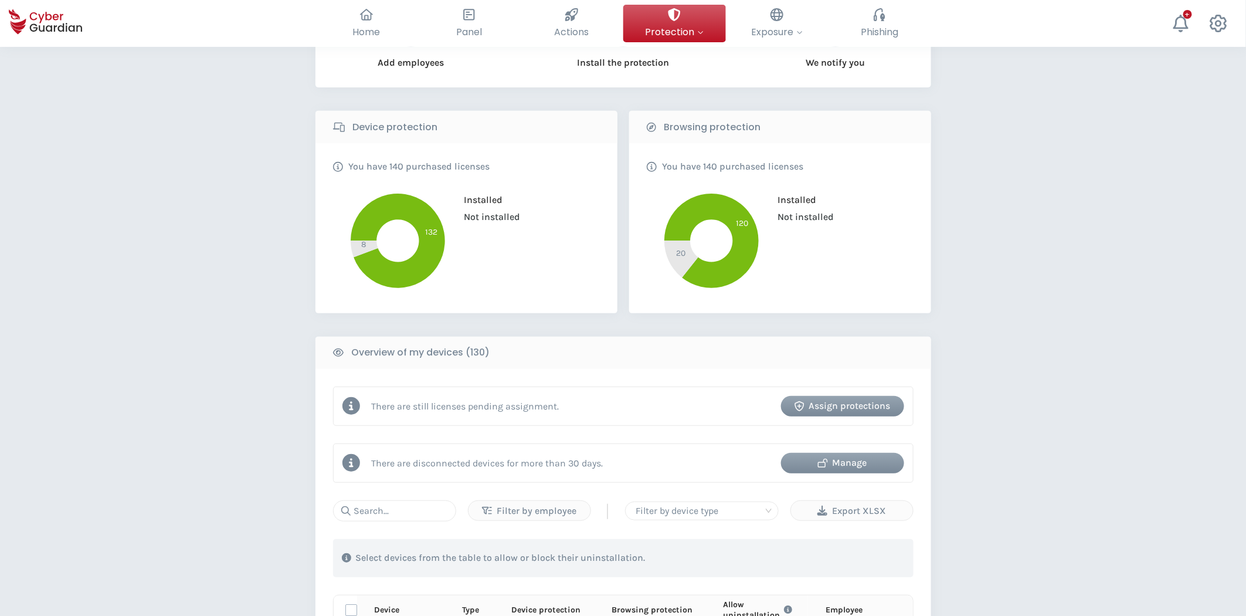
scroll to position [119, 0]
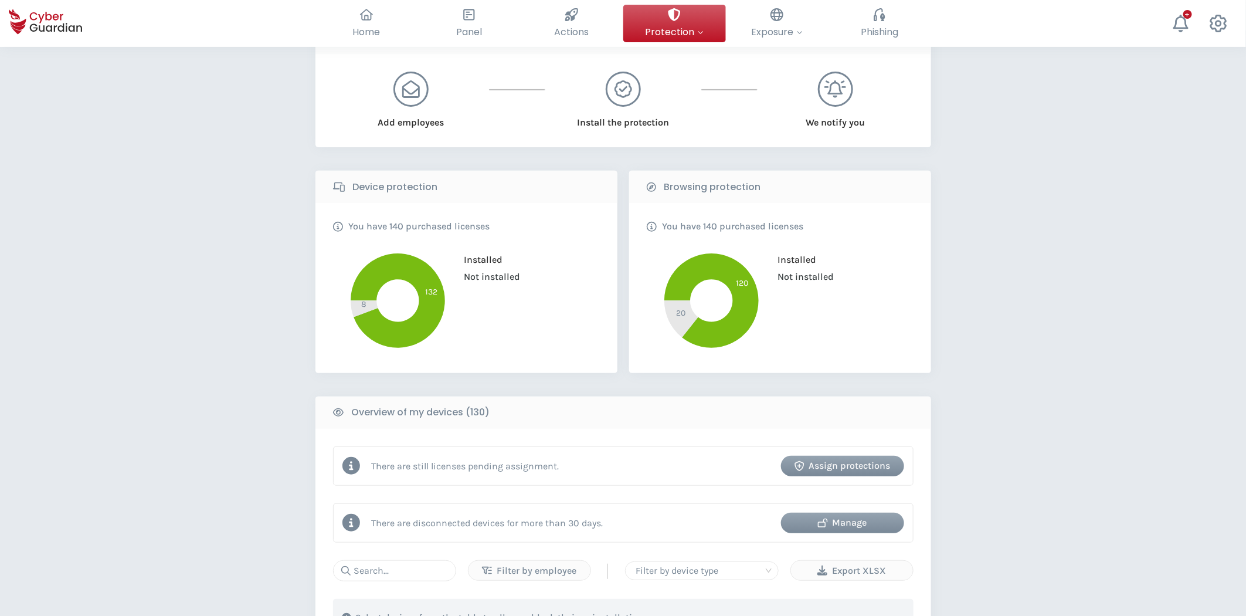
click at [862, 467] on div "Assign protections" at bounding box center [843, 466] width 106 height 14
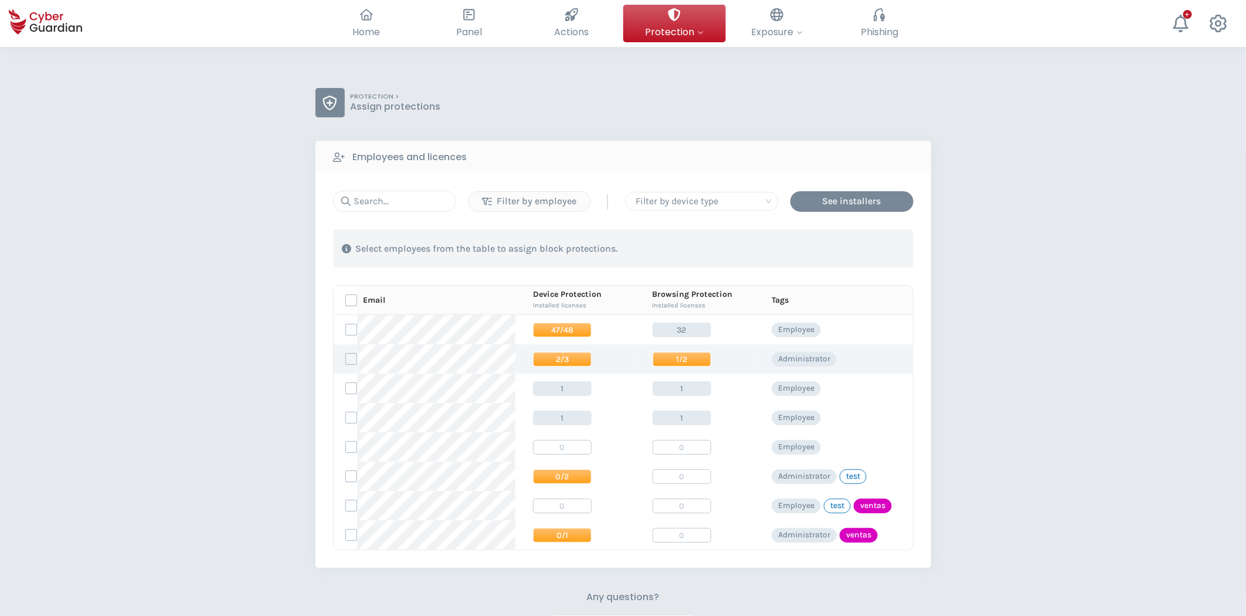
click at [352, 357] on label at bounding box center [351, 359] width 12 height 12
click at [346, 357] on input "checkbox" at bounding box center [346, 359] width 0 height 11
click at [816, 243] on div "Assign protections" at bounding box center [846, 249] width 99 height 14
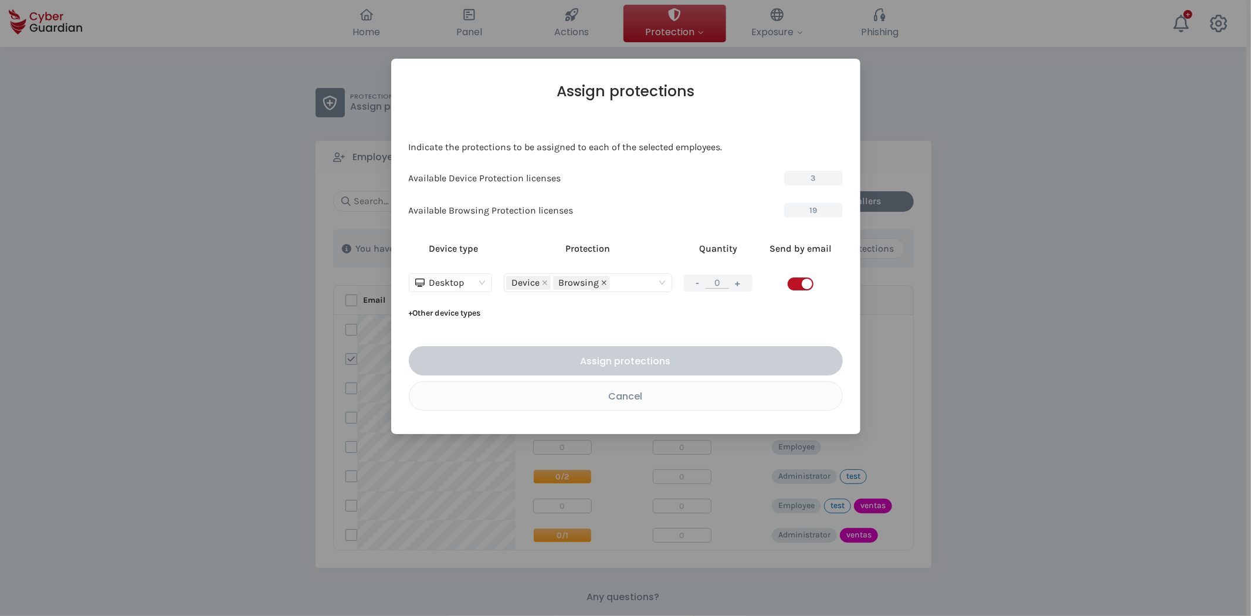
click at [601, 284] on icon "close" at bounding box center [604, 283] width 6 height 6
click at [739, 280] on button "+" at bounding box center [738, 283] width 14 height 15
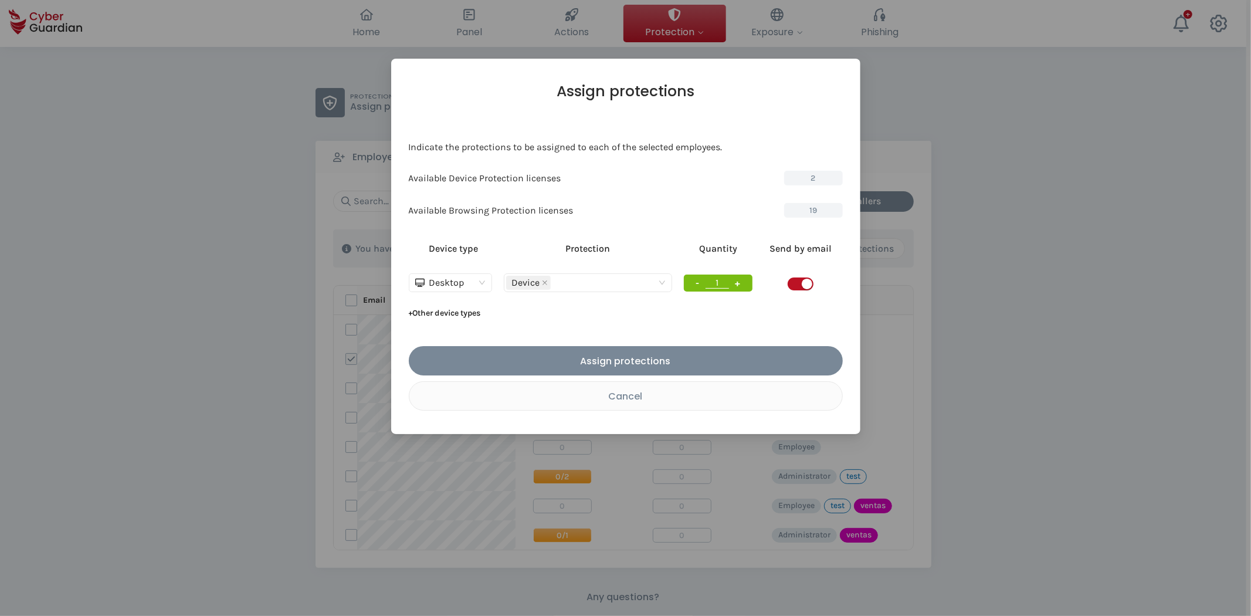
click at [739, 280] on button "+" at bounding box center [738, 283] width 14 height 15
type input "3"
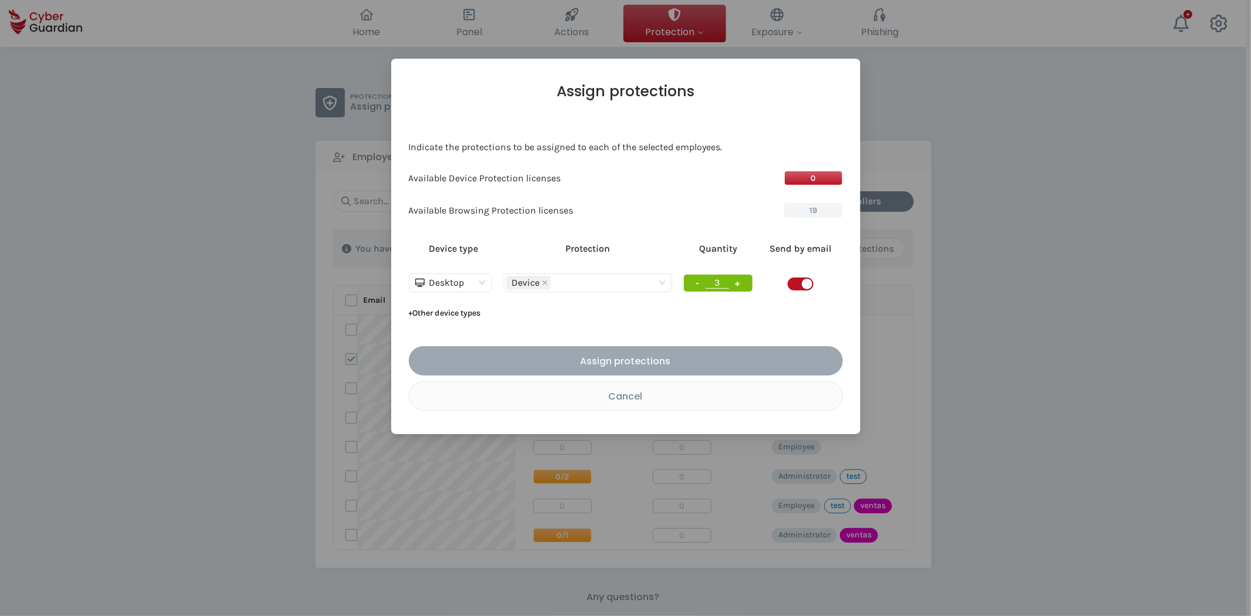
click at [660, 361] on div "Assign protections" at bounding box center [626, 361] width 416 height 15
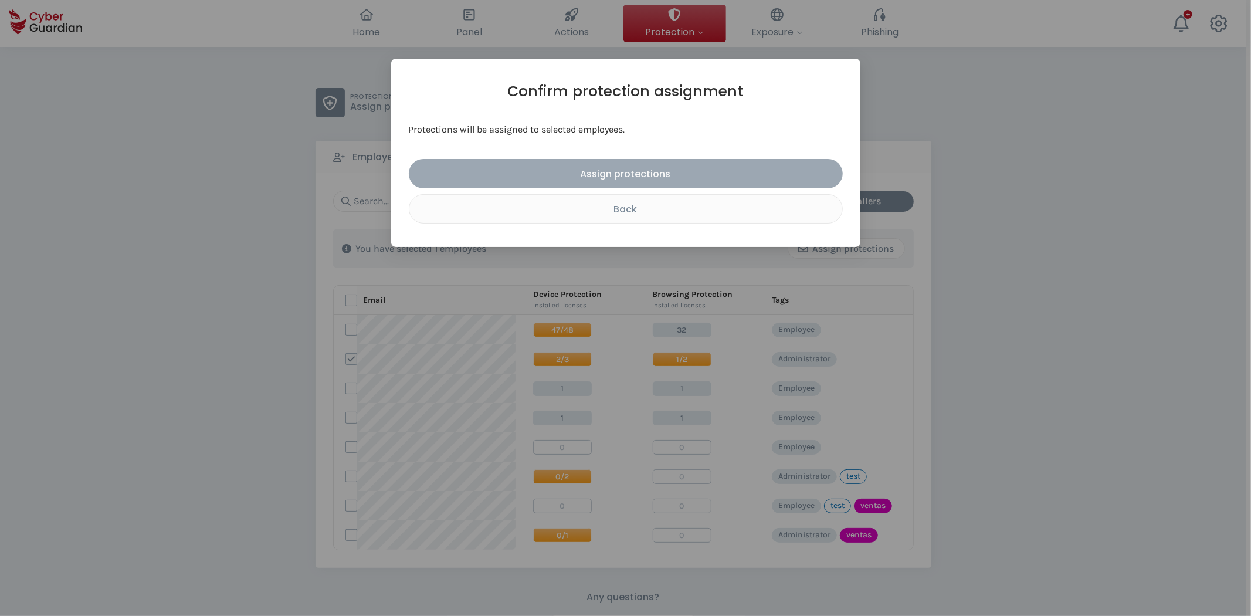
click at [669, 171] on div "Assign protections" at bounding box center [626, 174] width 416 height 15
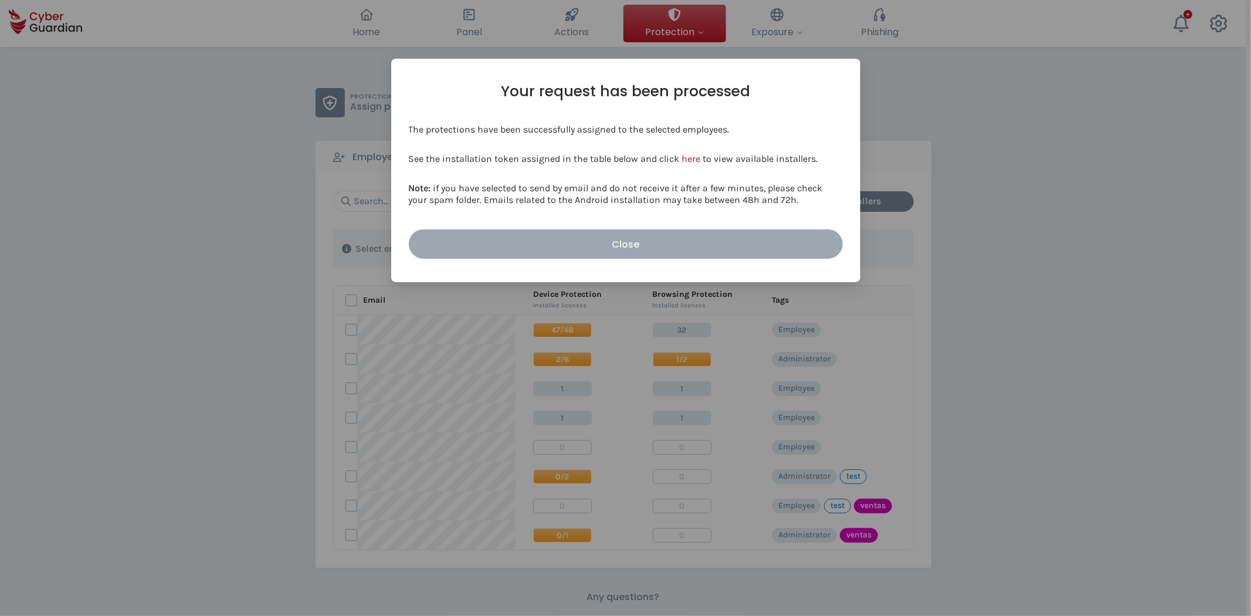
click at [672, 240] on div "Close" at bounding box center [626, 244] width 416 height 15
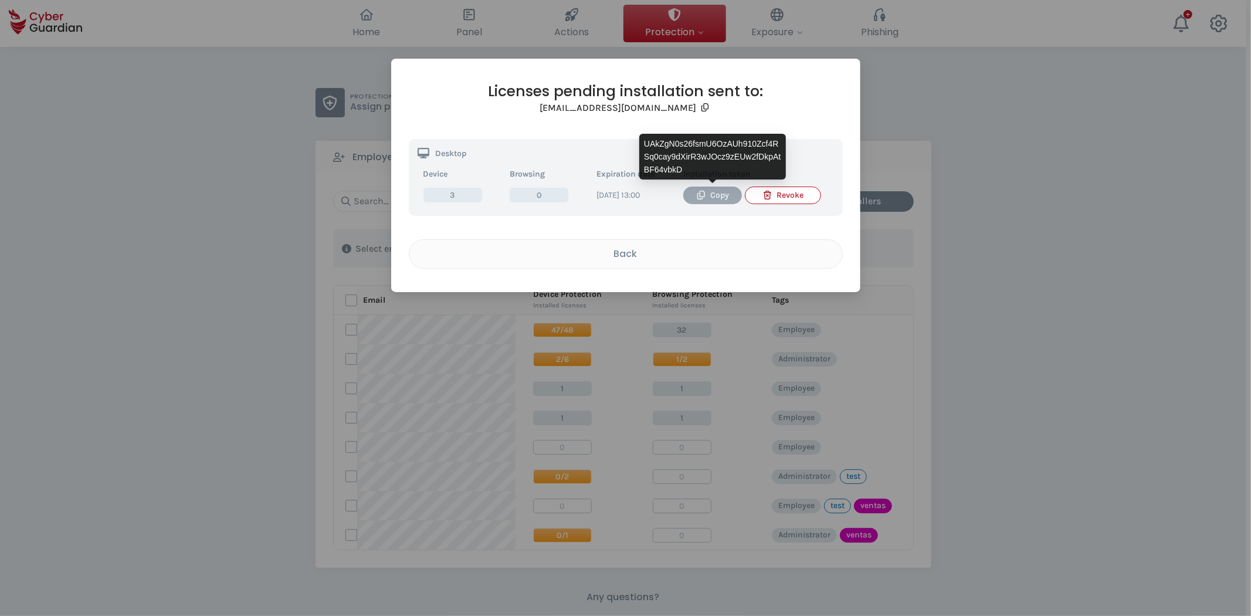
click at [715, 194] on div "Copy" at bounding box center [712, 195] width 41 height 13
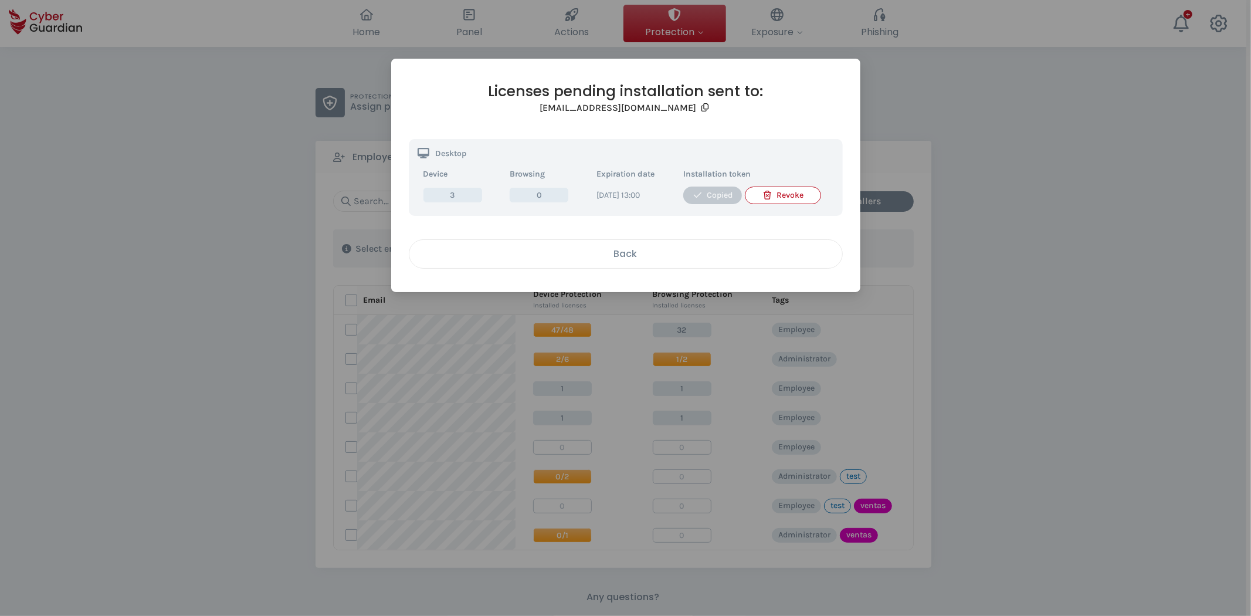
click at [698, 251] on div "Back" at bounding box center [625, 253] width 415 height 15
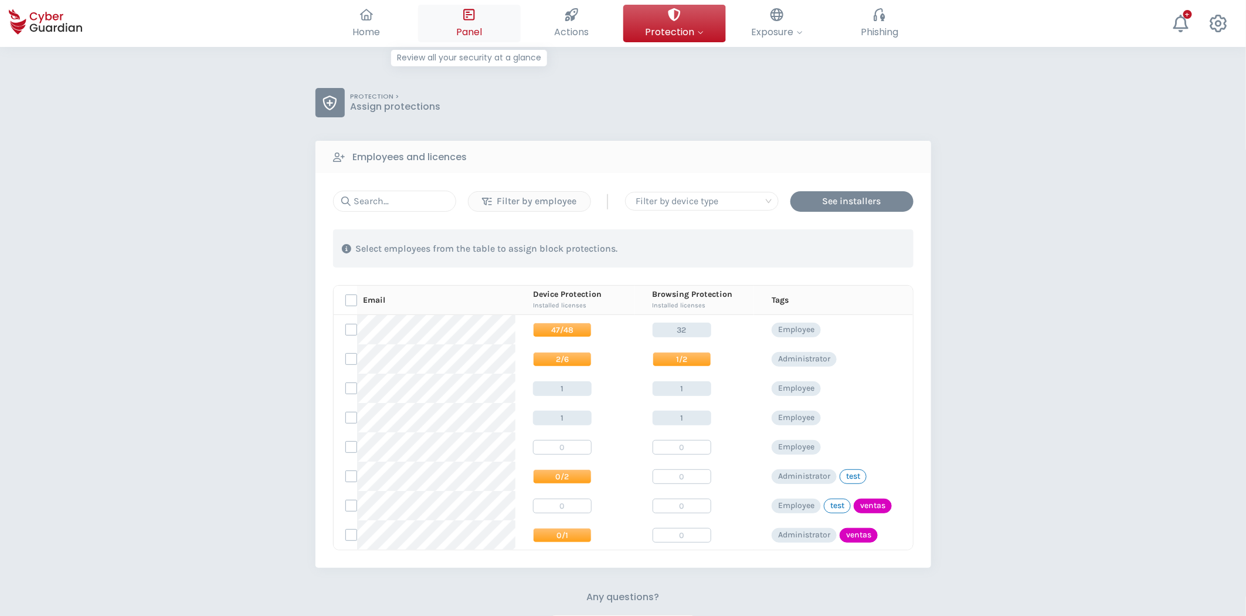
click at [459, 26] on span "Panel" at bounding box center [469, 32] width 26 height 15
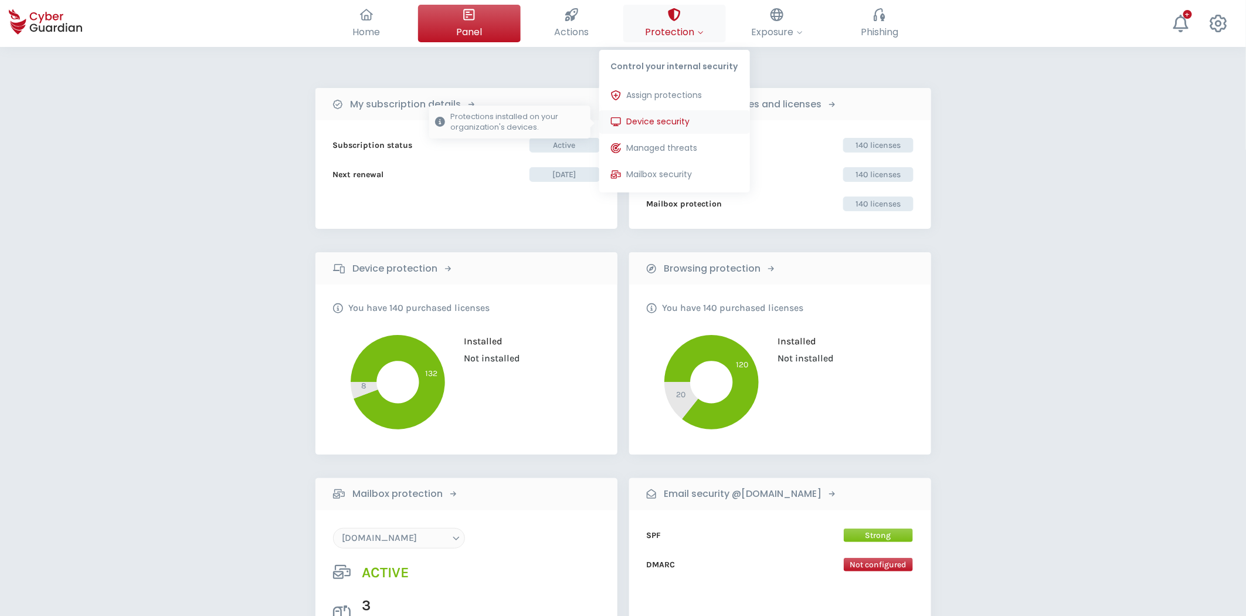
click at [684, 119] on span "Device security" at bounding box center [658, 122] width 63 height 12
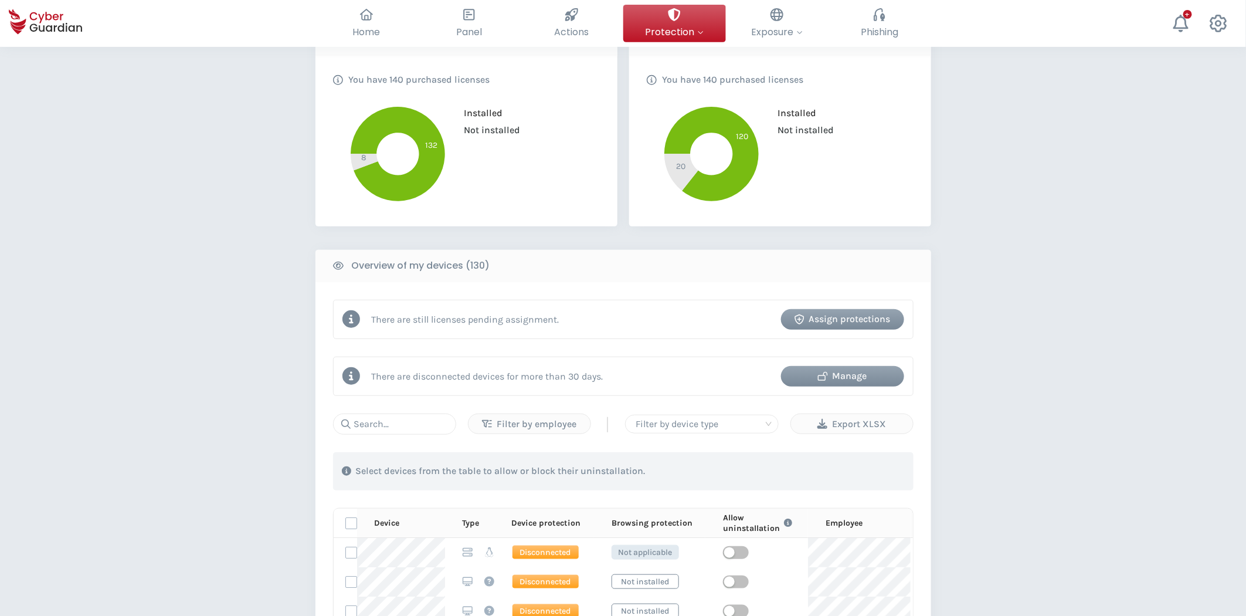
scroll to position [260, 0]
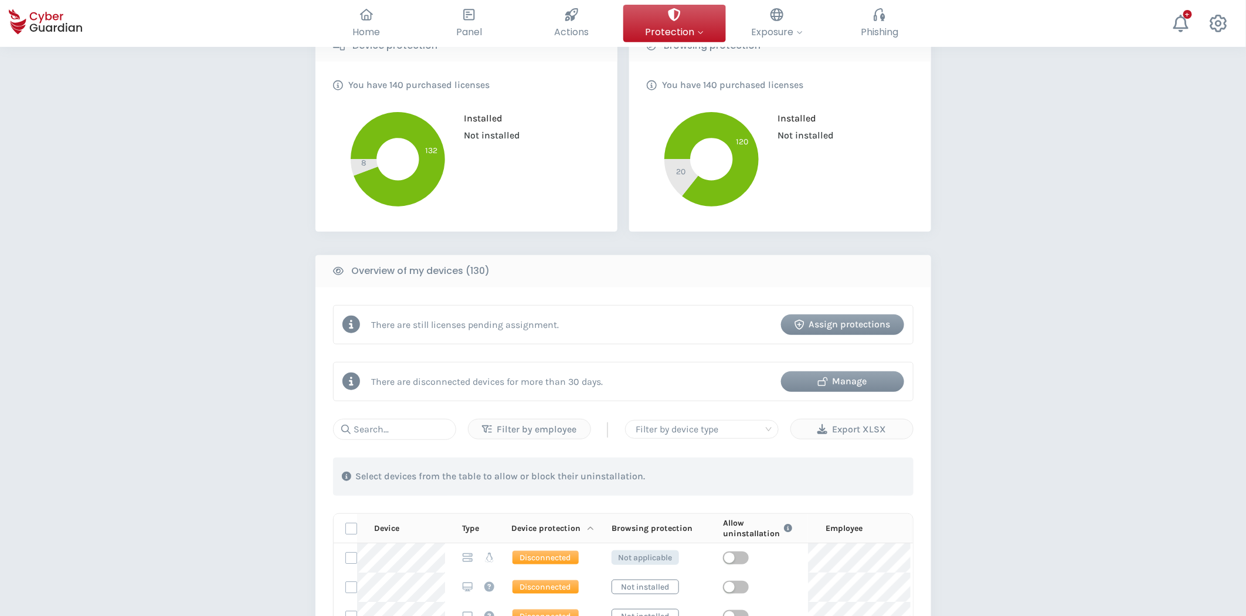
click at [591, 529] on icon at bounding box center [590, 528] width 7 height 8
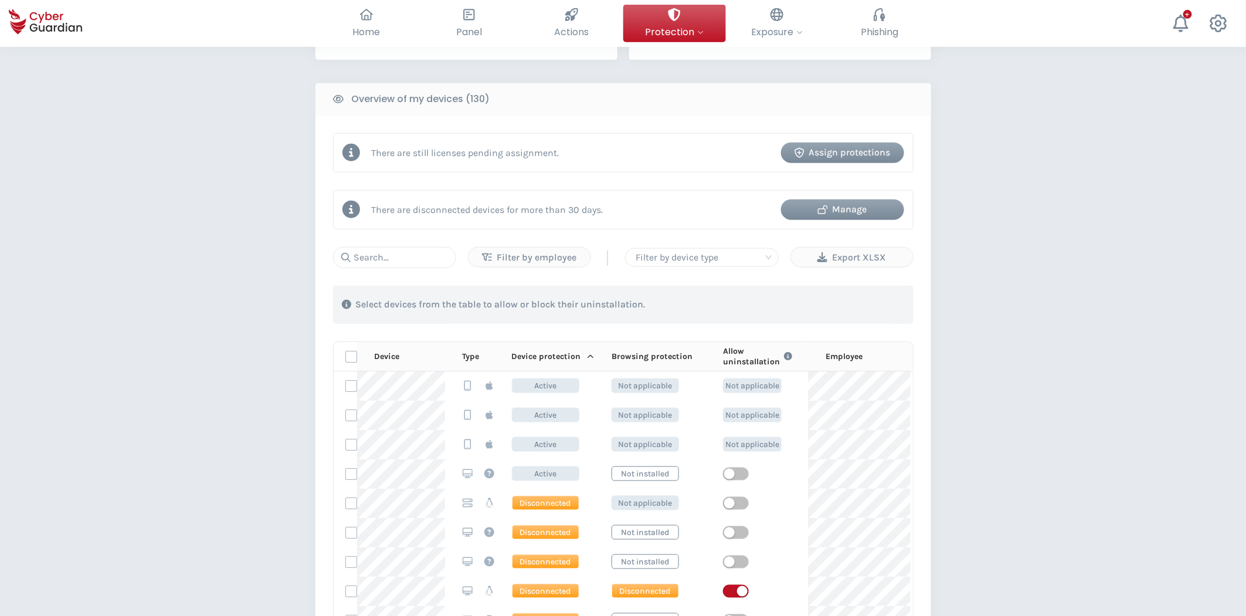
scroll to position [456, 0]
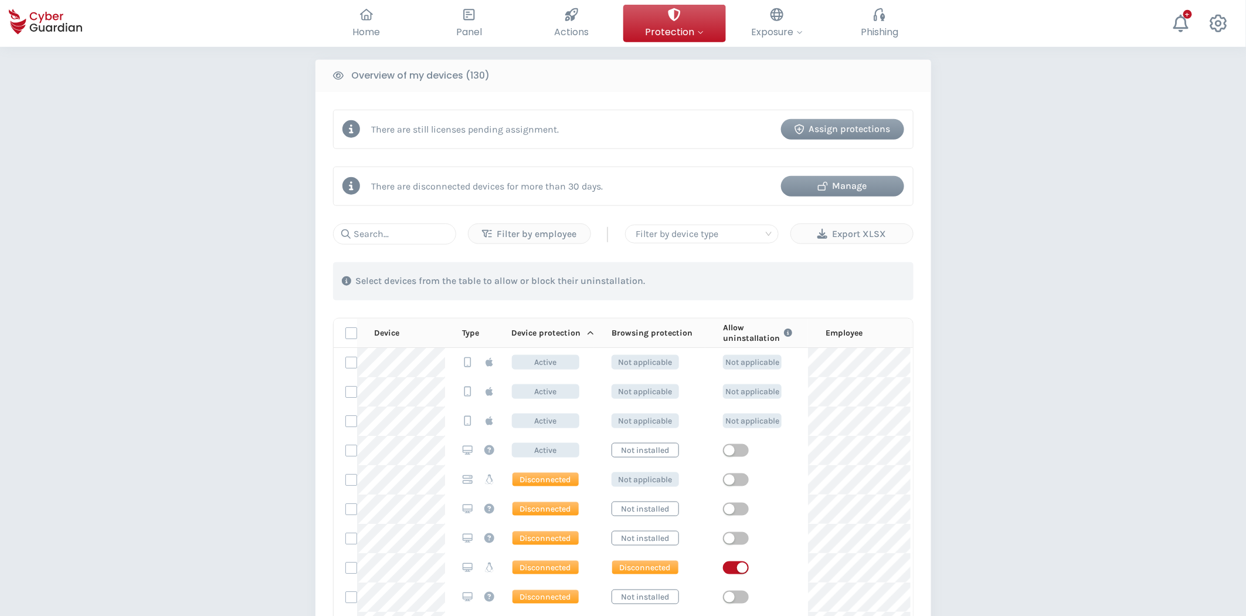
click at [860, 119] on button "Assign protections" at bounding box center [842, 129] width 123 height 21
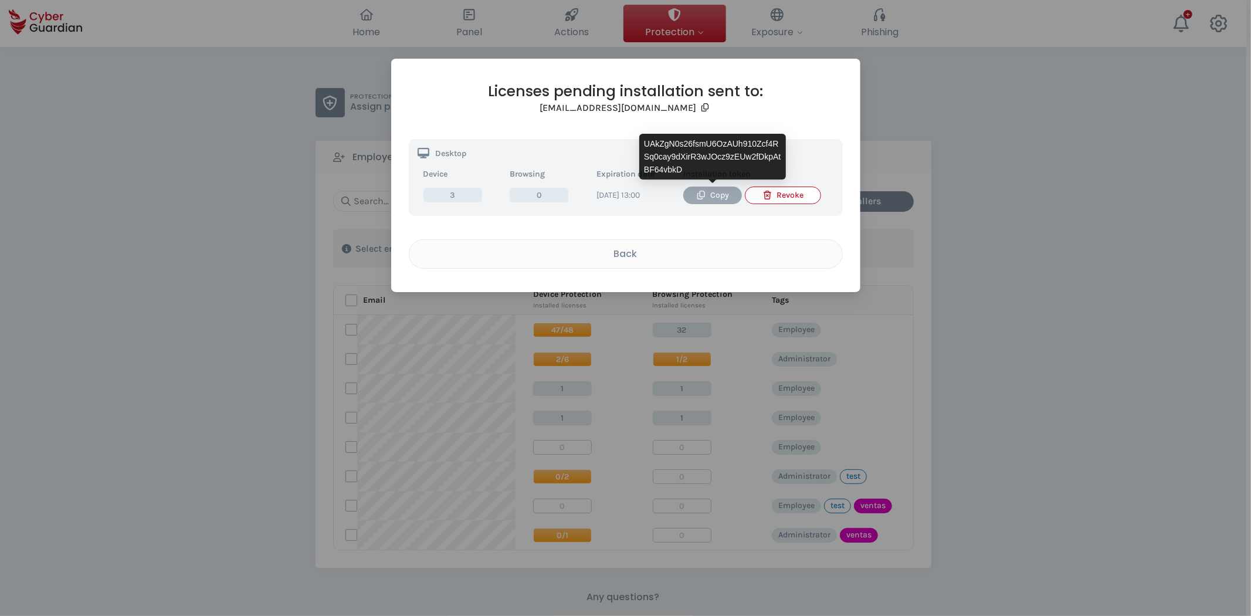
click at [708, 191] on div "Copy" at bounding box center [712, 195] width 41 height 13
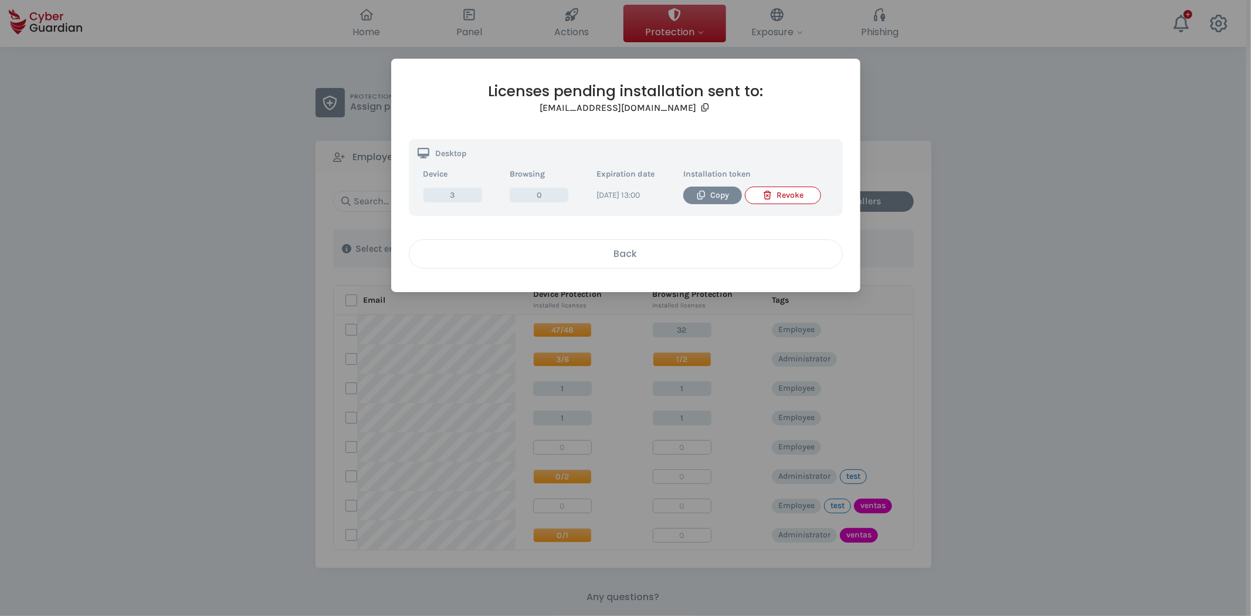
click at [608, 250] on div "Back" at bounding box center [625, 253] width 415 height 15
click at [561, 256] on div "Back" at bounding box center [625, 253] width 415 height 15
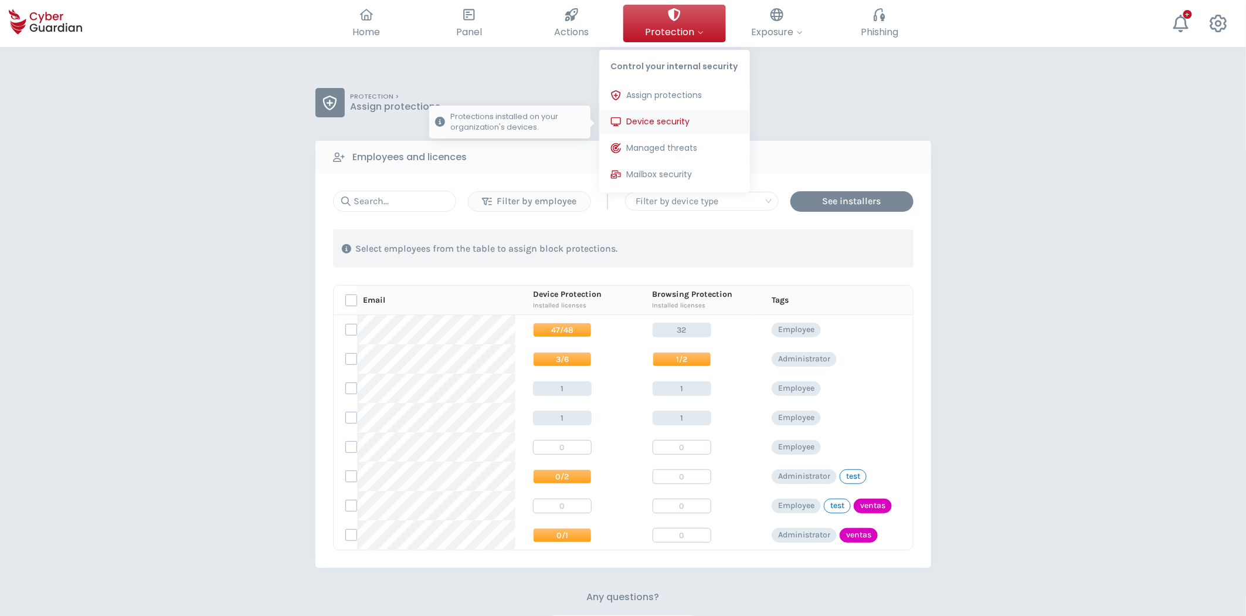
click at [684, 118] on span "Device security" at bounding box center [658, 122] width 63 height 12
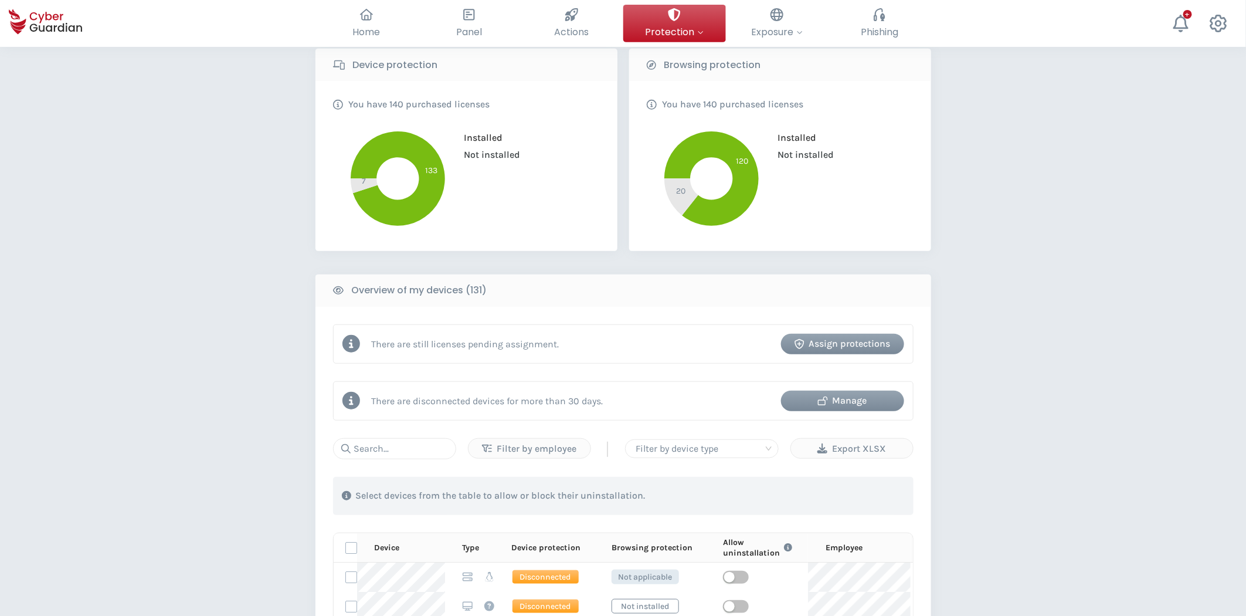
scroll to position [260, 0]
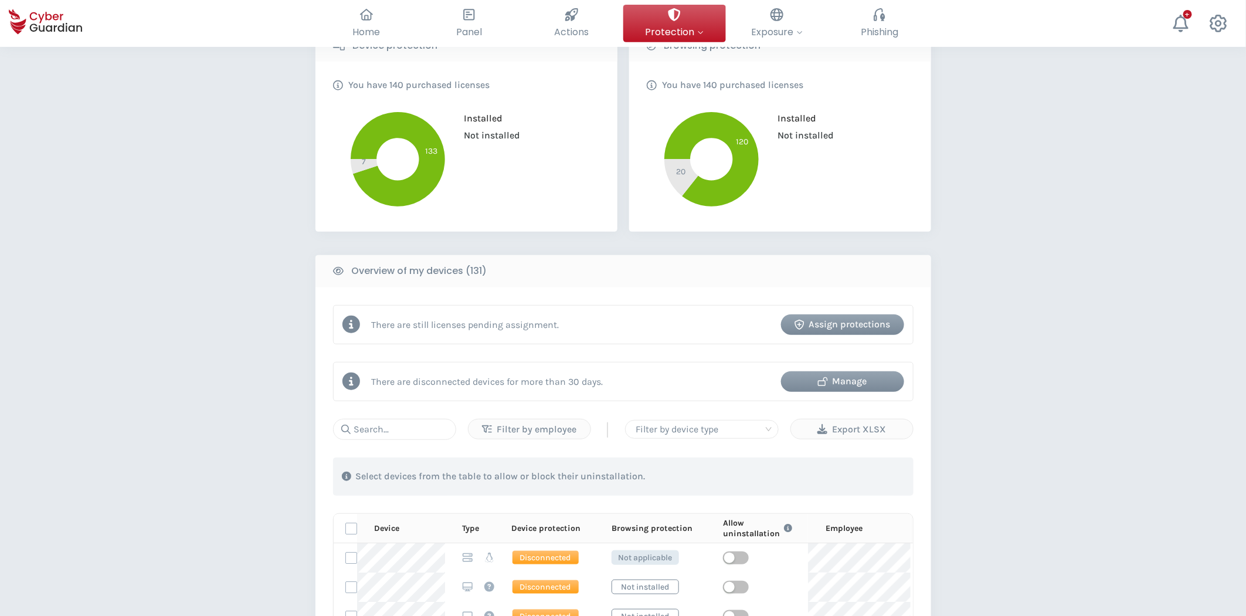
click at [594, 534] on th "Browsing protection" at bounding box center [649, 528] width 111 height 29
click at [588, 526] on icon at bounding box center [590, 528] width 7 height 8
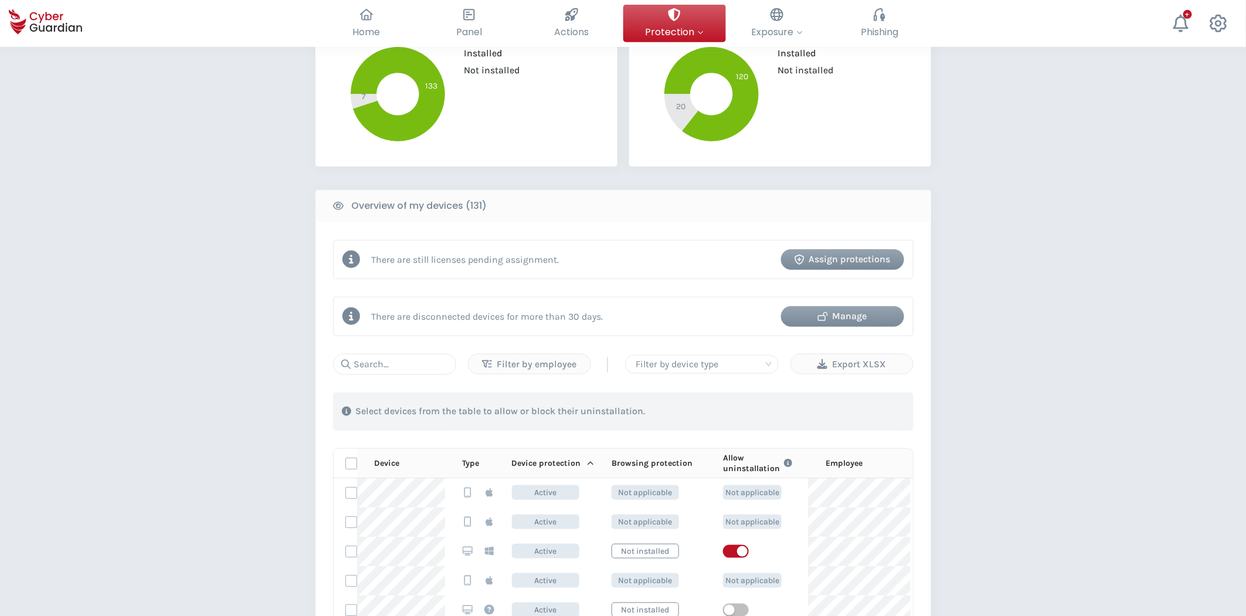
scroll to position [391, 0]
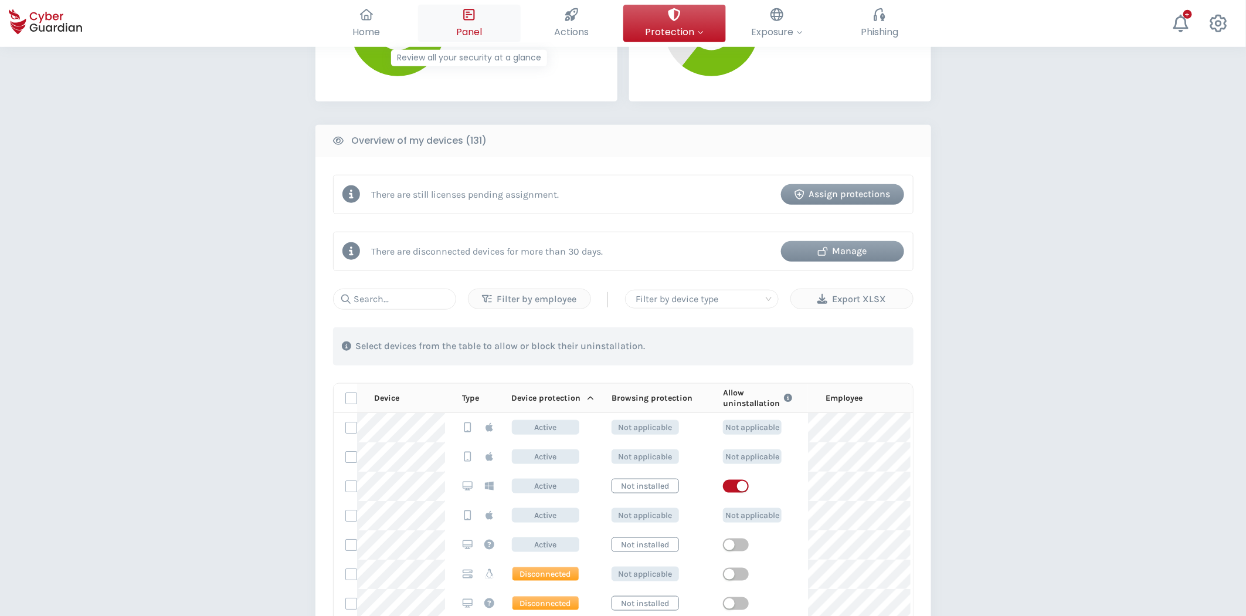
click at [472, 18] on icon at bounding box center [469, 14] width 13 height 13
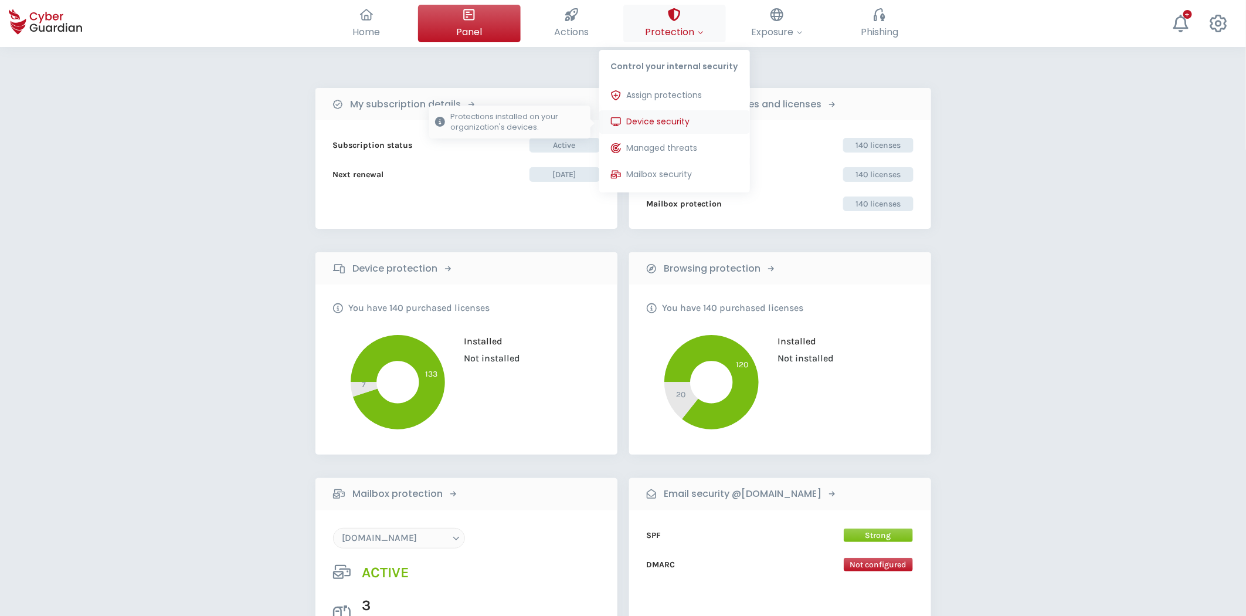
click at [690, 121] on span "Device security" at bounding box center [658, 122] width 63 height 12
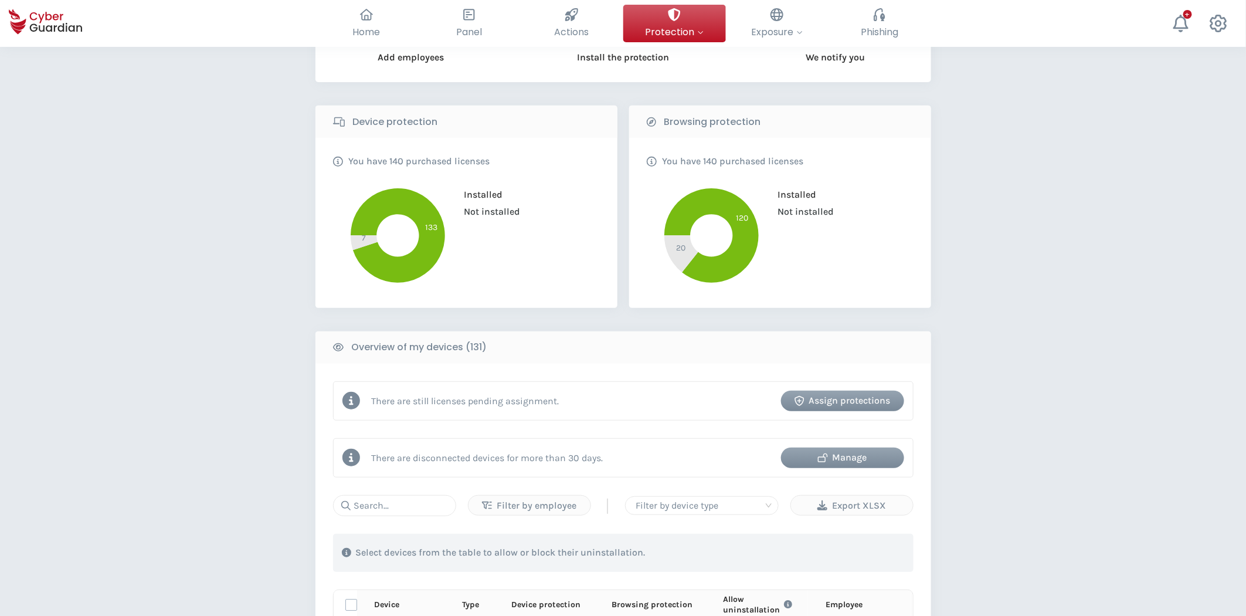
scroll to position [195, 0]
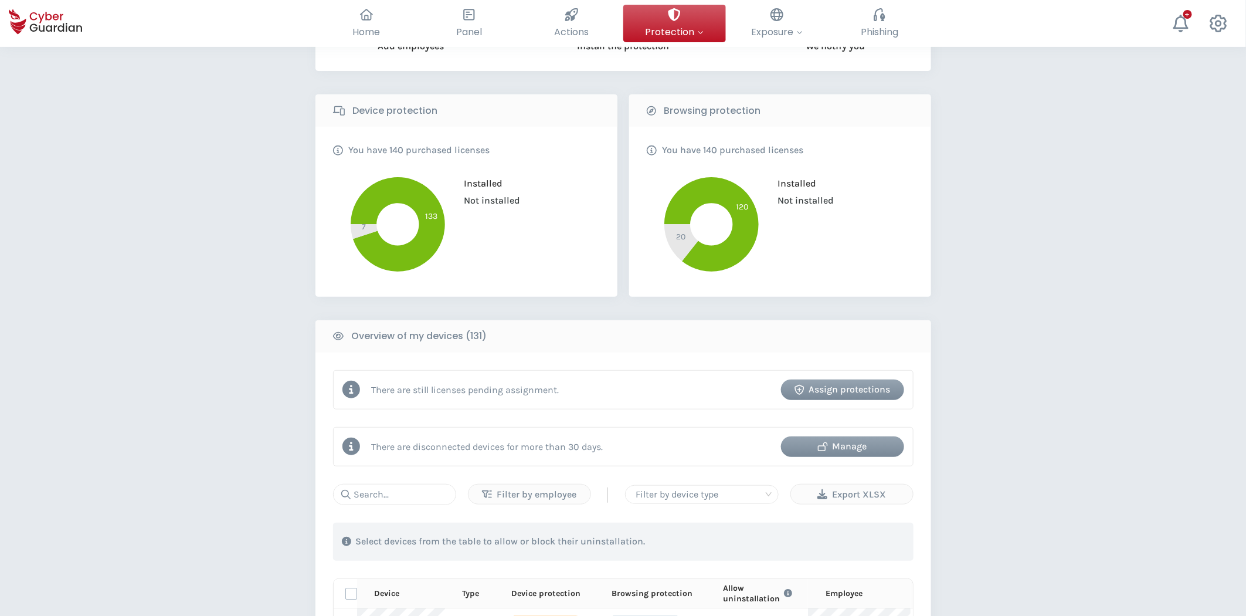
click at [855, 445] on div "Manage" at bounding box center [843, 446] width 106 height 14
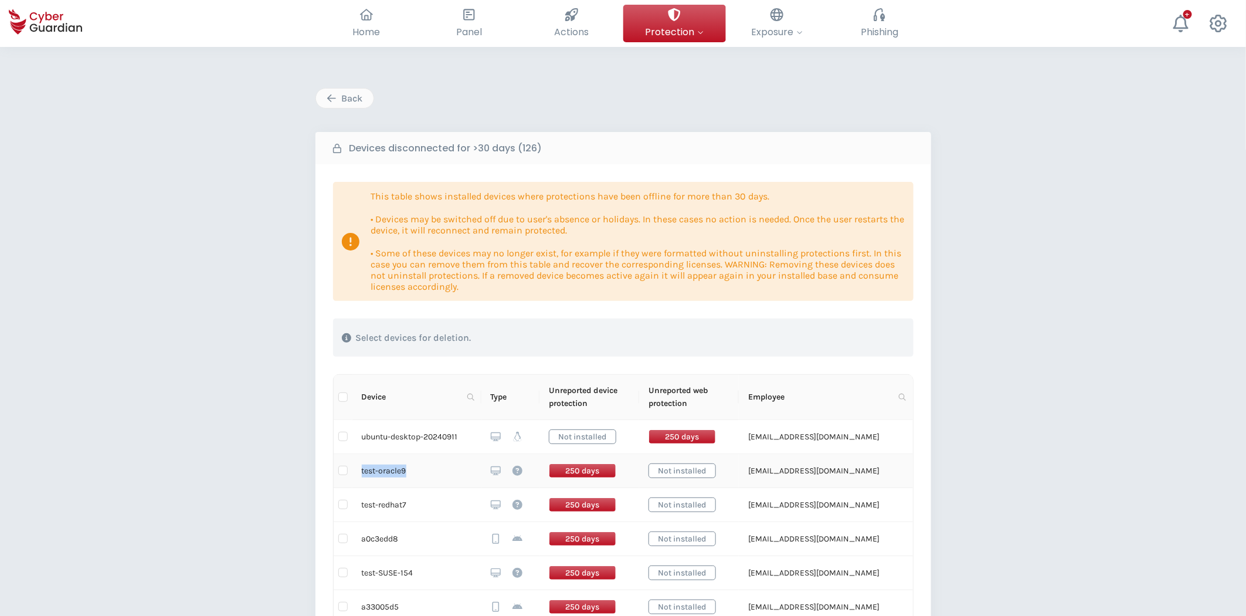
drag, startPoint x: 421, startPoint y: 470, endPoint x: 360, endPoint y: 470, distance: 61.0
click at [360, 470] on td "test-oracle9" at bounding box center [416, 471] width 129 height 34
copy td "test-oracle9"
click at [471, 400] on icon at bounding box center [470, 397] width 7 height 7
click at [434, 422] on input "text" at bounding box center [413, 422] width 117 height 19
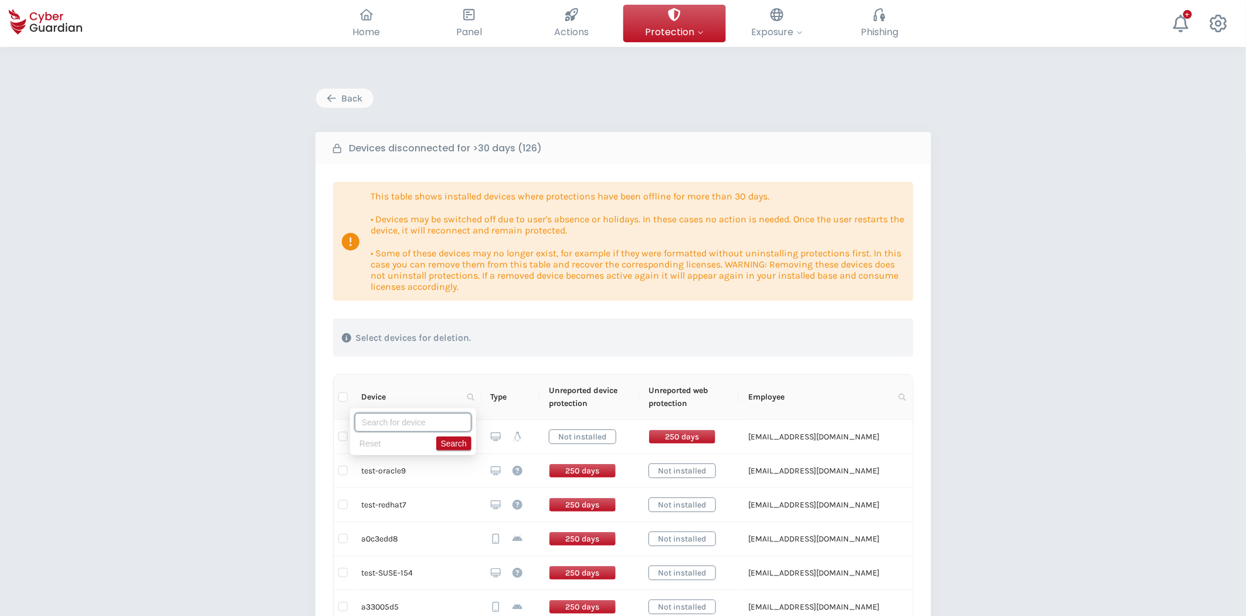
paste input "test-oracle9"
type input "test-oracle9"
click at [461, 443] on span "Search" at bounding box center [454, 443] width 26 height 13
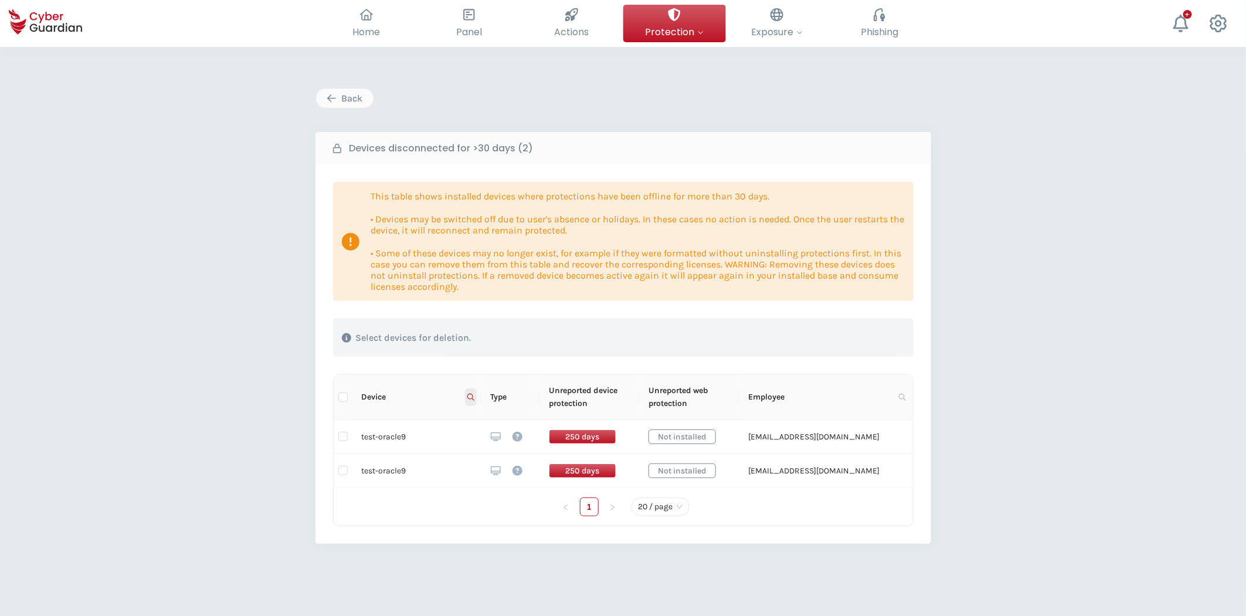
click at [473, 397] on icon at bounding box center [470, 397] width 7 height 7
click at [467, 395] on icon at bounding box center [470, 397] width 7 height 7
click at [473, 395] on icon at bounding box center [470, 397] width 7 height 7
click at [381, 443] on span "Reset" at bounding box center [370, 443] width 22 height 13
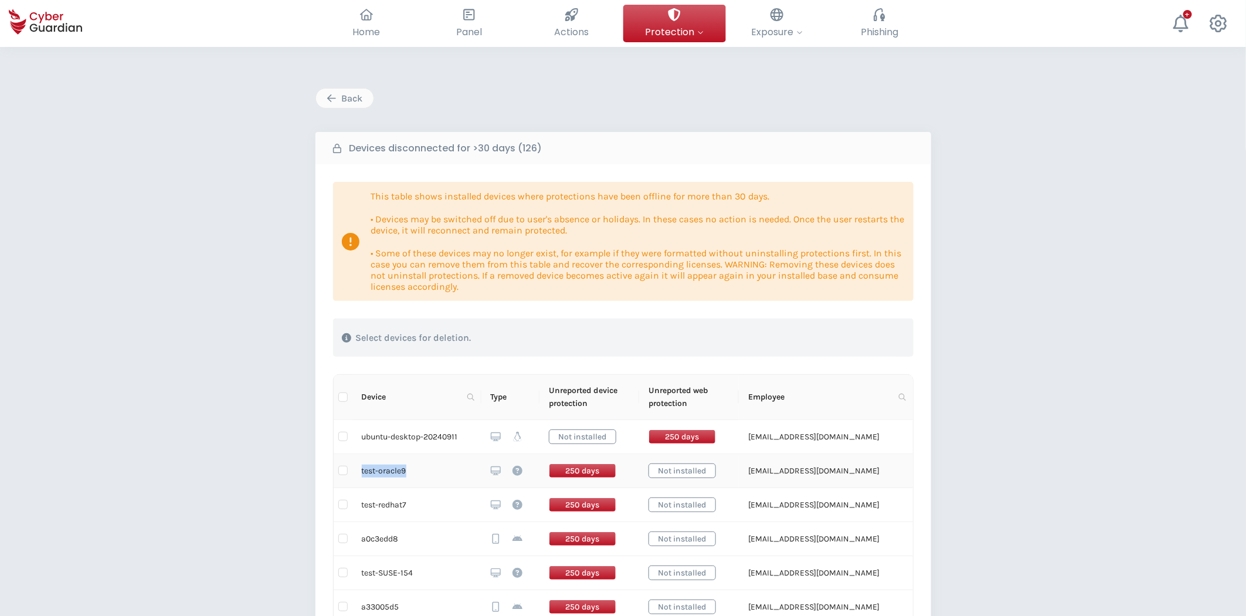
drag, startPoint x: 409, startPoint y: 471, endPoint x: 360, endPoint y: 471, distance: 48.7
click at [360, 471] on td "test-oracle9" at bounding box center [416, 471] width 129 height 34
copy td "test-oracle9"
click at [467, 401] on span at bounding box center [471, 397] width 12 height 18
click at [408, 415] on input "text" at bounding box center [413, 422] width 117 height 19
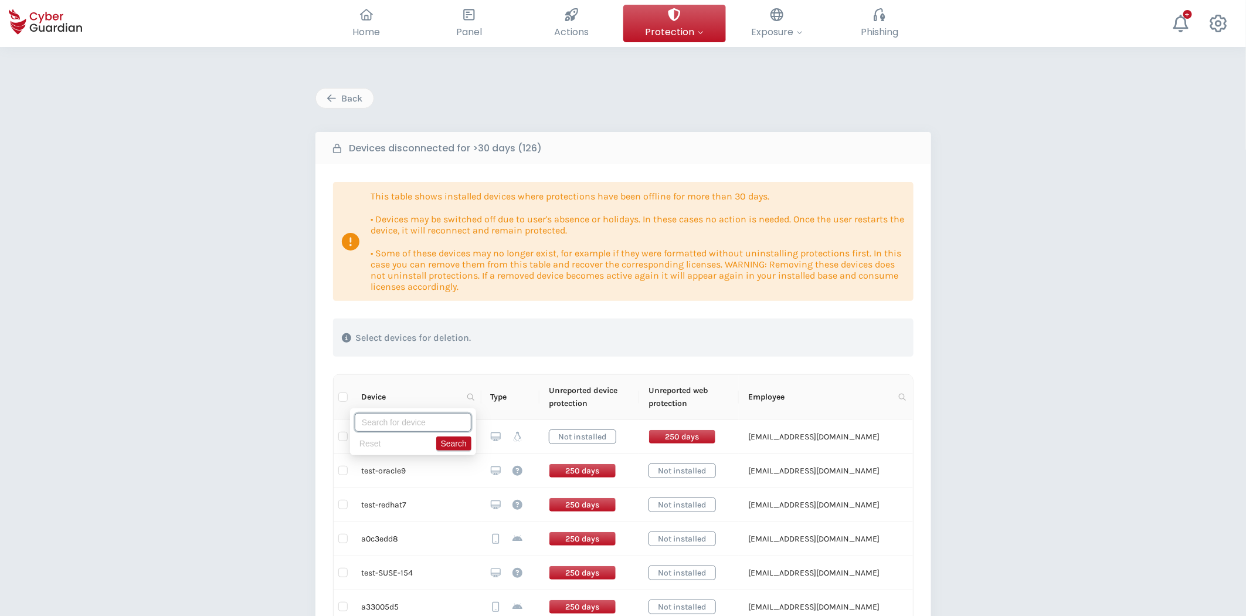
paste input "test-oracle9"
type input "test-oracle9"
click at [453, 439] on span "Search" at bounding box center [454, 443] width 26 height 13
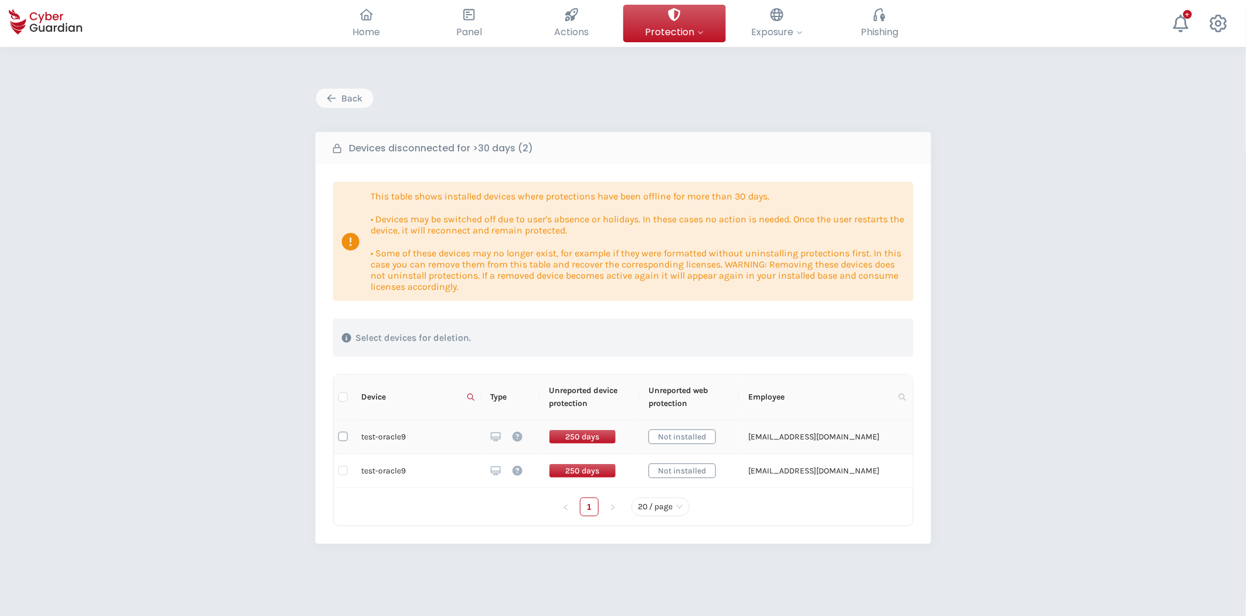
click at [342, 436] on input "checkbox" at bounding box center [342, 436] width 9 height 9
click at [343, 440] on input "checkbox" at bounding box center [342, 436] width 9 height 9
checkbox input "false"
click at [473, 396] on icon at bounding box center [470, 397] width 7 height 7
click at [379, 441] on span "Reset" at bounding box center [370, 443] width 22 height 13
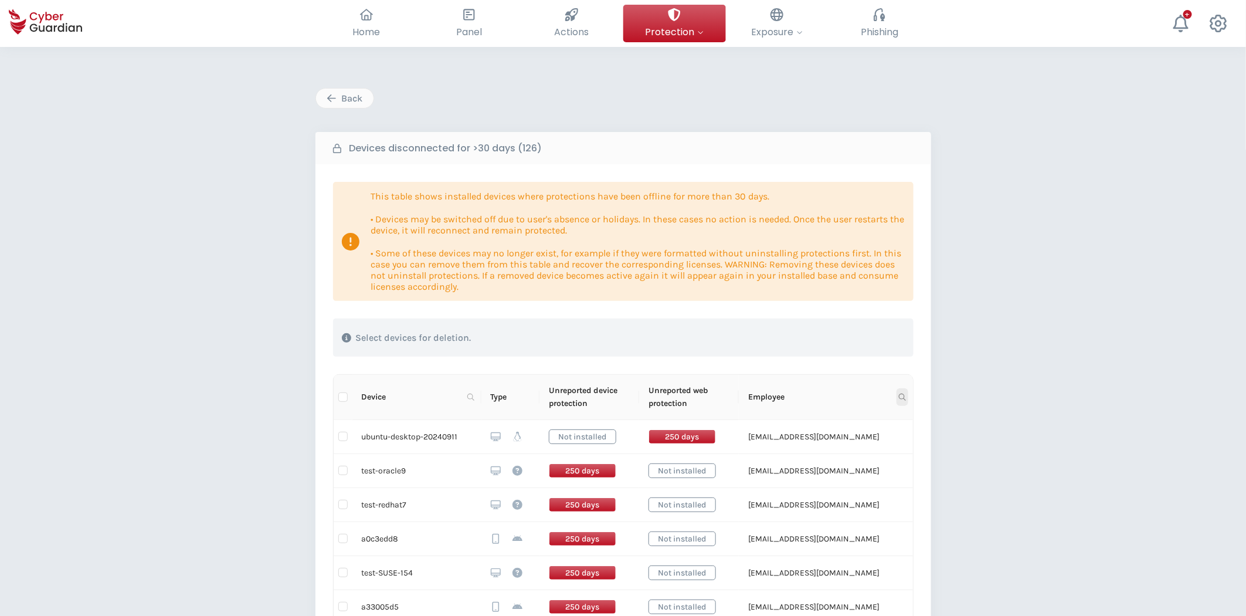
click at [905, 401] on span at bounding box center [903, 397] width 12 height 18
click at [804, 477] on td "[EMAIL_ADDRESS][DOMAIN_NAME]" at bounding box center [826, 471] width 174 height 34
drag, startPoint x: 868, startPoint y: 467, endPoint x: 737, endPoint y: 478, distance: 131.8
click at [739, 478] on td "[EMAIL_ADDRESS][DOMAIN_NAME]" at bounding box center [826, 471] width 174 height 34
copy td "[EMAIL_ADDRESS][DOMAIN_NAME]"
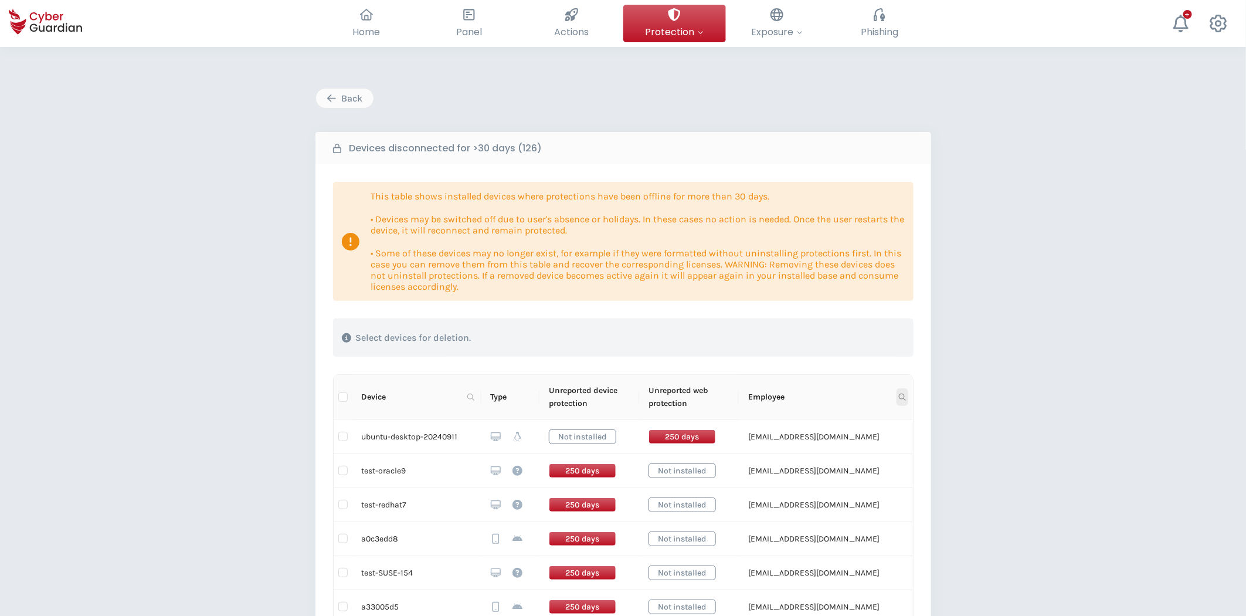
click at [904, 395] on icon at bounding box center [902, 397] width 7 height 7
click at [817, 420] on input "text" at bounding box center [844, 422] width 117 height 19
paste input "[EMAIL_ADDRESS][DOMAIN_NAME]"
type input "[EMAIL_ADDRESS][DOMAIN_NAME]"
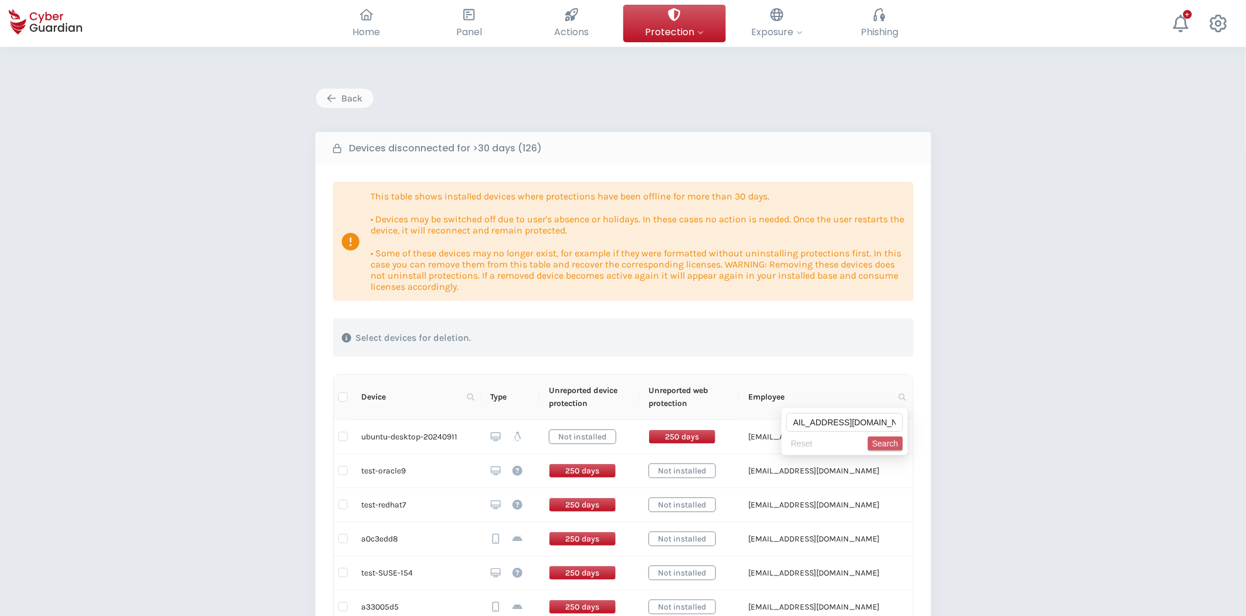
click at [888, 447] on span "Search" at bounding box center [886, 443] width 26 height 13
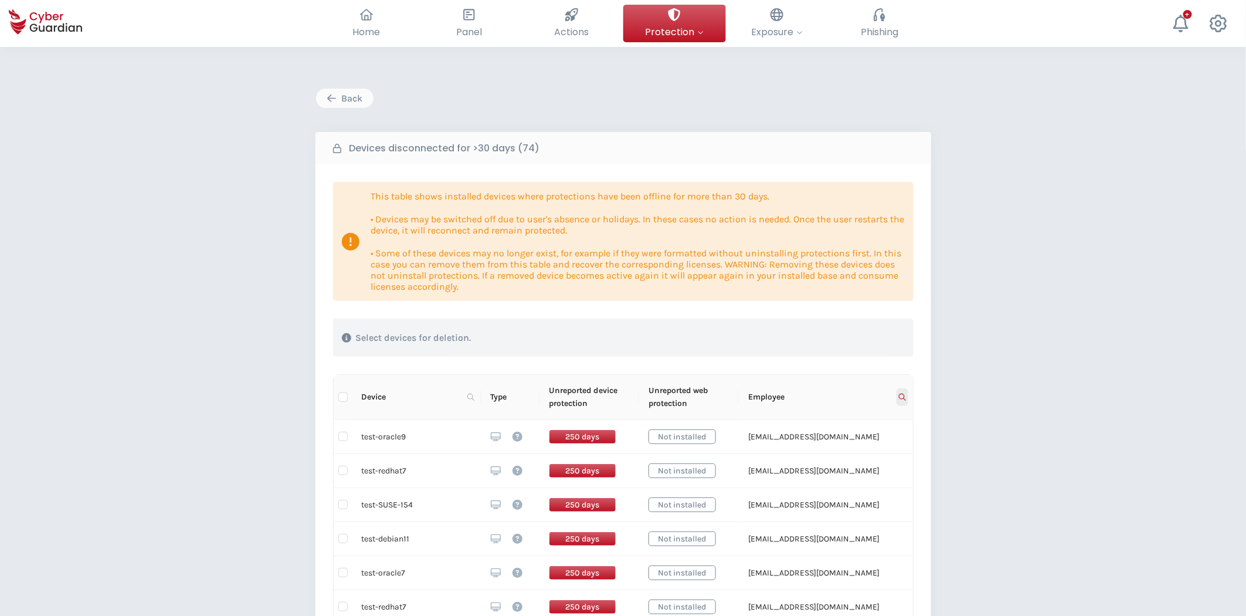
click at [904, 399] on icon at bounding box center [902, 397] width 7 height 7
click at [813, 441] on span "Reset" at bounding box center [802, 443] width 22 height 13
click at [425, 395] on span "Device" at bounding box center [412, 397] width 101 height 13
click at [424, 395] on span "Device" at bounding box center [412, 397] width 101 height 13
click at [418, 393] on span "Device" at bounding box center [412, 397] width 101 height 13
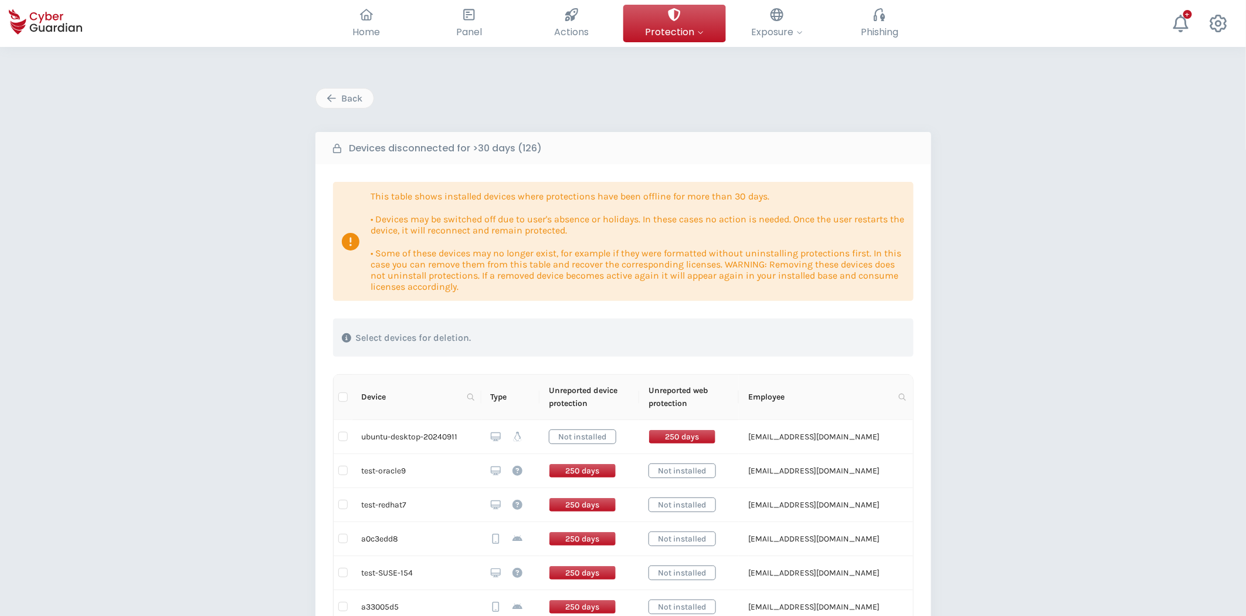
click at [420, 394] on span "Device" at bounding box center [412, 397] width 101 height 13
click at [453, 401] on span "Device" at bounding box center [412, 397] width 101 height 13
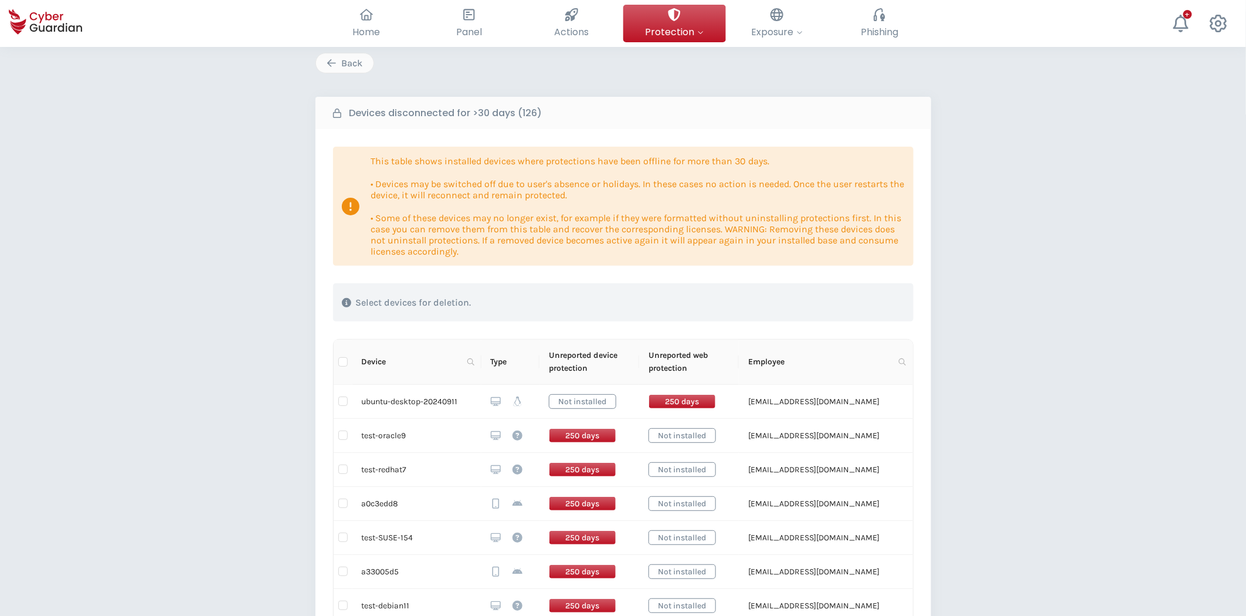
scroll to position [65, 0]
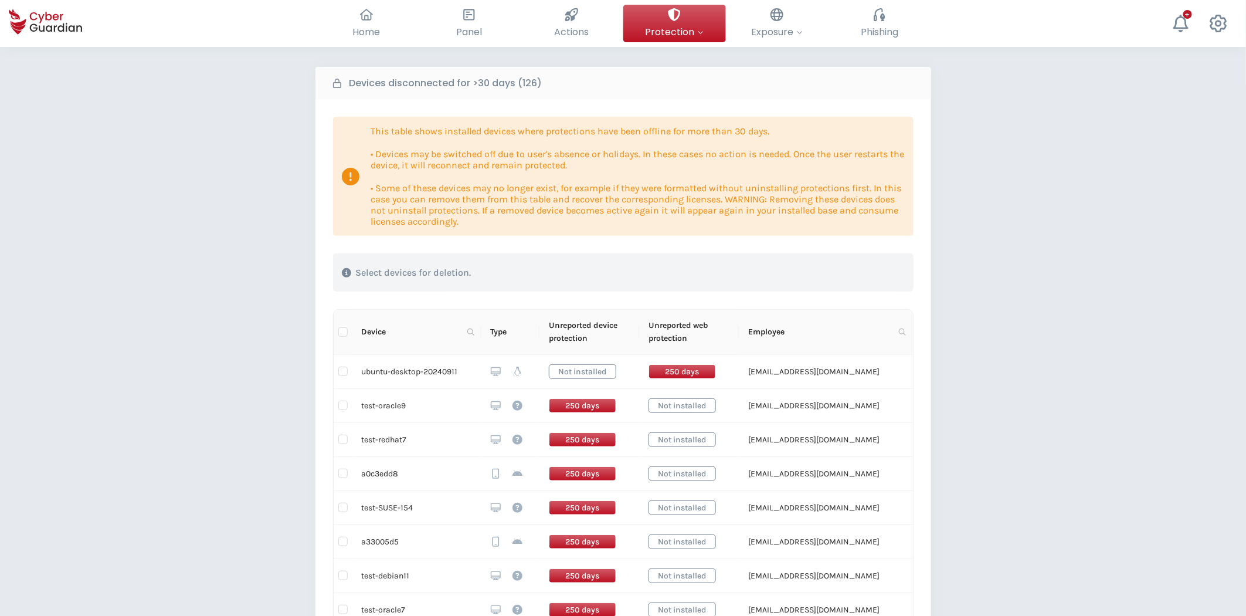
click at [469, 36] on span "Panel" at bounding box center [469, 32] width 26 height 15
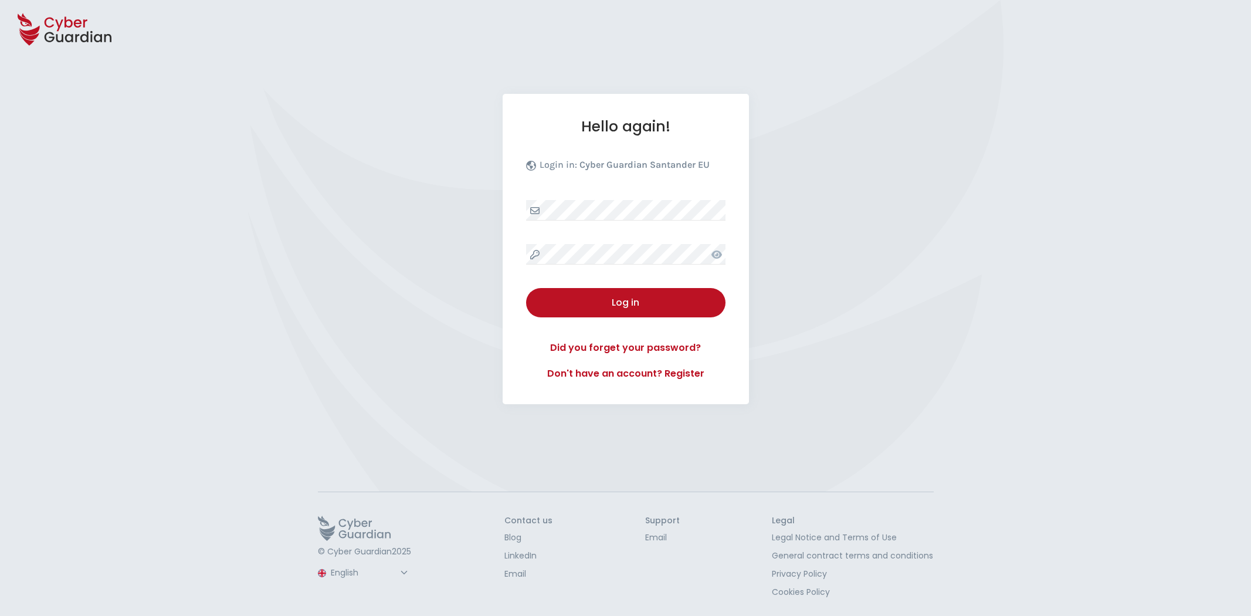
select select "English"
